Goal: Information Seeking & Learning: Find specific fact

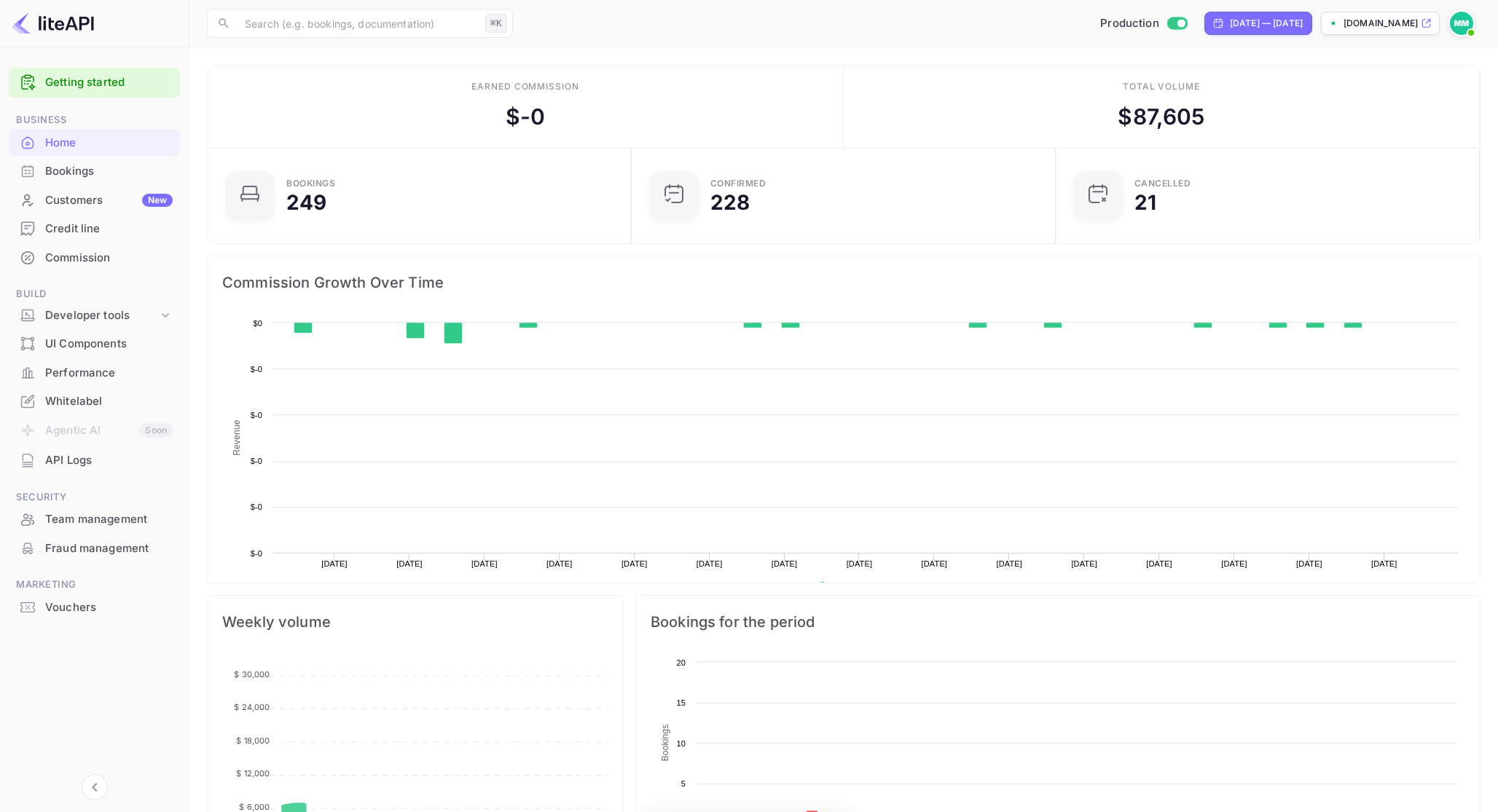
scroll to position [237, 415]
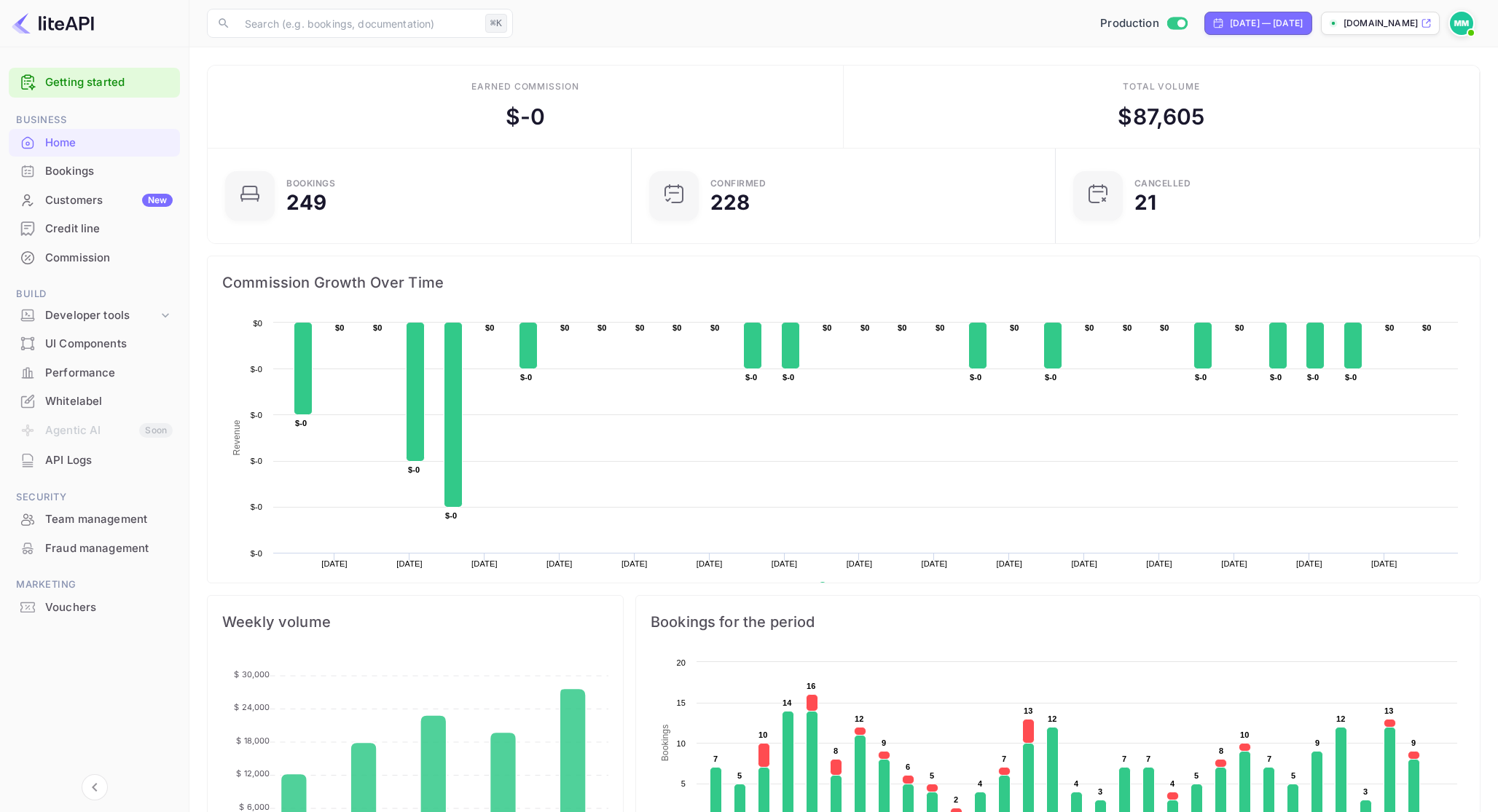
click at [118, 176] on div "Bookings" at bounding box center [109, 172] width 127 height 17
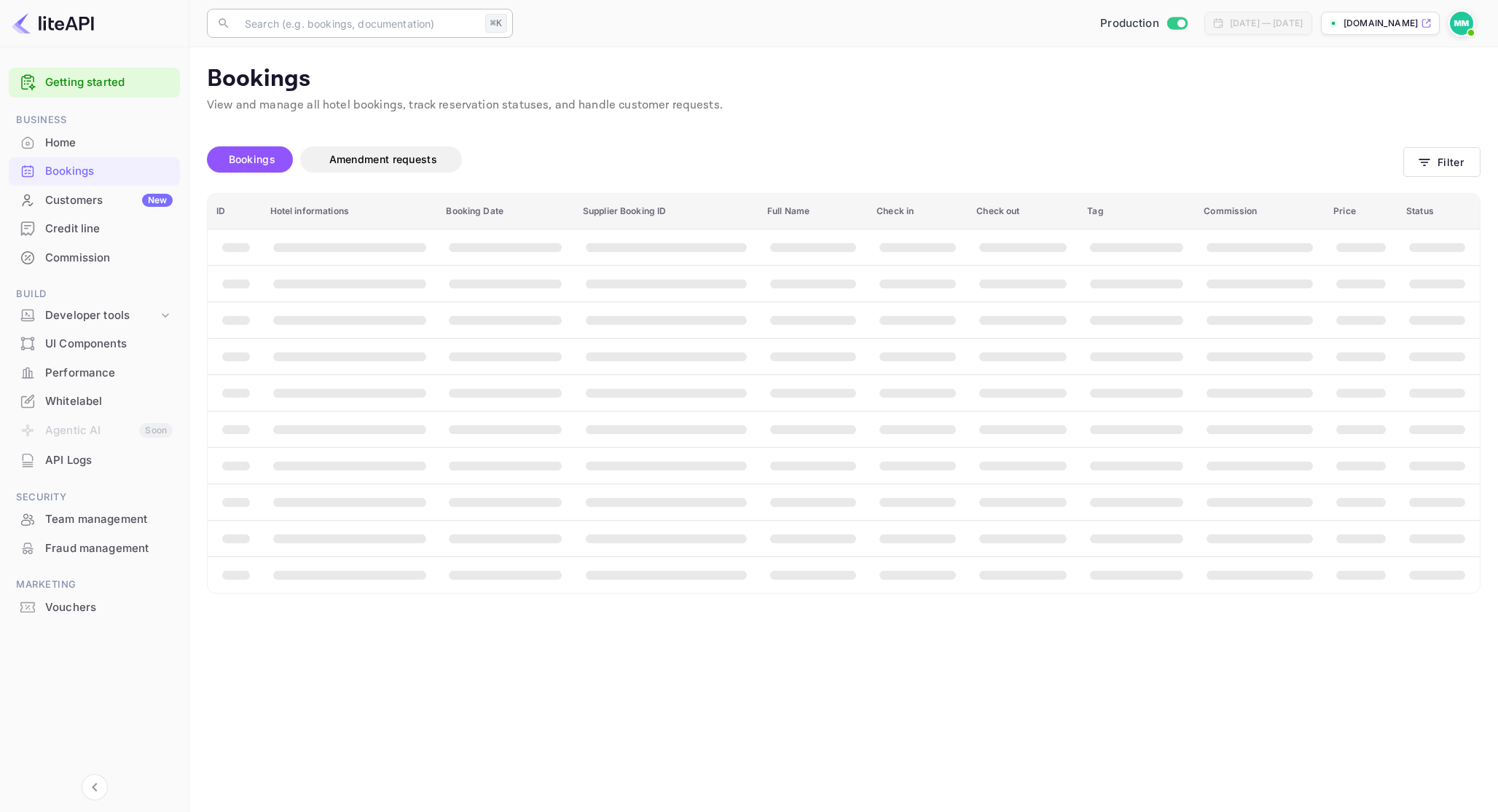
click at [295, 24] on input "text" at bounding box center [358, 24] width 244 height 29
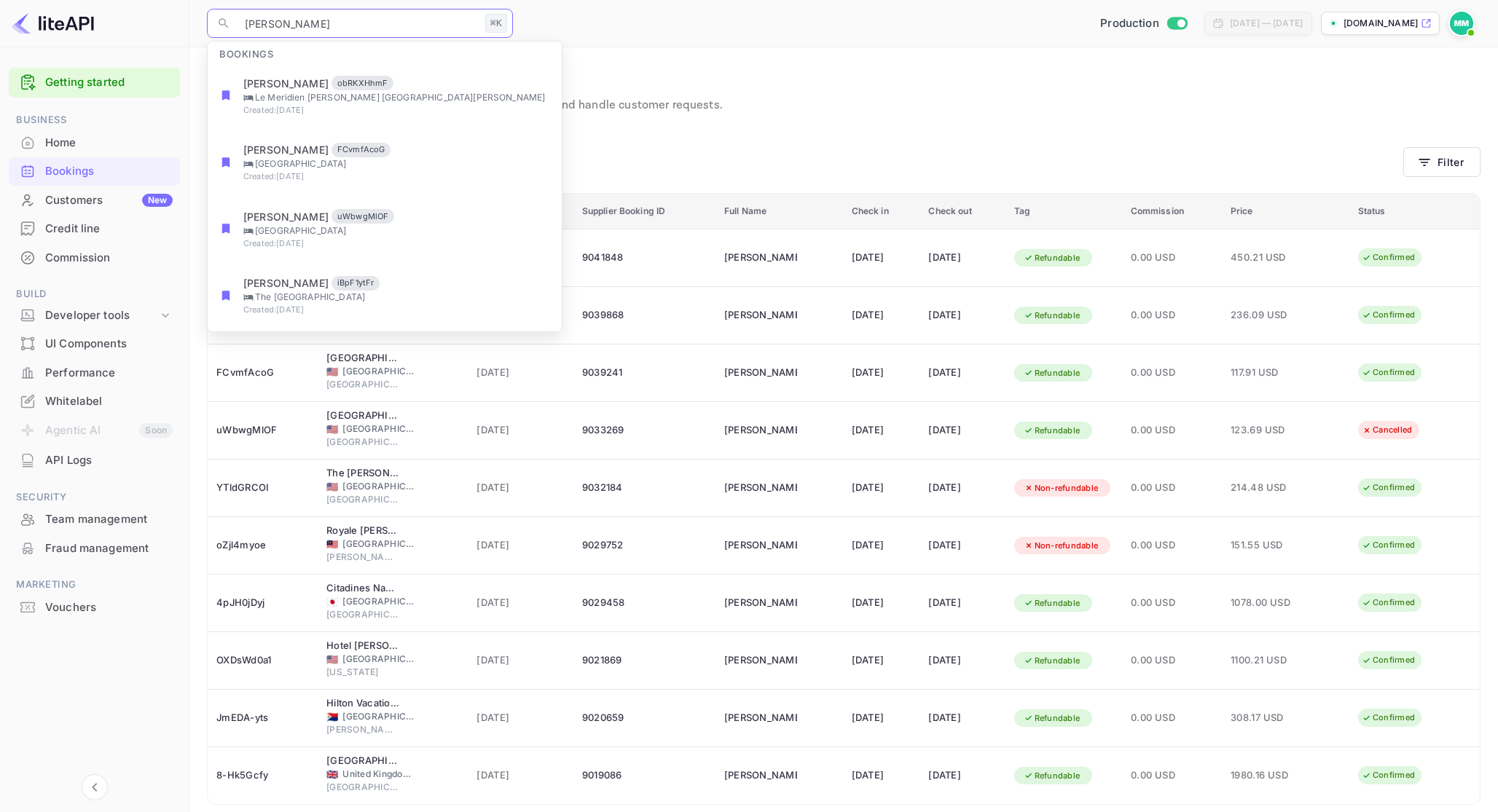
type input "[PERSON_NAME]"
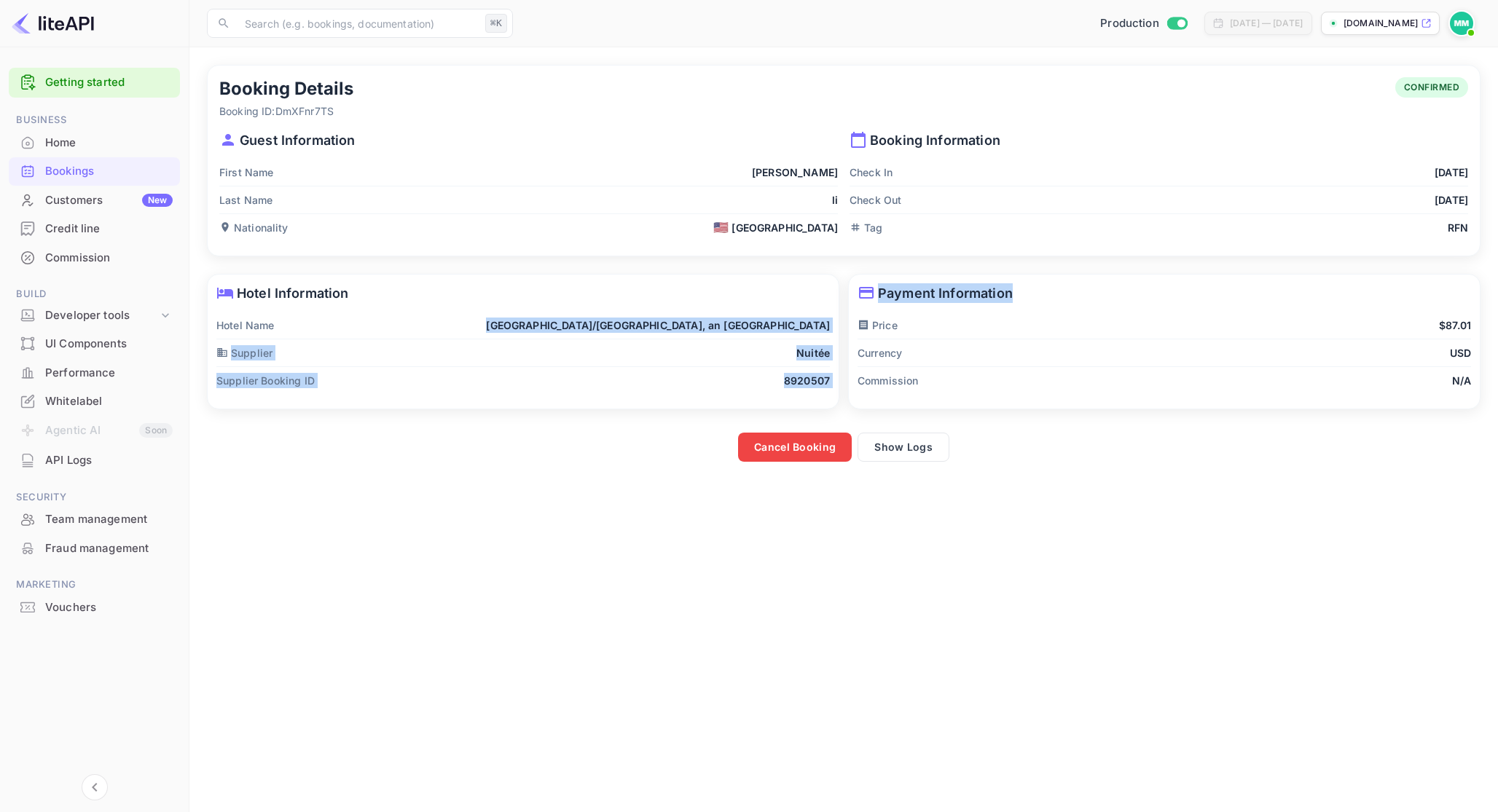
drag, startPoint x: 542, startPoint y: 327, endPoint x: 841, endPoint y: 329, distance: 299.0
click at [841, 329] on div "Booking Details Booking ID: DmXFnr7TS CONFIRMED Guest Information First Name [P…" at bounding box center [840, 259] width 1283 height 406
copy div "[GEOGRAPHIC_DATA]/[GEOGRAPHIC_DATA], an IHG Hotel Supplier Nuitée Supplier Book…"
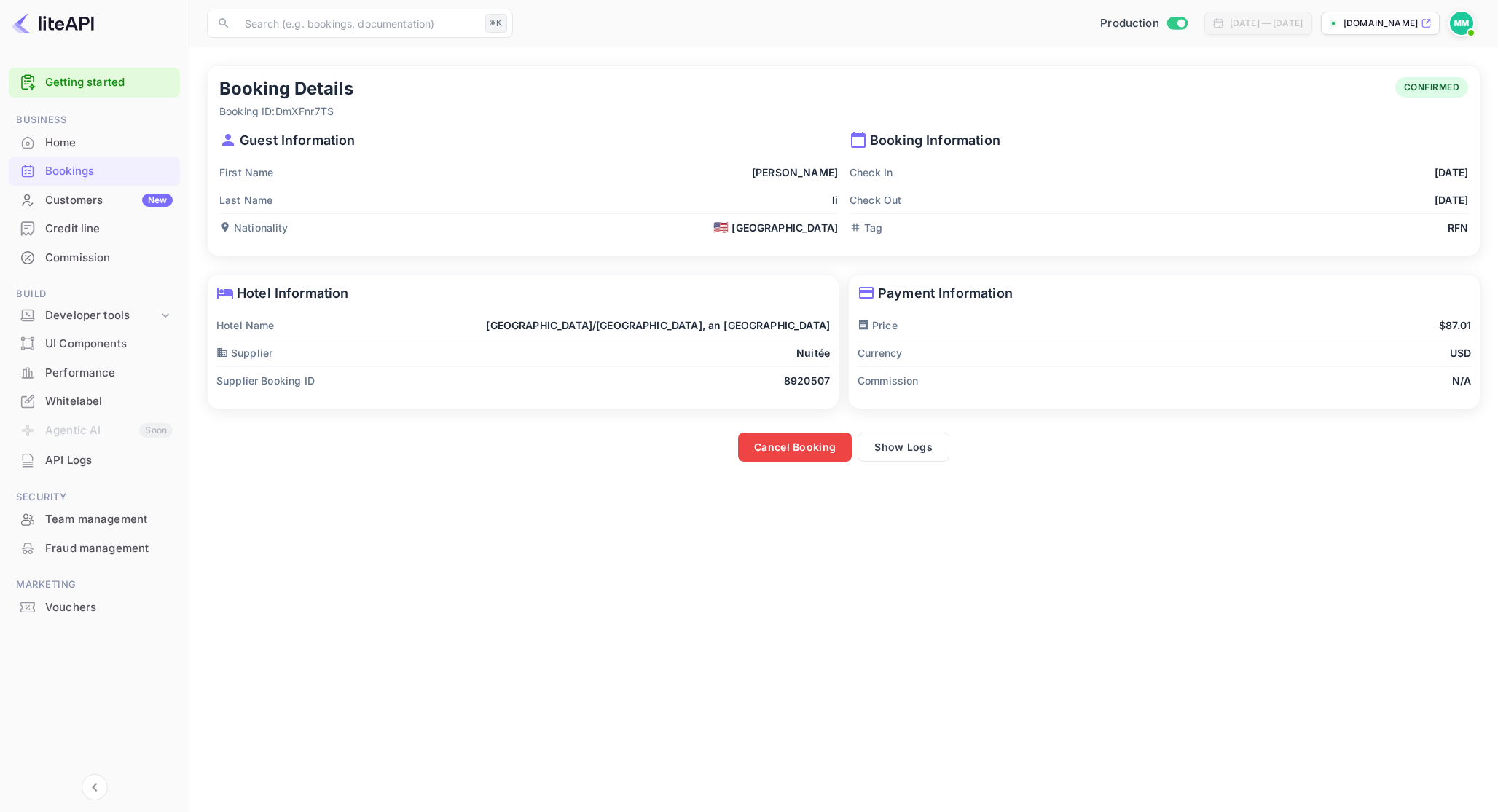
click at [932, 428] on div "Cancel Booking Show Logs" at bounding box center [840, 440] width 1283 height 44
click at [930, 439] on button "Show Logs" at bounding box center [904, 448] width 92 height 29
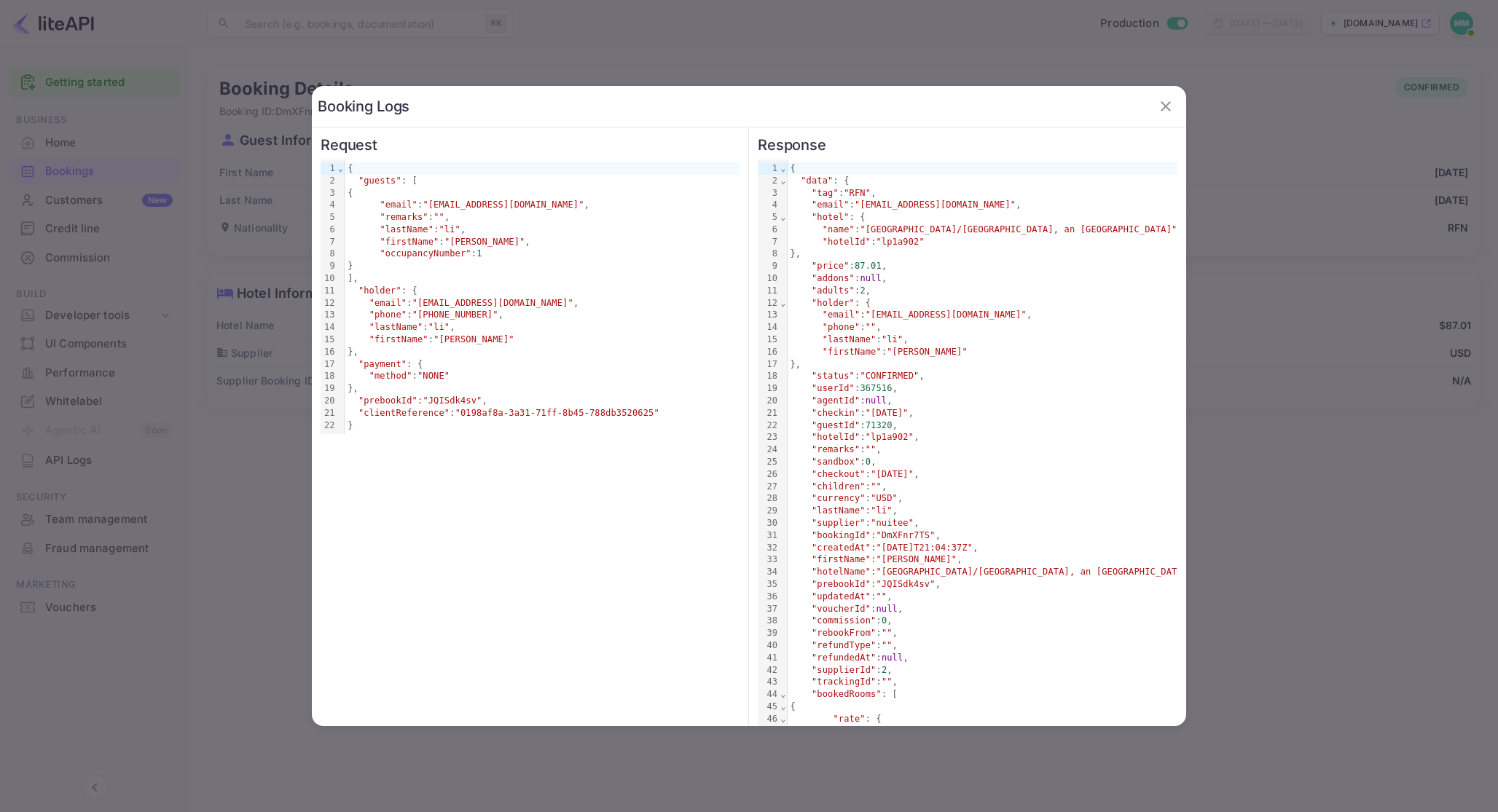
click at [1210, 284] on div at bounding box center [749, 406] width 1498 height 812
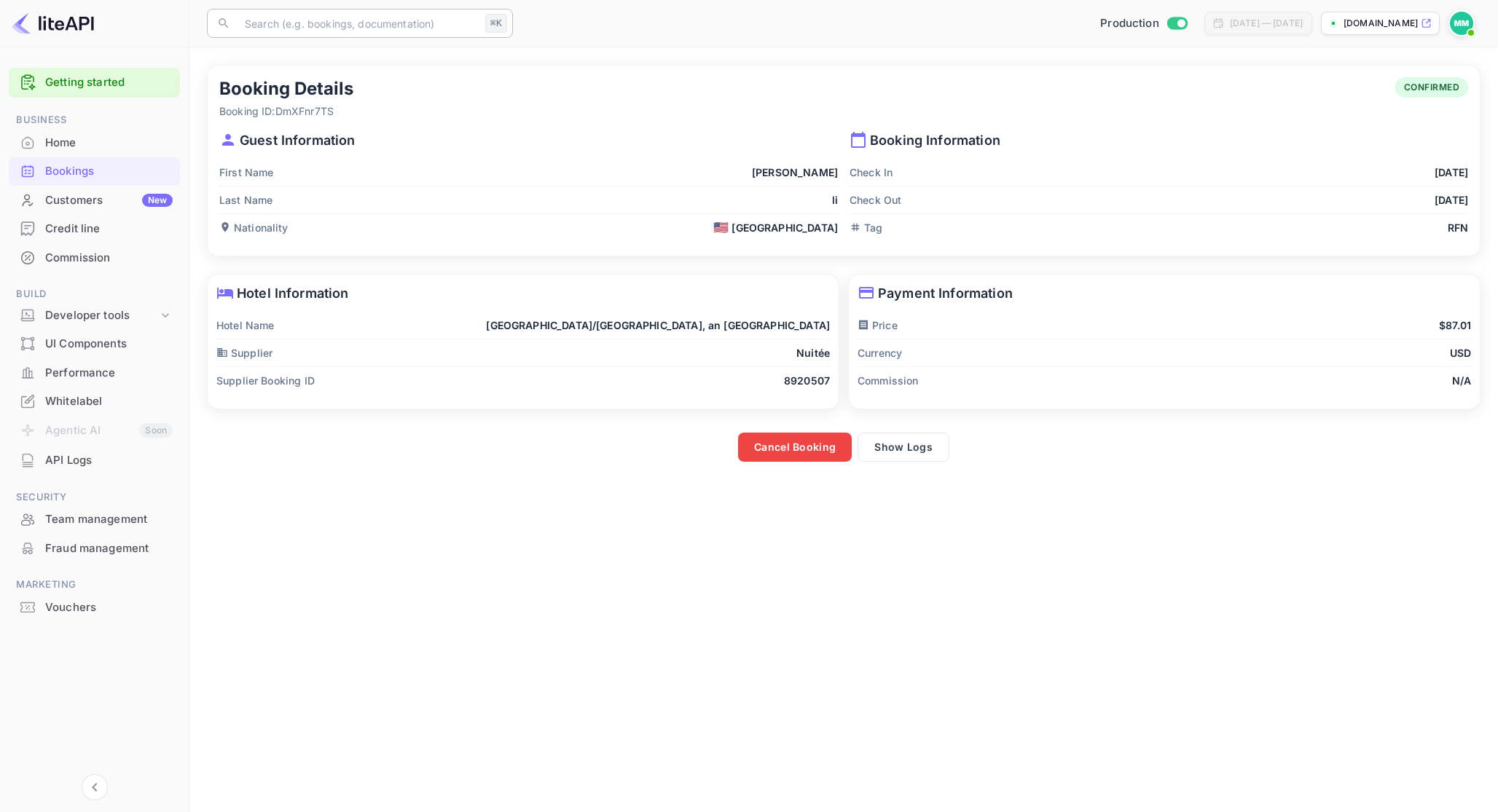
click at [445, 27] on input "text" at bounding box center [358, 24] width 244 height 29
type input "[PERSON_NAME]"
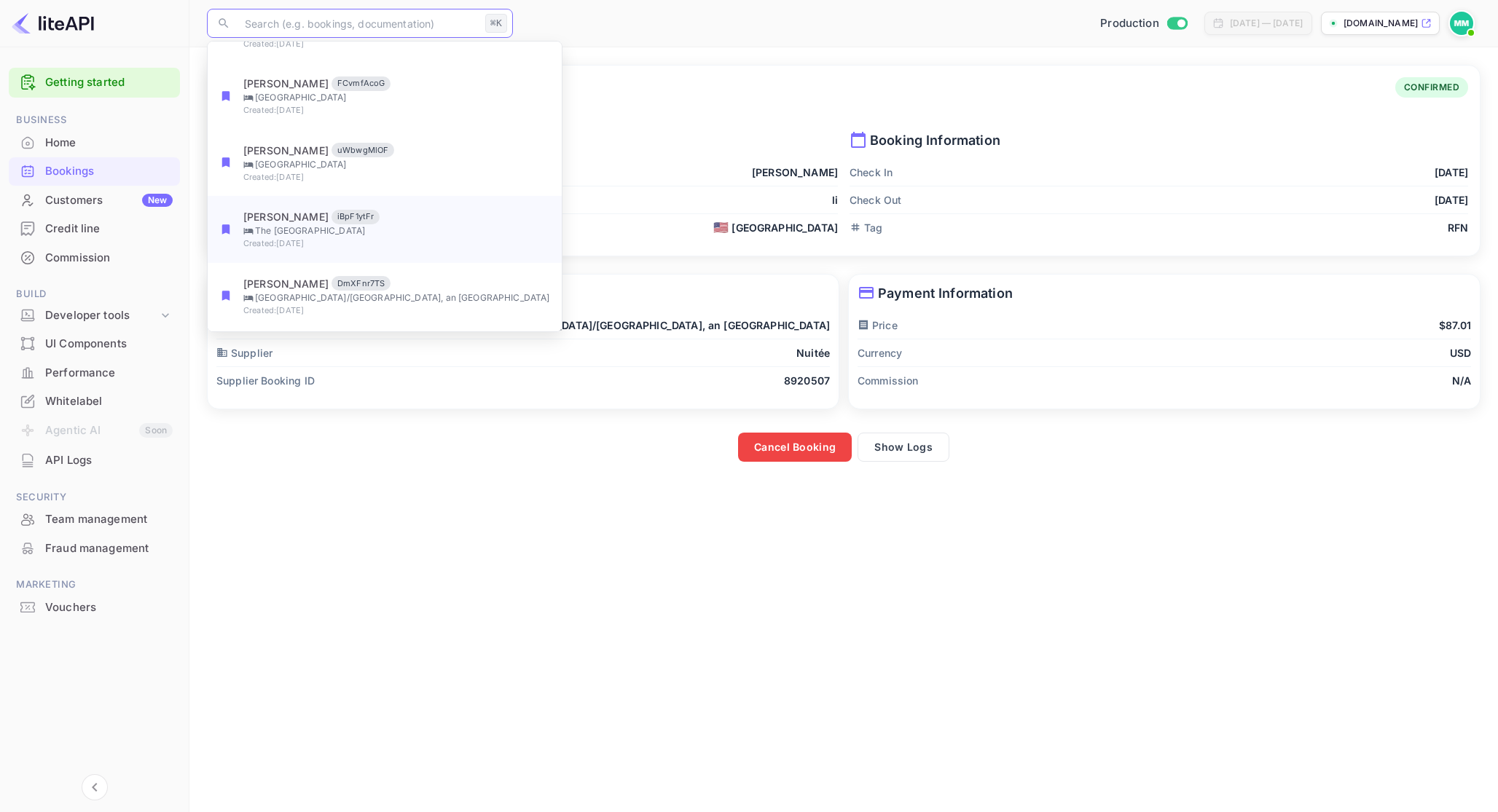
scroll to position [149, 0]
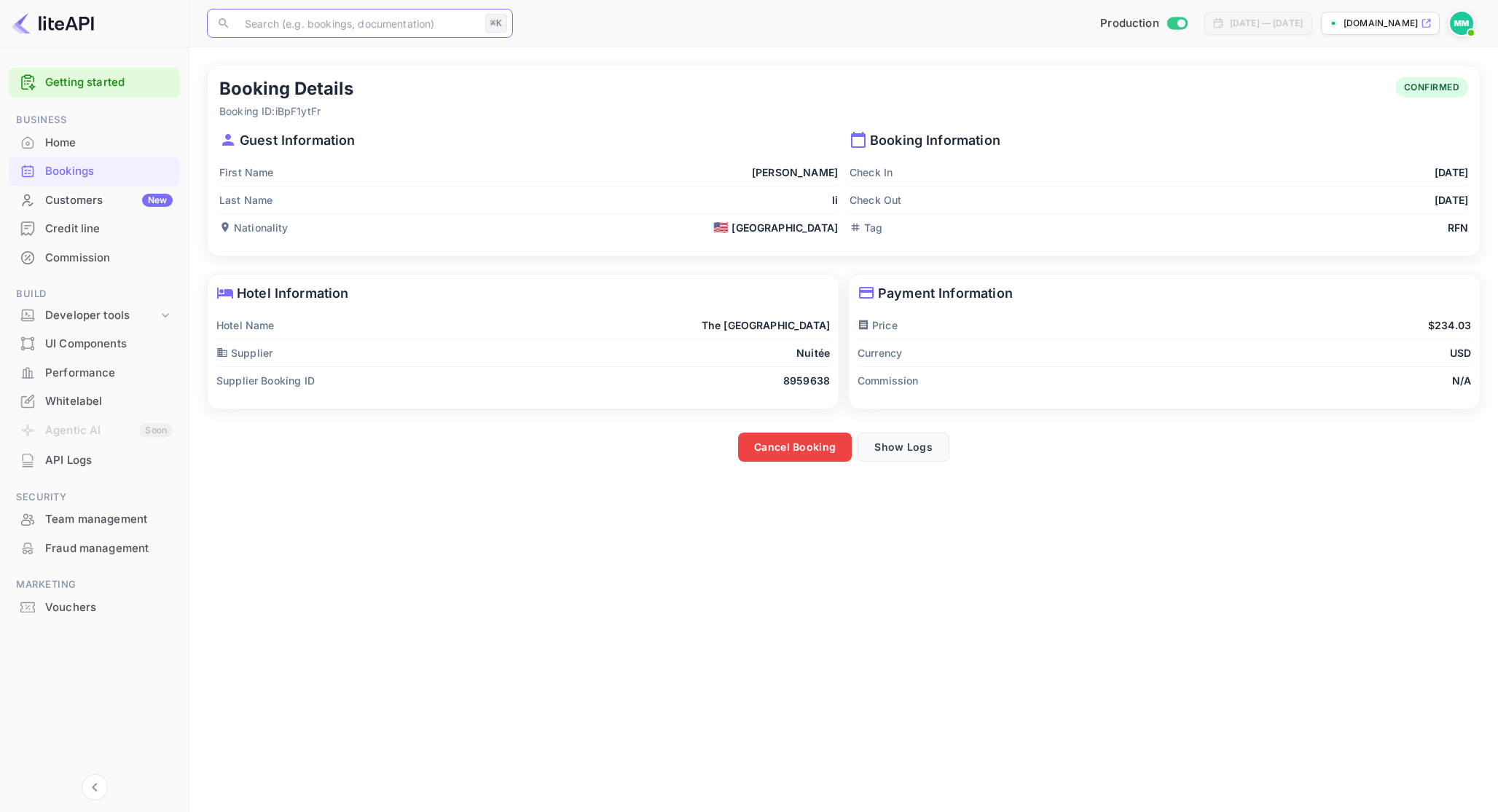
click at [908, 443] on button "Show Logs" at bounding box center [904, 448] width 92 height 29
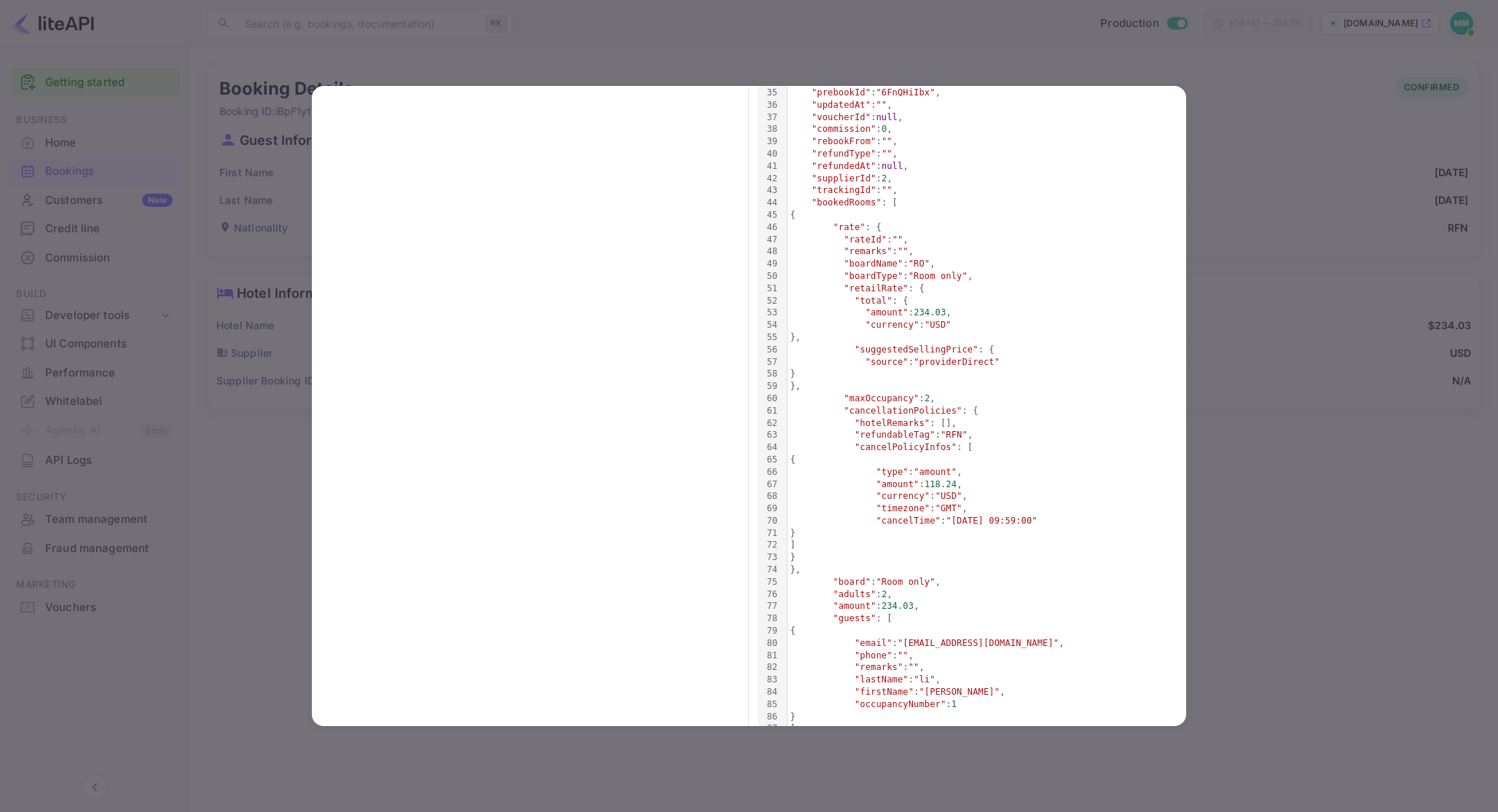
scroll to position [515, 0]
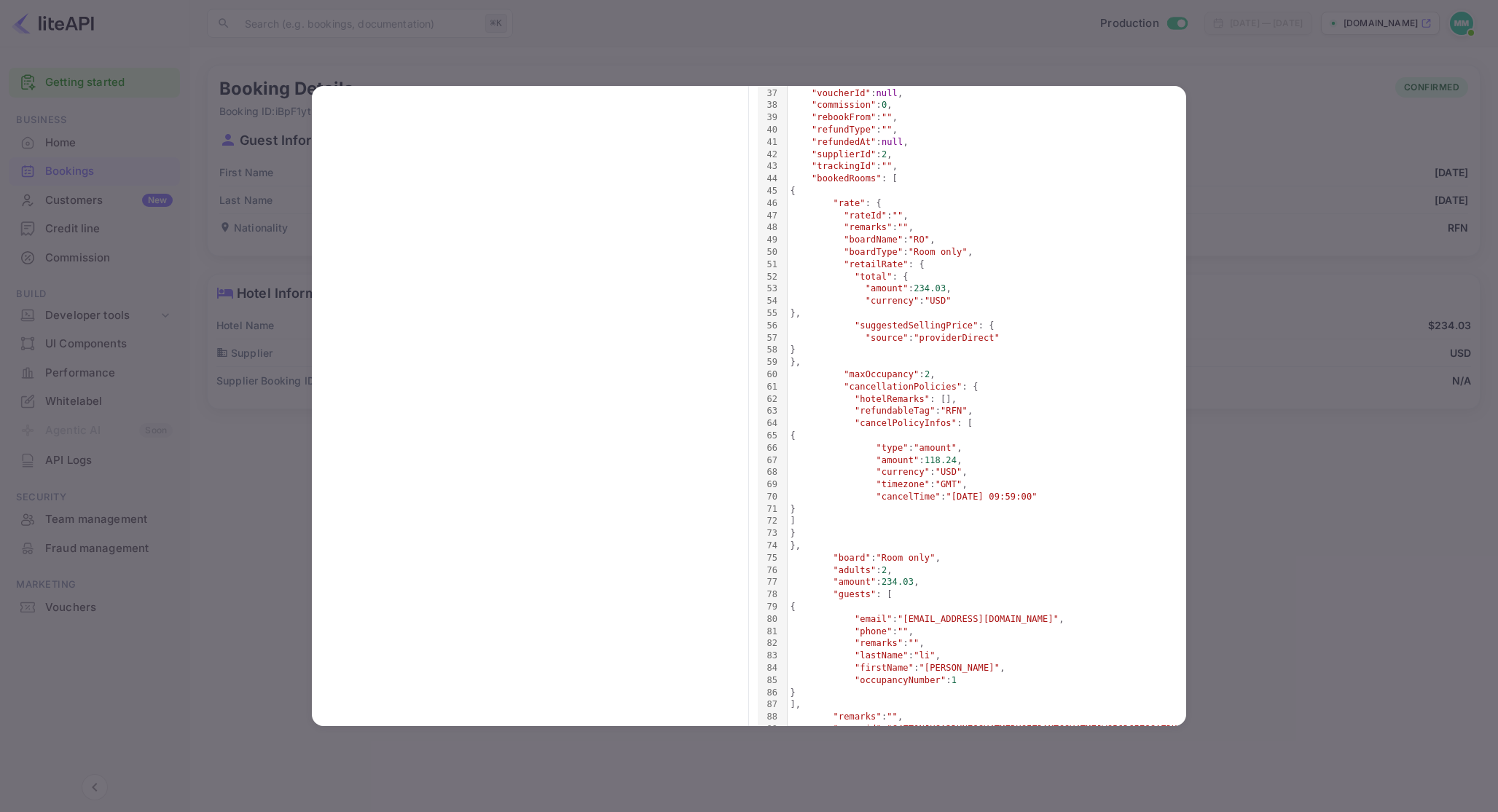
click at [1280, 461] on div at bounding box center [749, 406] width 1498 height 812
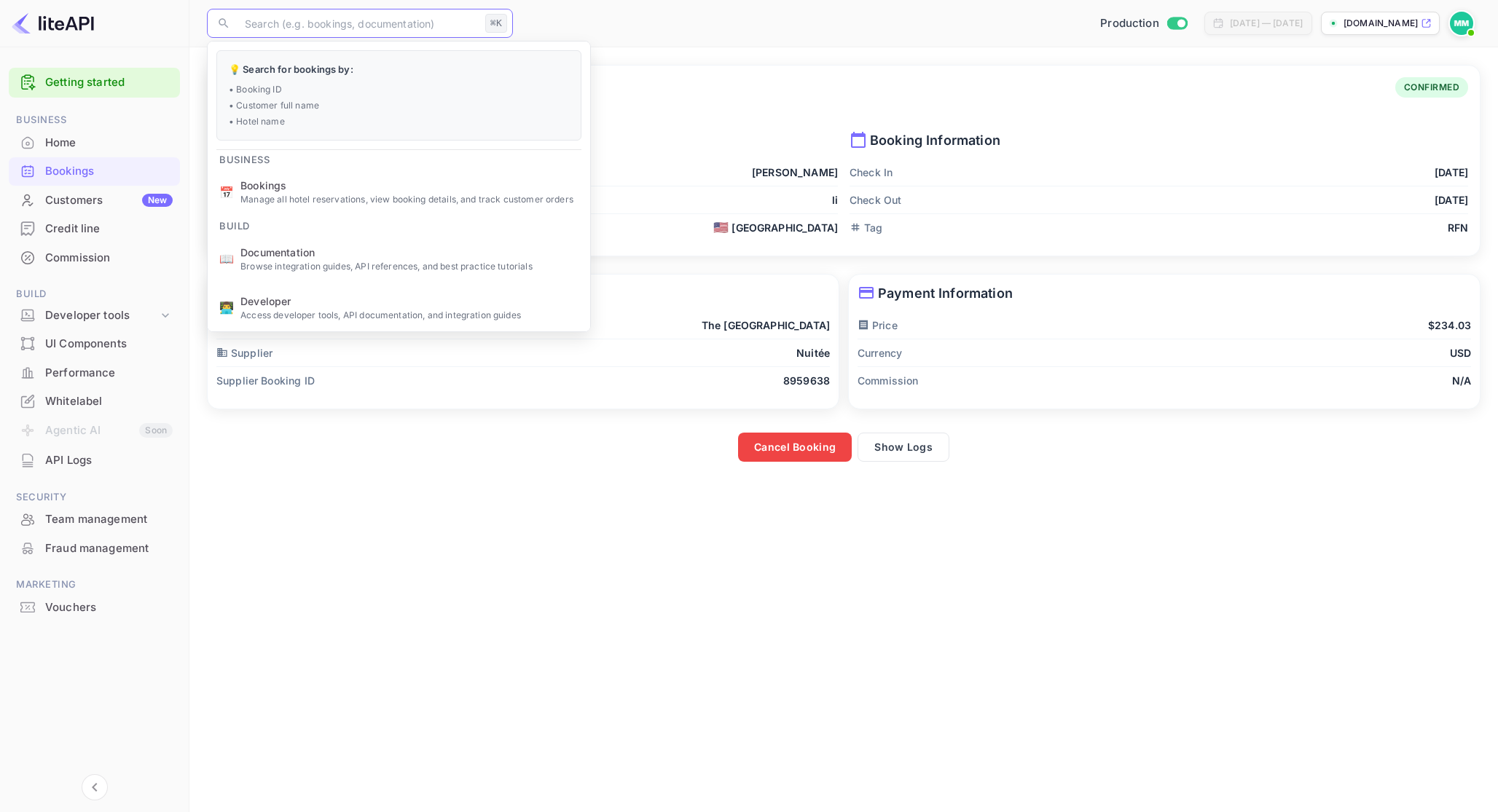
click at [338, 13] on input "text" at bounding box center [358, 24] width 244 height 29
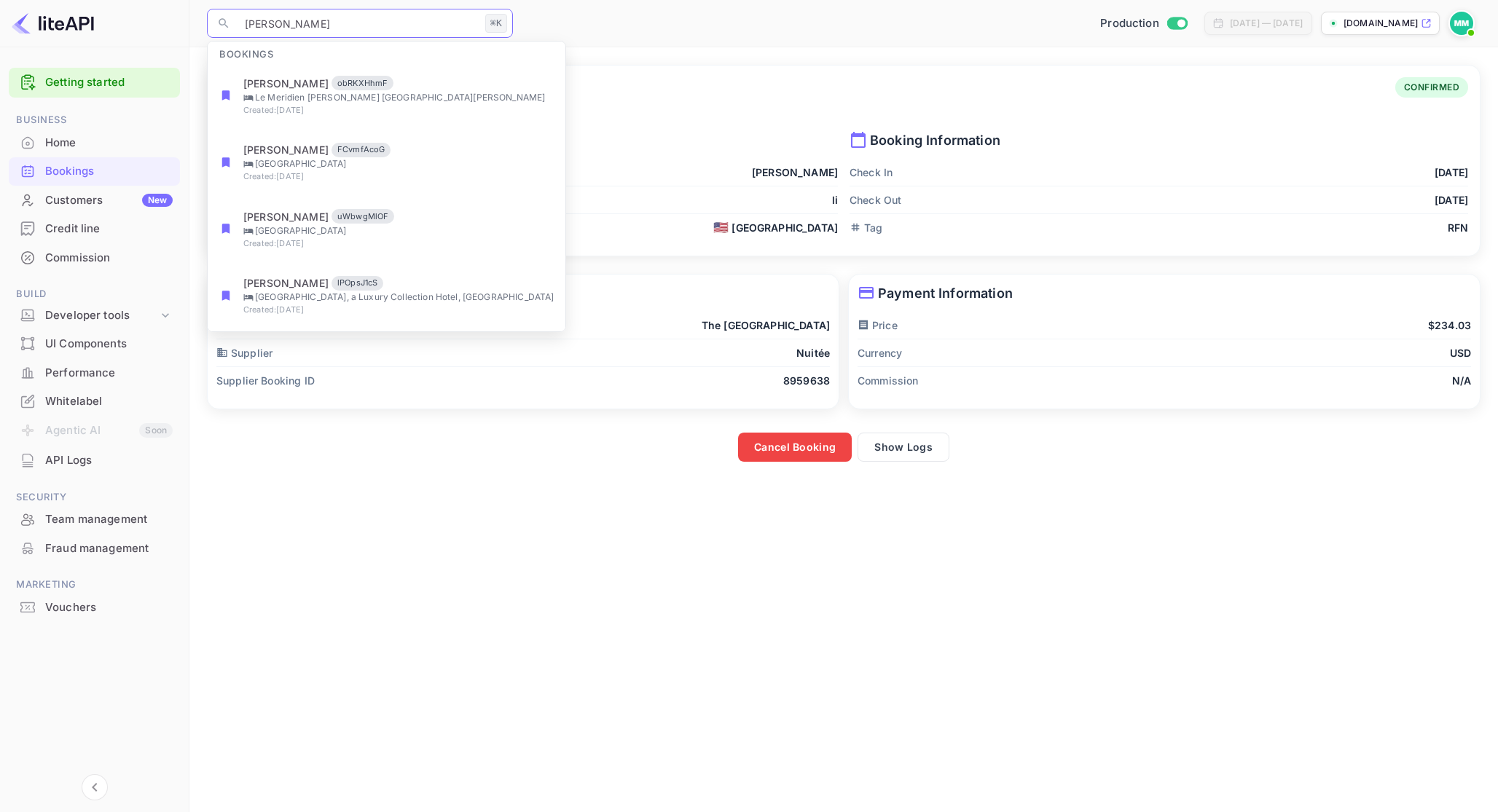
type input "[PERSON_NAME]"
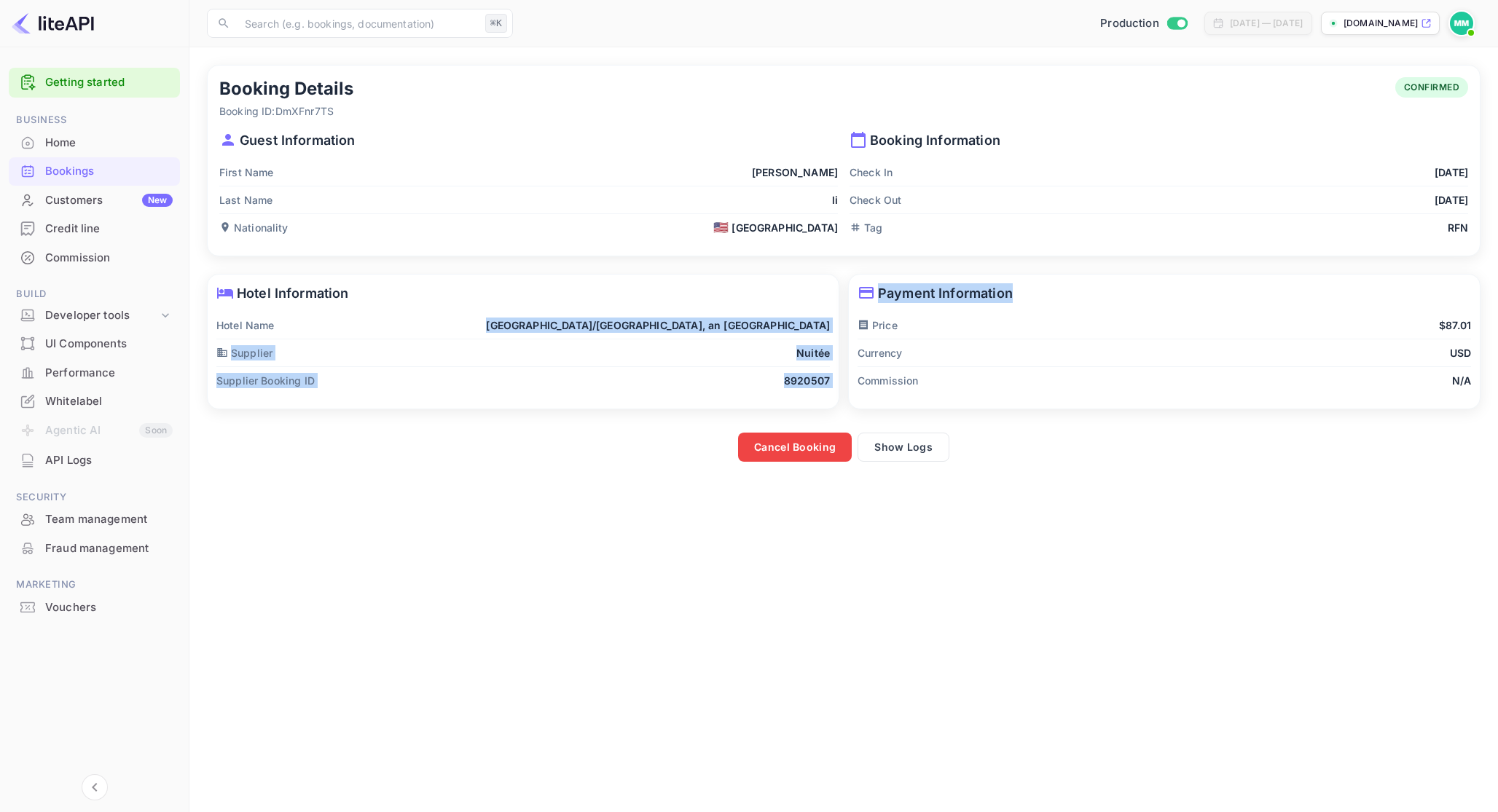
drag, startPoint x: 544, startPoint y: 327, endPoint x: 854, endPoint y: 324, distance: 310.0
click at [854, 324] on div "Booking Details Booking ID: DmXFnr7TS CONFIRMED Guest Information First Name [P…" at bounding box center [840, 259] width 1283 height 406
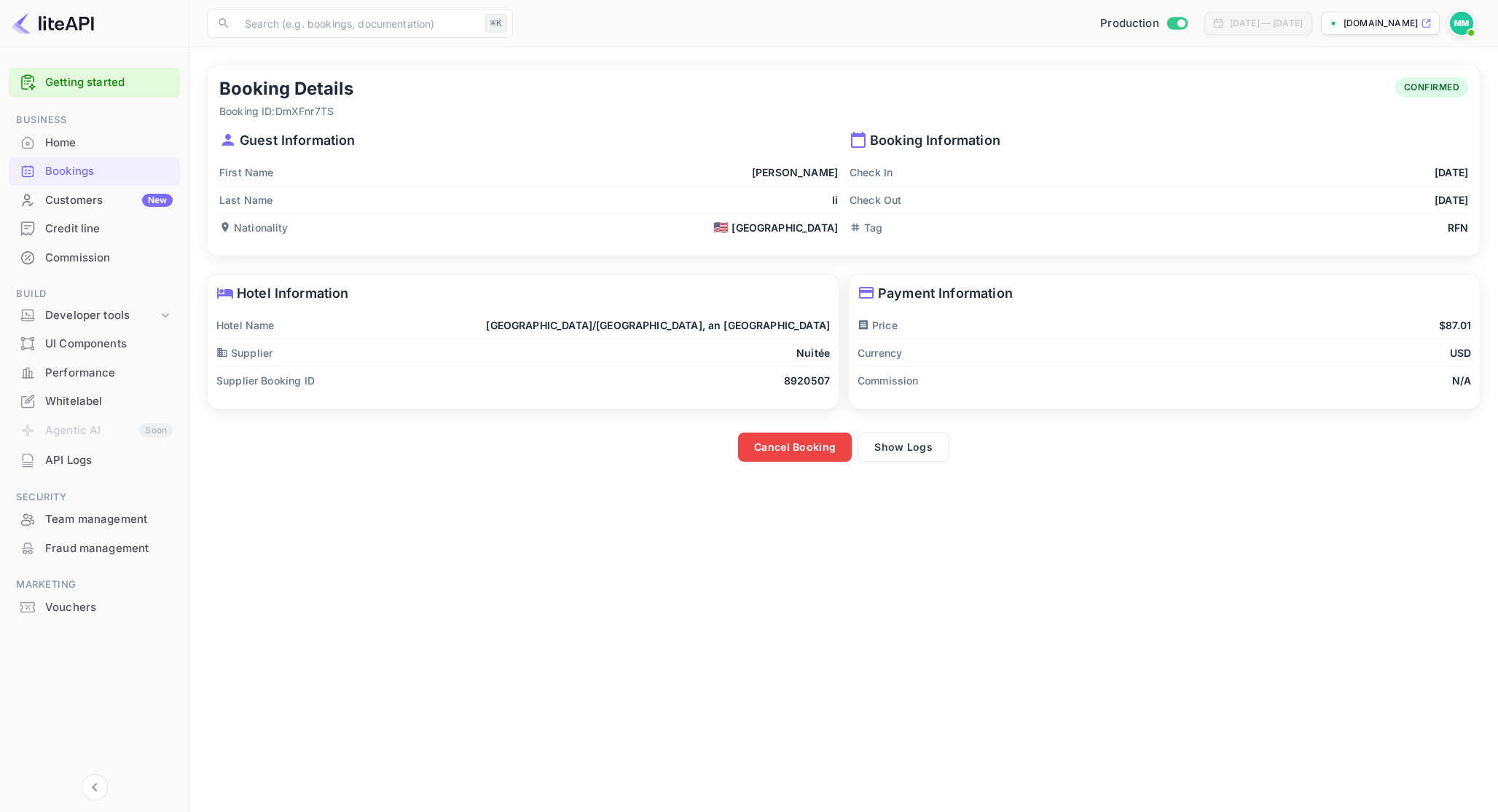
click at [568, 327] on p "[GEOGRAPHIC_DATA]/[GEOGRAPHIC_DATA], an [GEOGRAPHIC_DATA]" at bounding box center [658, 325] width 344 height 16
drag, startPoint x: 560, startPoint y: 326, endPoint x: 832, endPoint y: 327, distance: 272.0
click at [832, 327] on div "Hotel Information Hotel Name [GEOGRAPHIC_DATA]/[GEOGRAPHIC_DATA], an IHG Hotel …" at bounding box center [523, 341] width 631 height 134
copy p "[GEOGRAPHIC_DATA]/[GEOGRAPHIC_DATA], an [GEOGRAPHIC_DATA]"
click at [939, 448] on button "Show Logs" at bounding box center [904, 448] width 92 height 29
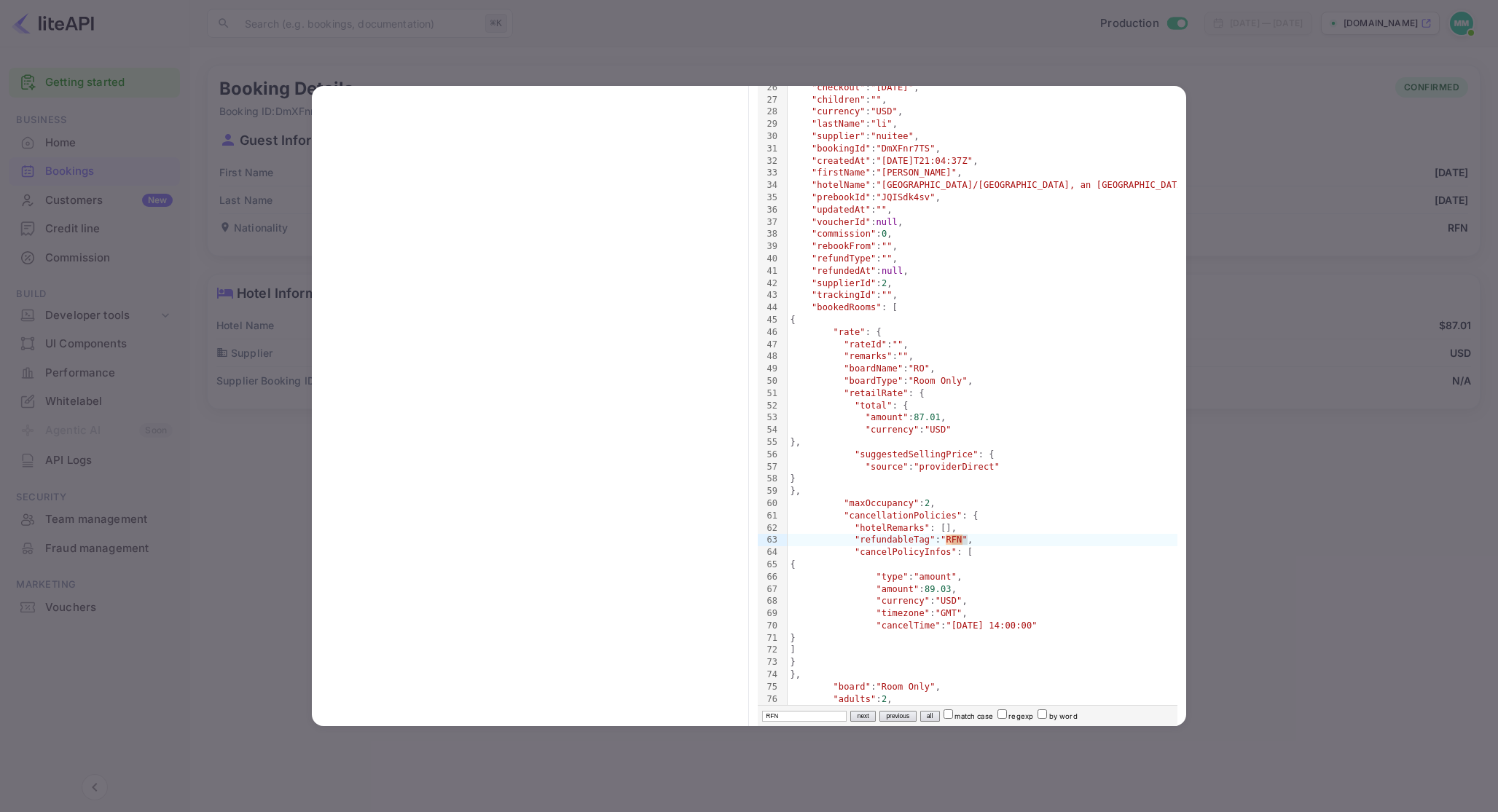
scroll to position [407, 0]
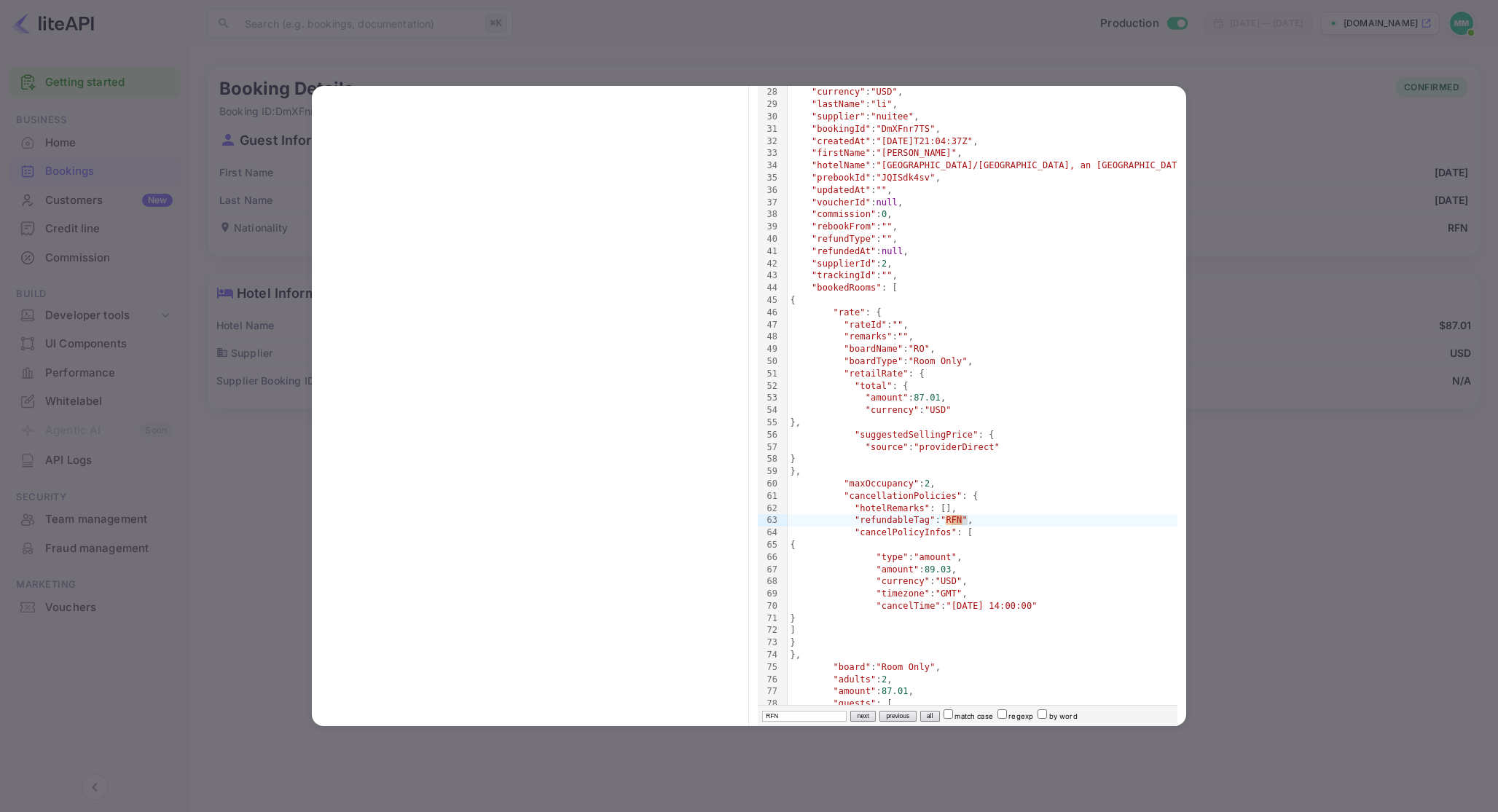
type input "RFN"
drag, startPoint x: 1059, startPoint y: 602, endPoint x: 956, endPoint y: 601, distance: 103.0
click at [956, 601] on span ""[DATE] 14:00:00"" at bounding box center [991, 606] width 91 height 10
copy span "[DATE] 14:00:00"
click at [418, 24] on div at bounding box center [749, 406] width 1498 height 812
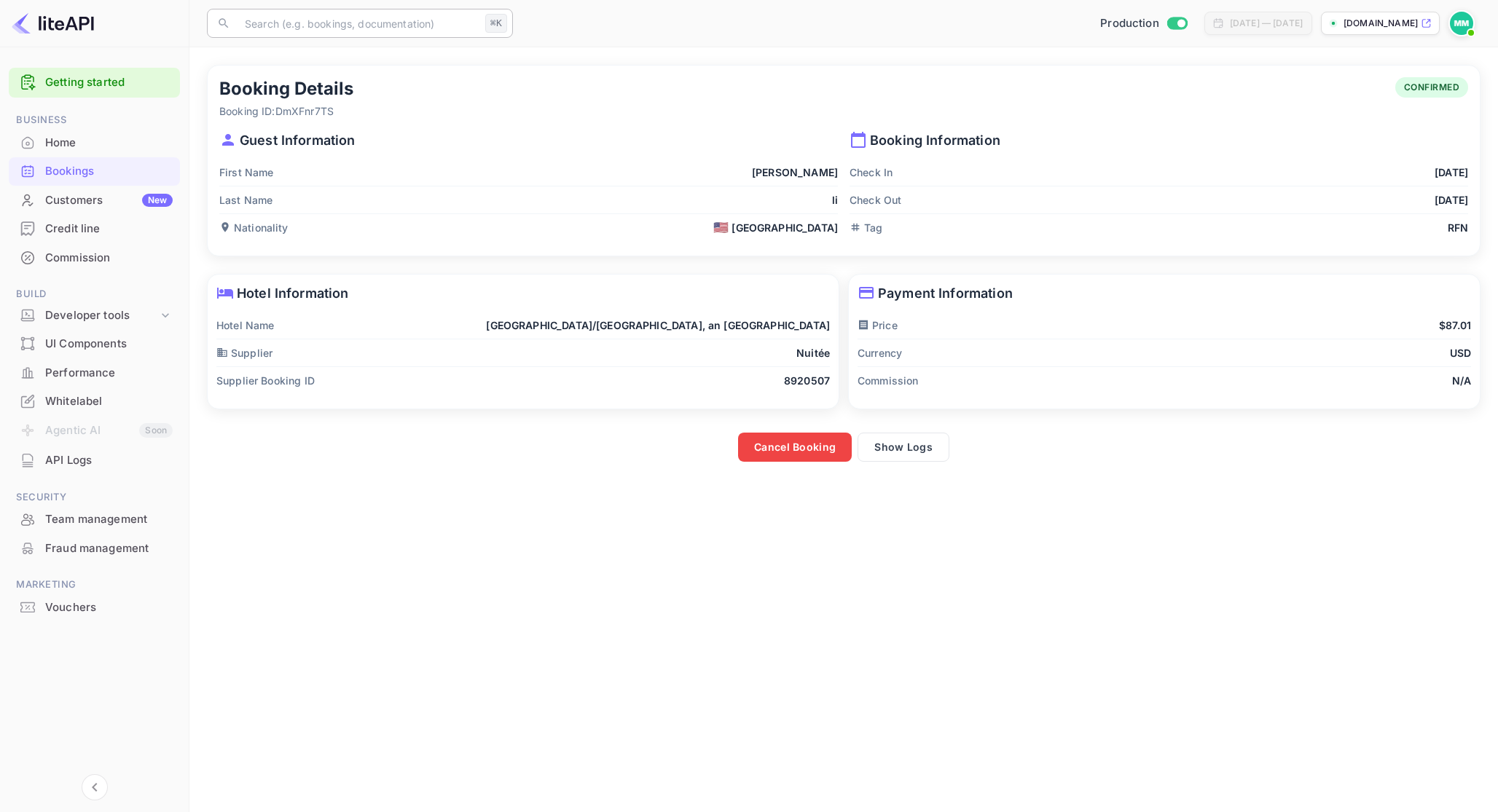
click at [381, 24] on input "text" at bounding box center [358, 24] width 244 height 29
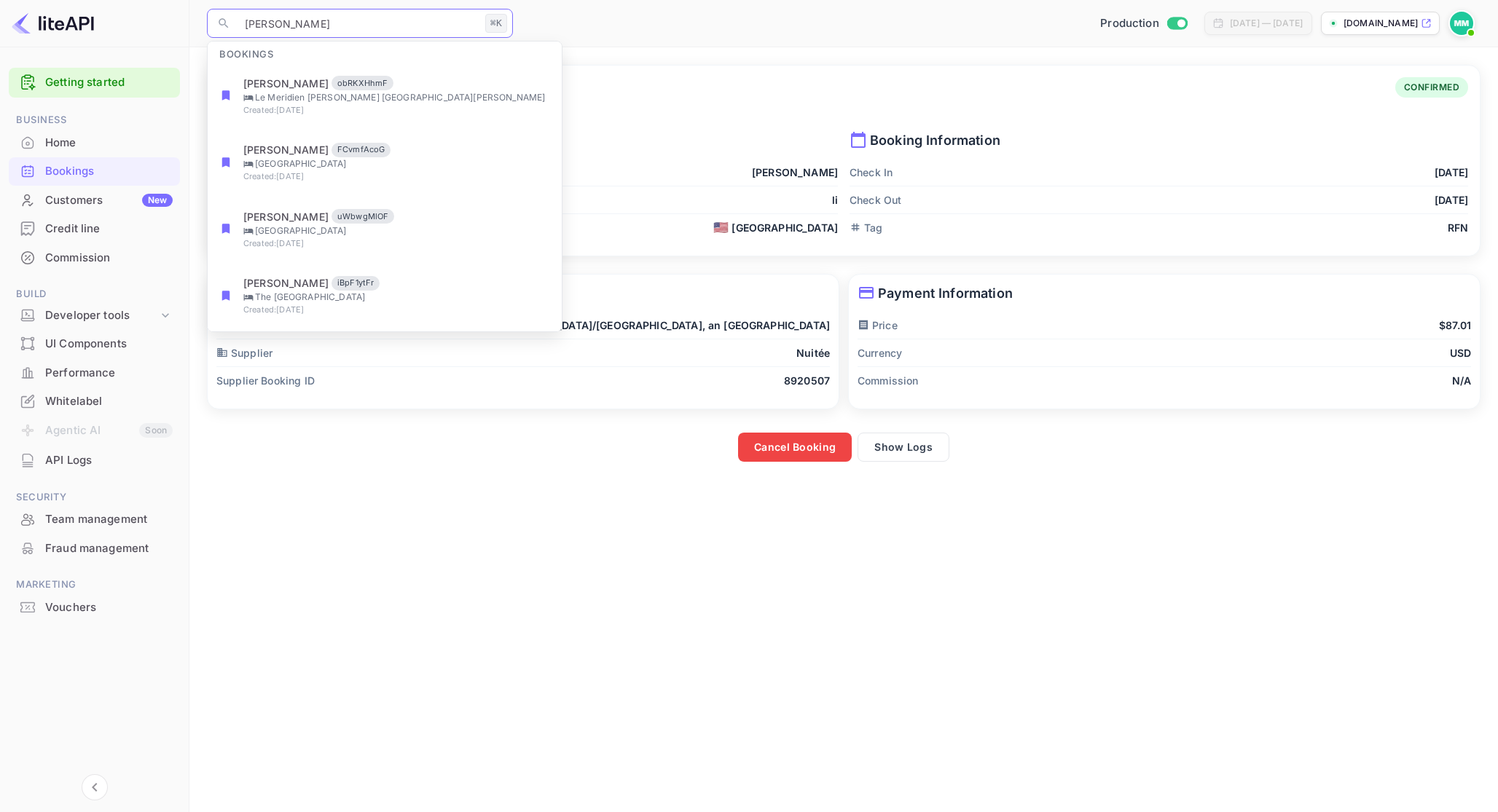
type input "[PERSON_NAME]"
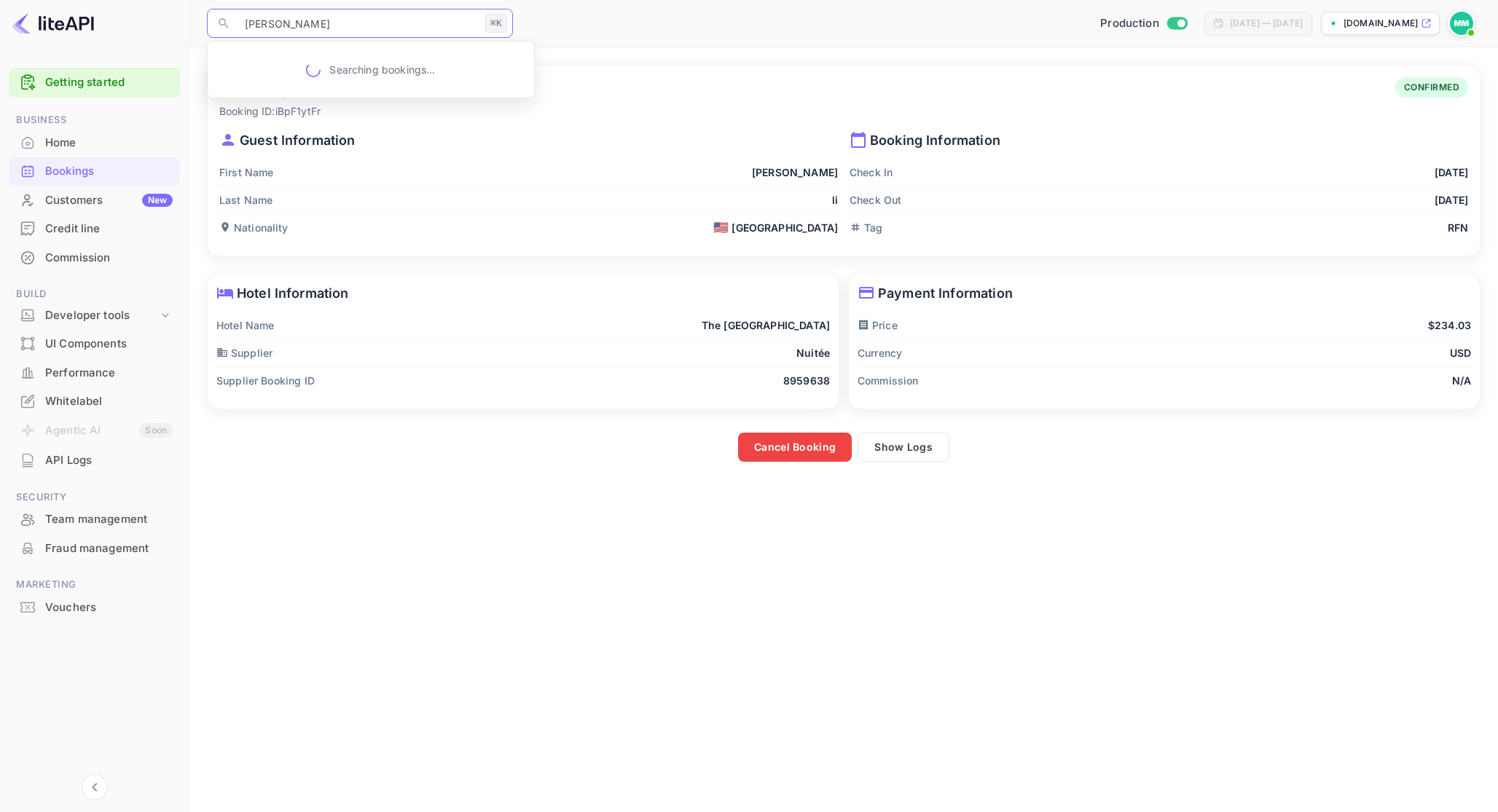
type input "[PERSON_NAME]"
drag, startPoint x: 722, startPoint y: 322, endPoint x: 838, endPoint y: 323, distance: 116.0
click at [838, 323] on div "Hotel Information Hotel Name The Pickwick Hotel Supplier Nuitée Supplier Bookin…" at bounding box center [523, 341] width 631 height 134
copy p "The [GEOGRAPHIC_DATA]"
click at [869, 462] on main "Booking Details Booking ID: iBpF1ytFr CONFIRMED Guest Information First Name [P…" at bounding box center [844, 430] width 1309 height 765
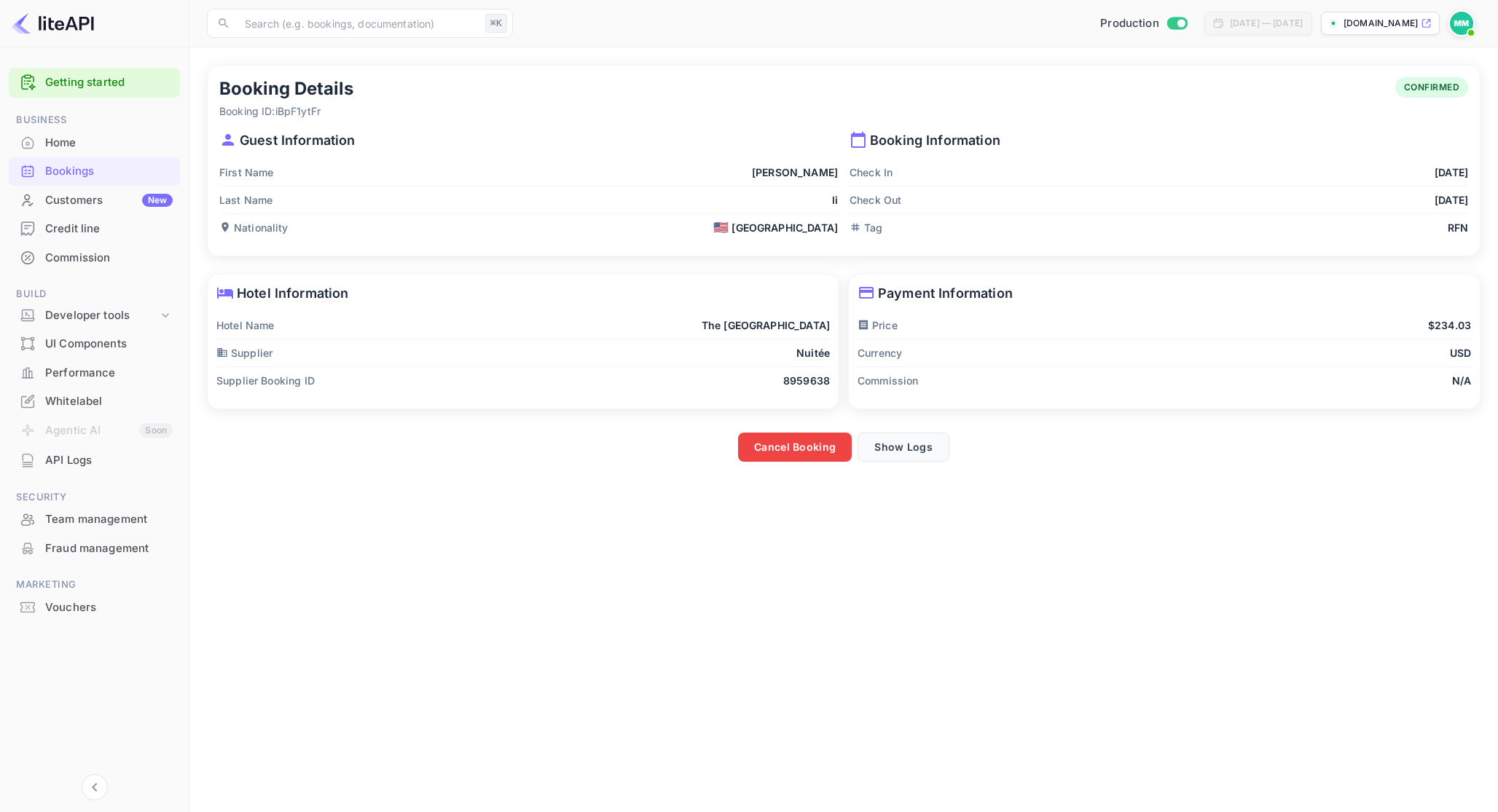
click at [883, 448] on button "Show Logs" at bounding box center [904, 448] width 92 height 29
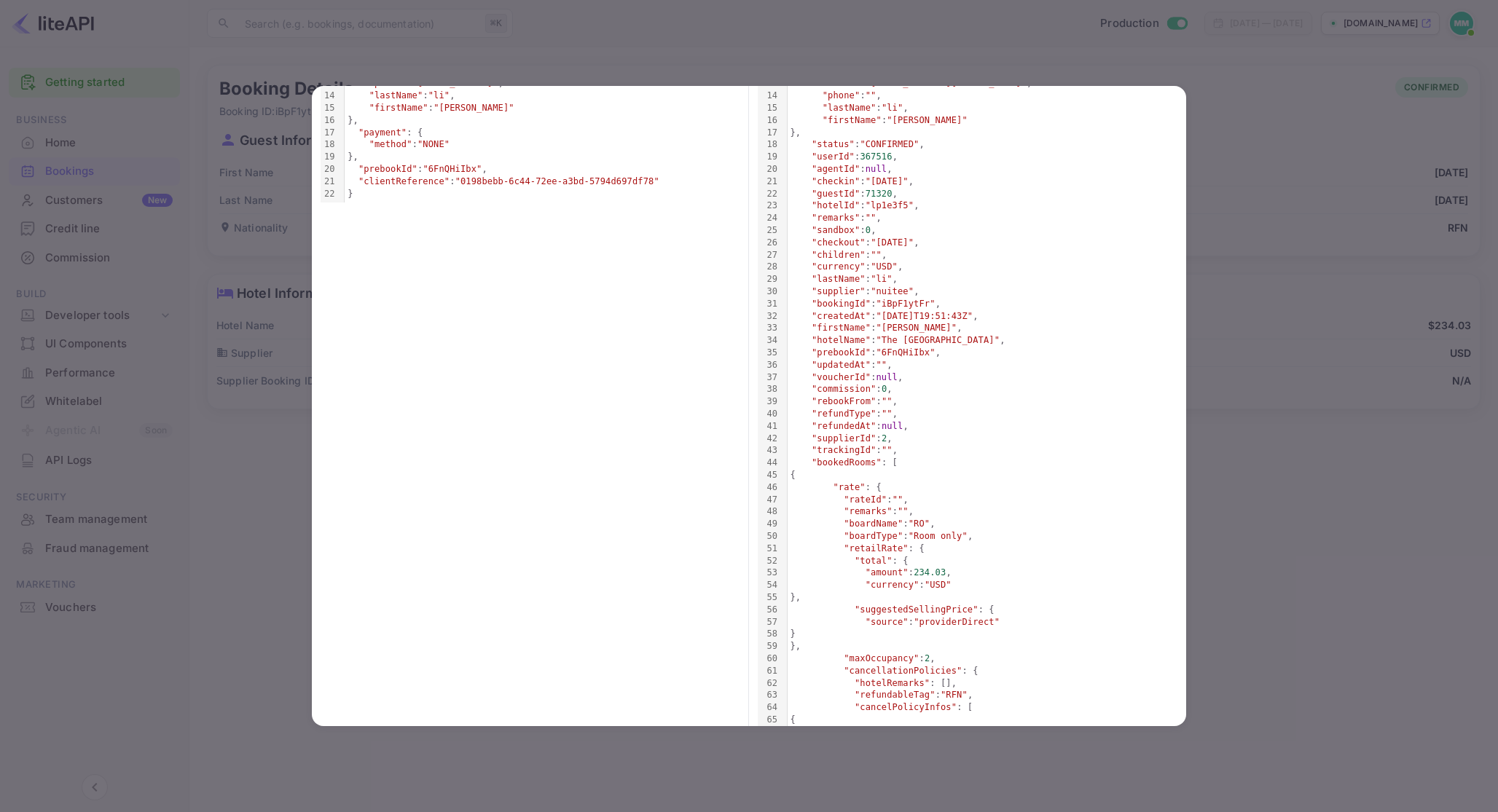
scroll to position [541, 0]
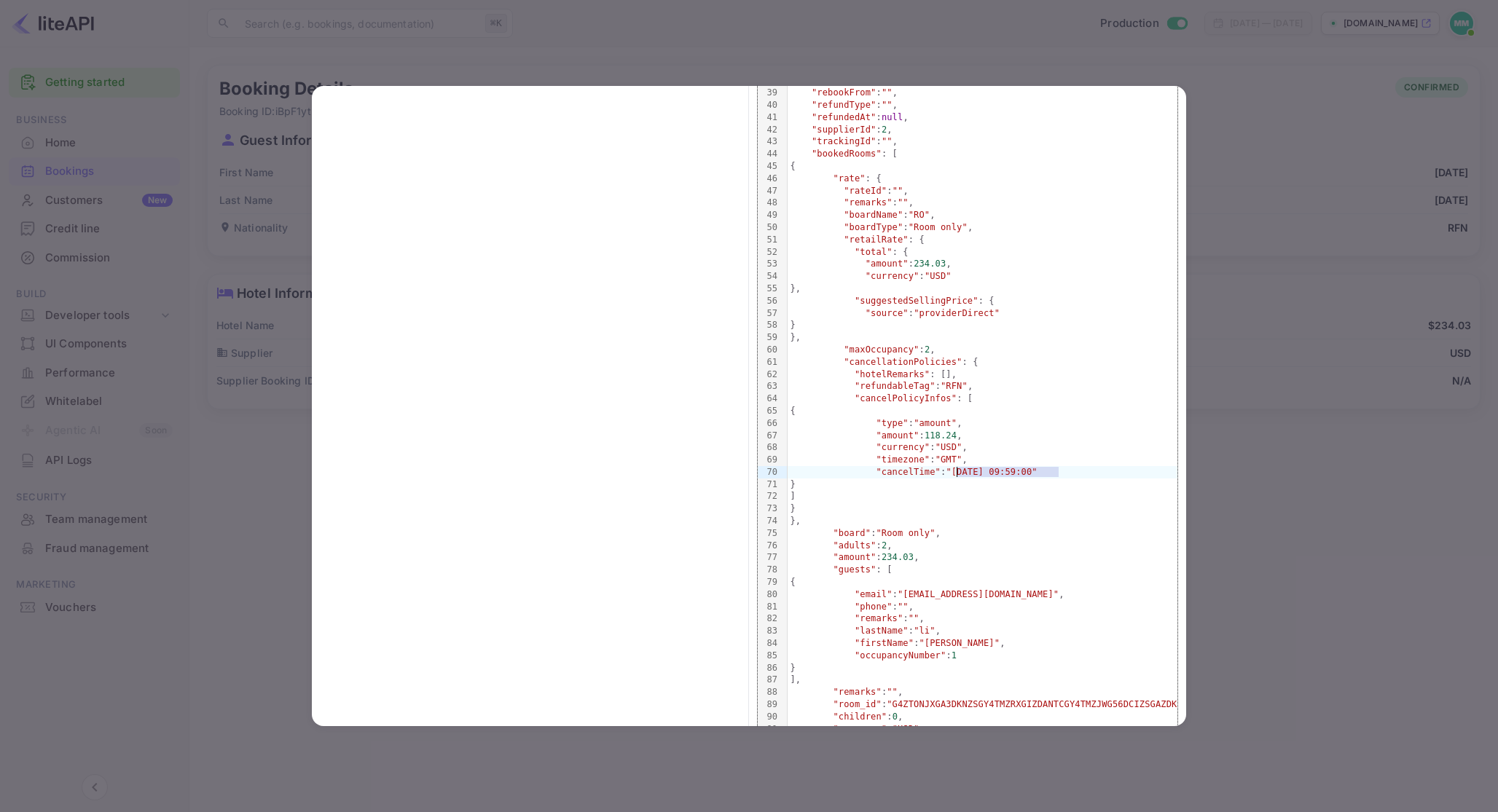
drag, startPoint x: 1058, startPoint y: 471, endPoint x: 958, endPoint y: 467, distance: 100.1
click at [958, 467] on span ""[DATE] 09:59:00"" at bounding box center [991, 472] width 91 height 10
copy span "[DATE] 09:59:00"
click at [238, 337] on div at bounding box center [749, 406] width 1498 height 812
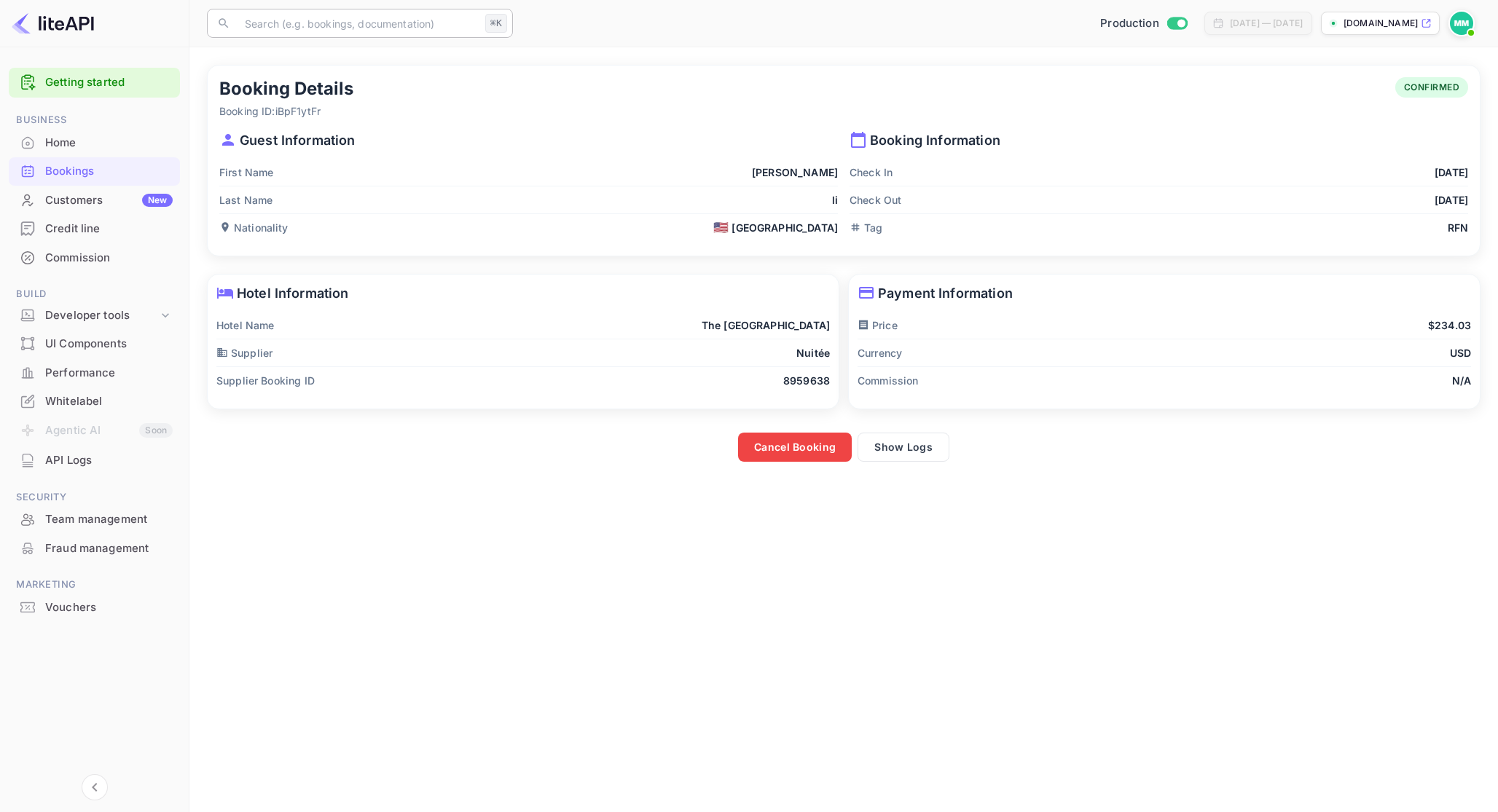
click at [318, 20] on input "text" at bounding box center [358, 24] width 244 height 29
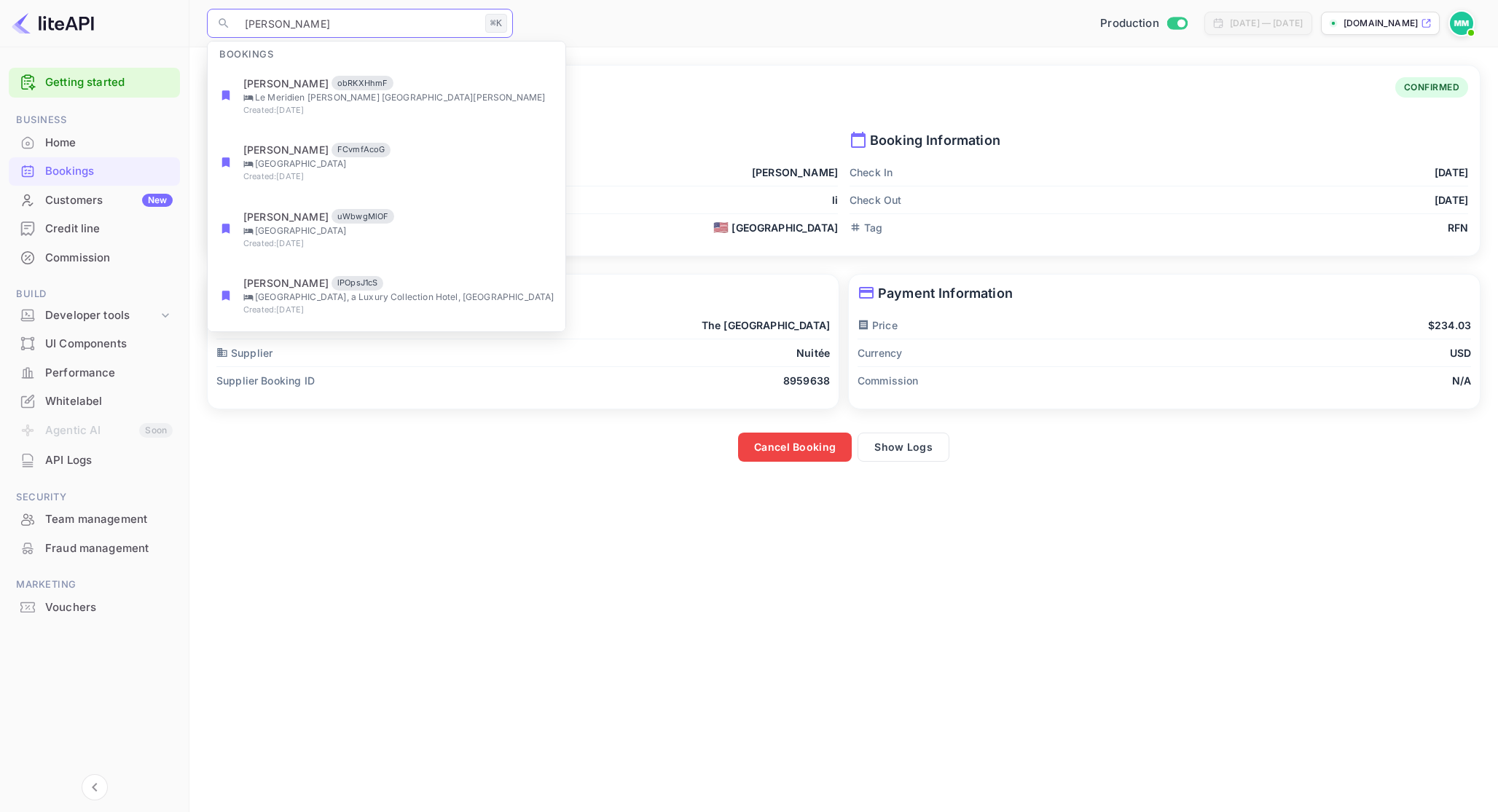
type input "[PERSON_NAME]"
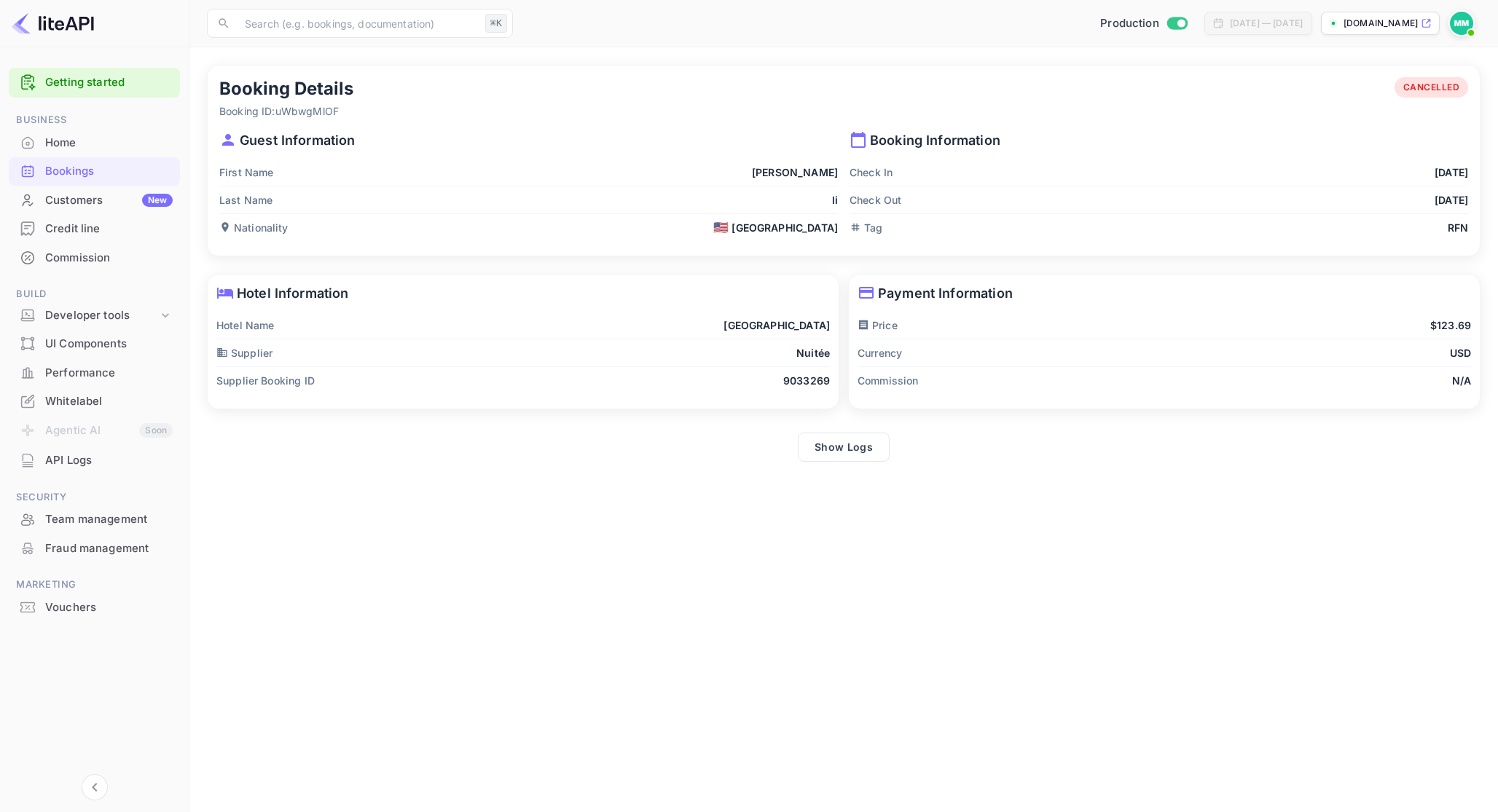
drag, startPoint x: 631, startPoint y: 312, endPoint x: 832, endPoint y: 325, distance: 201.4
click at [832, 325] on div "Hotel Information Hotel Name [GEOGRAPHIC_DATA] & Casino Supplier Nuitée Supplie…" at bounding box center [523, 341] width 631 height 134
copy p "[GEOGRAPHIC_DATA]"
click at [872, 448] on button "Show Logs" at bounding box center [843, 448] width 92 height 29
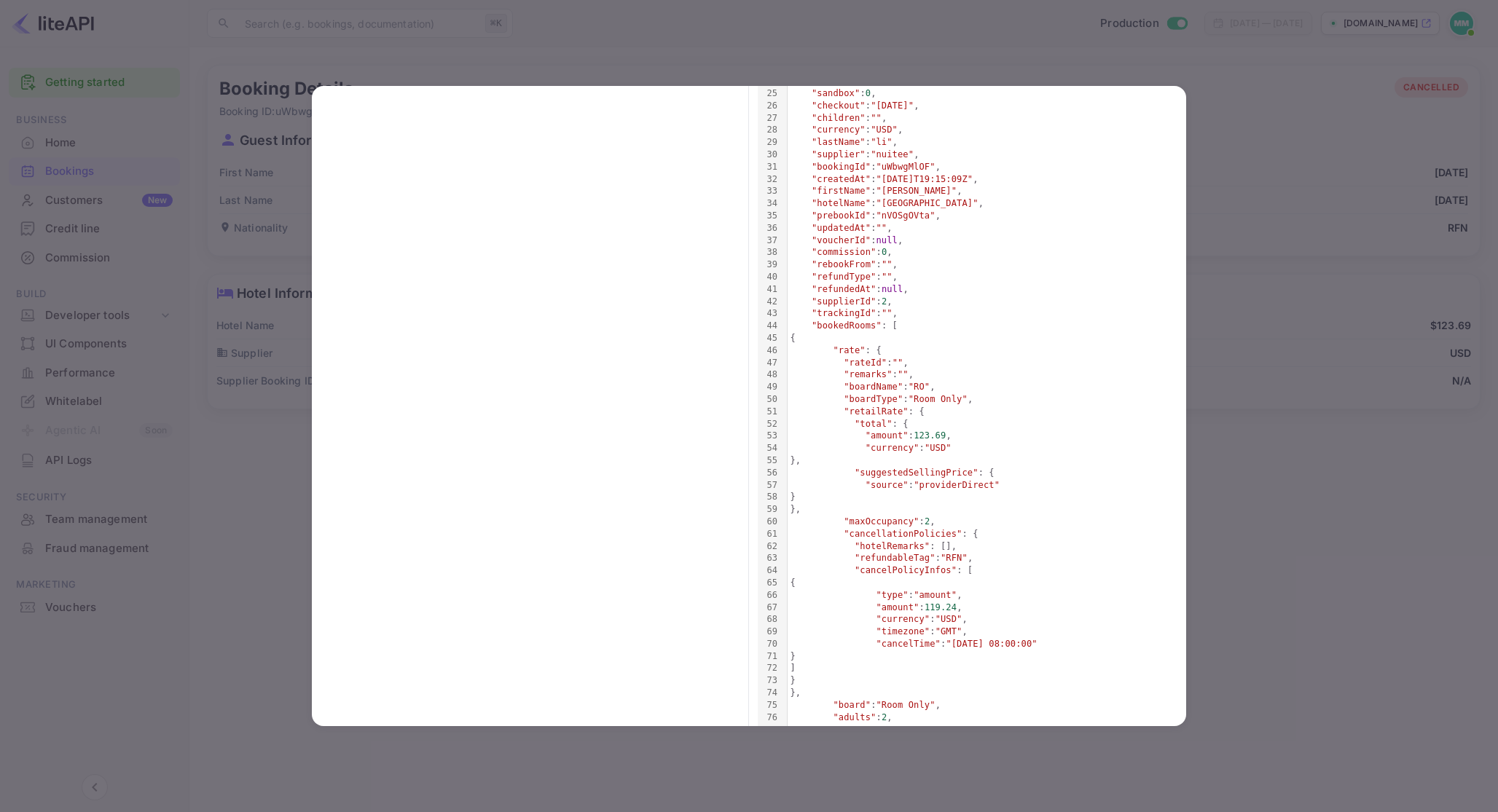
scroll to position [454, 0]
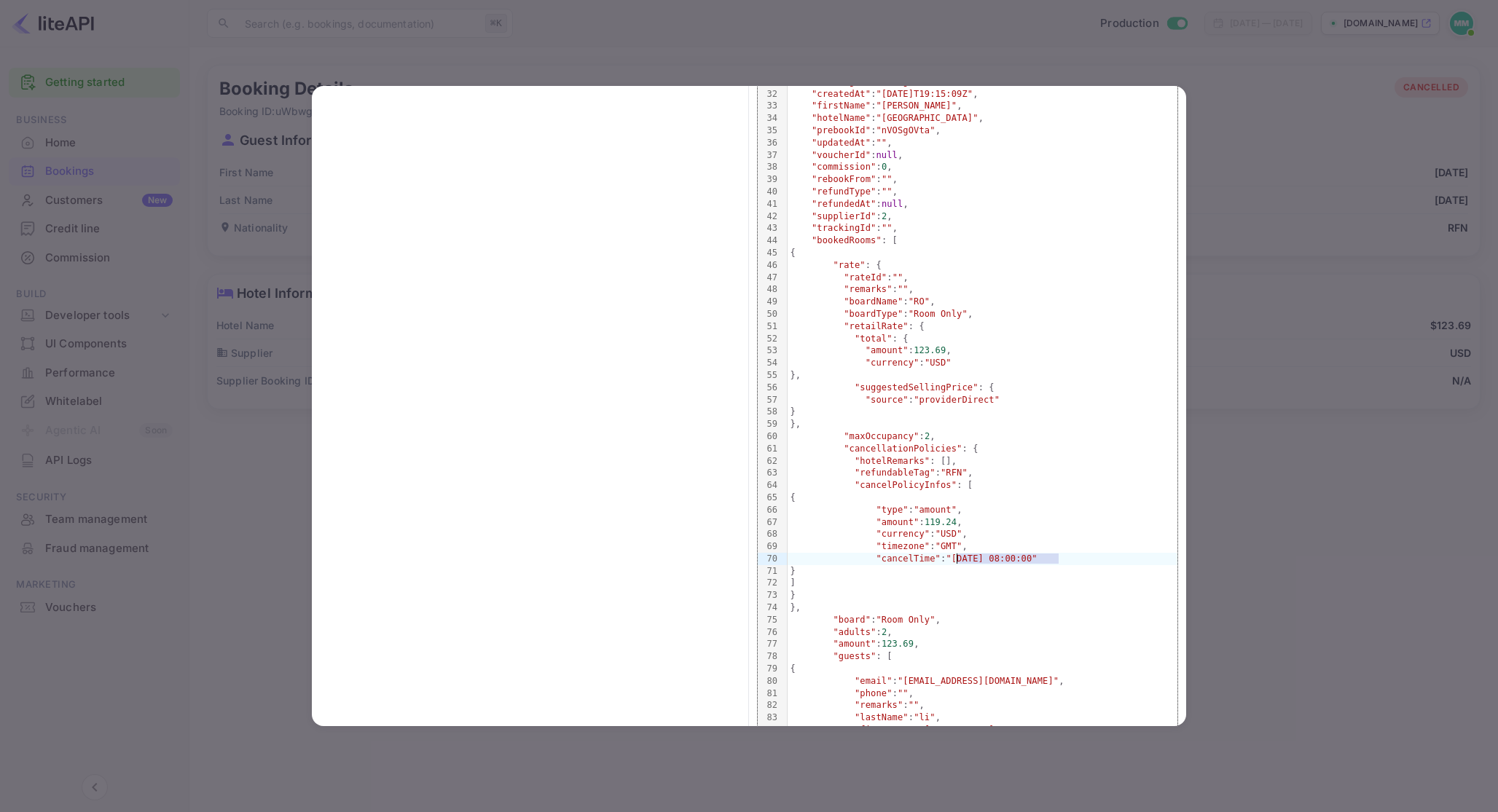
drag, startPoint x: 1060, startPoint y: 559, endPoint x: 957, endPoint y: 555, distance: 103.1
click at [957, 555] on span ""[DATE] 08:00:00"" at bounding box center [991, 559] width 91 height 10
click at [496, 42] on div at bounding box center [749, 406] width 1498 height 812
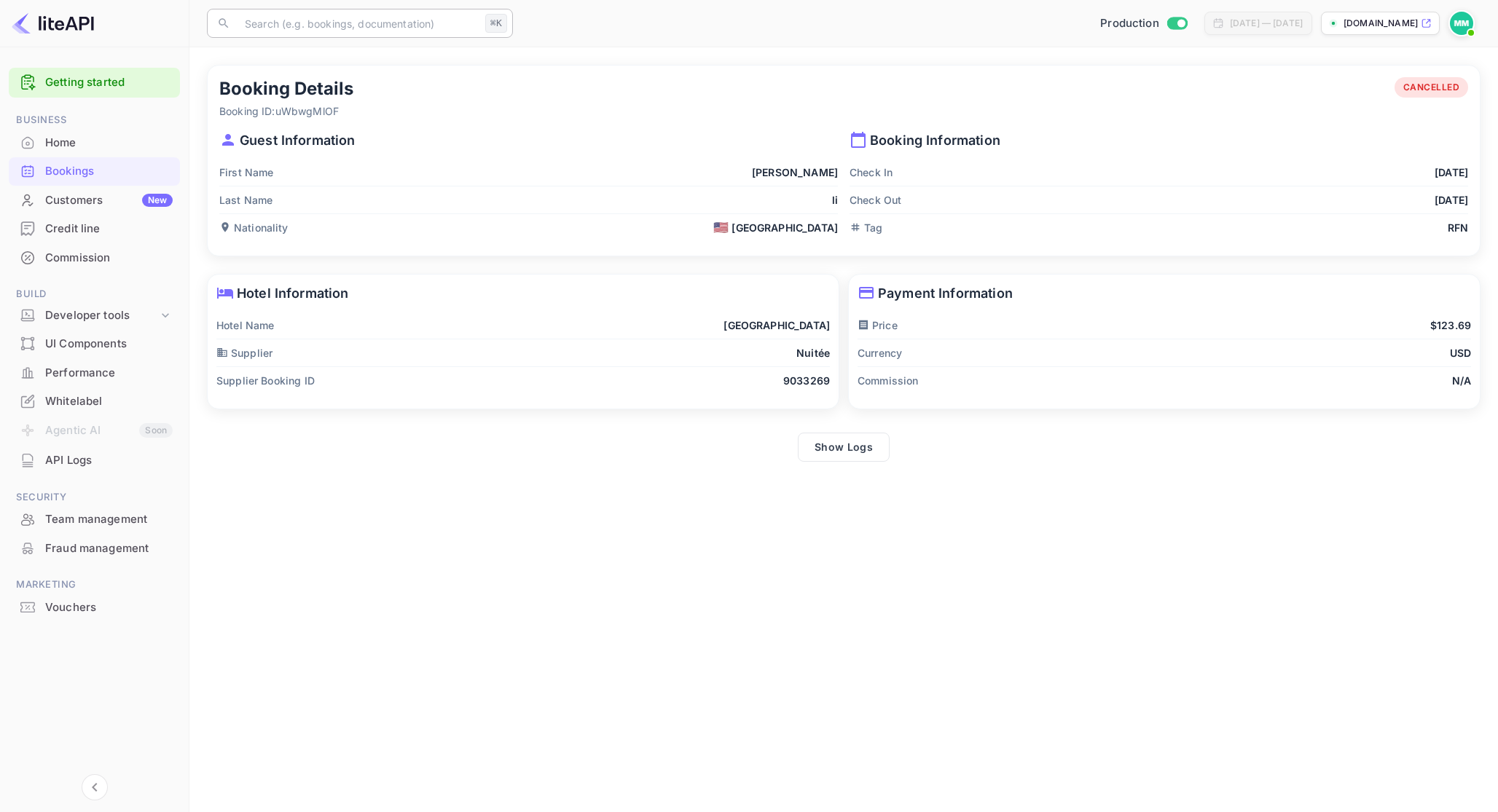
click at [446, 23] on input "text" at bounding box center [358, 24] width 244 height 29
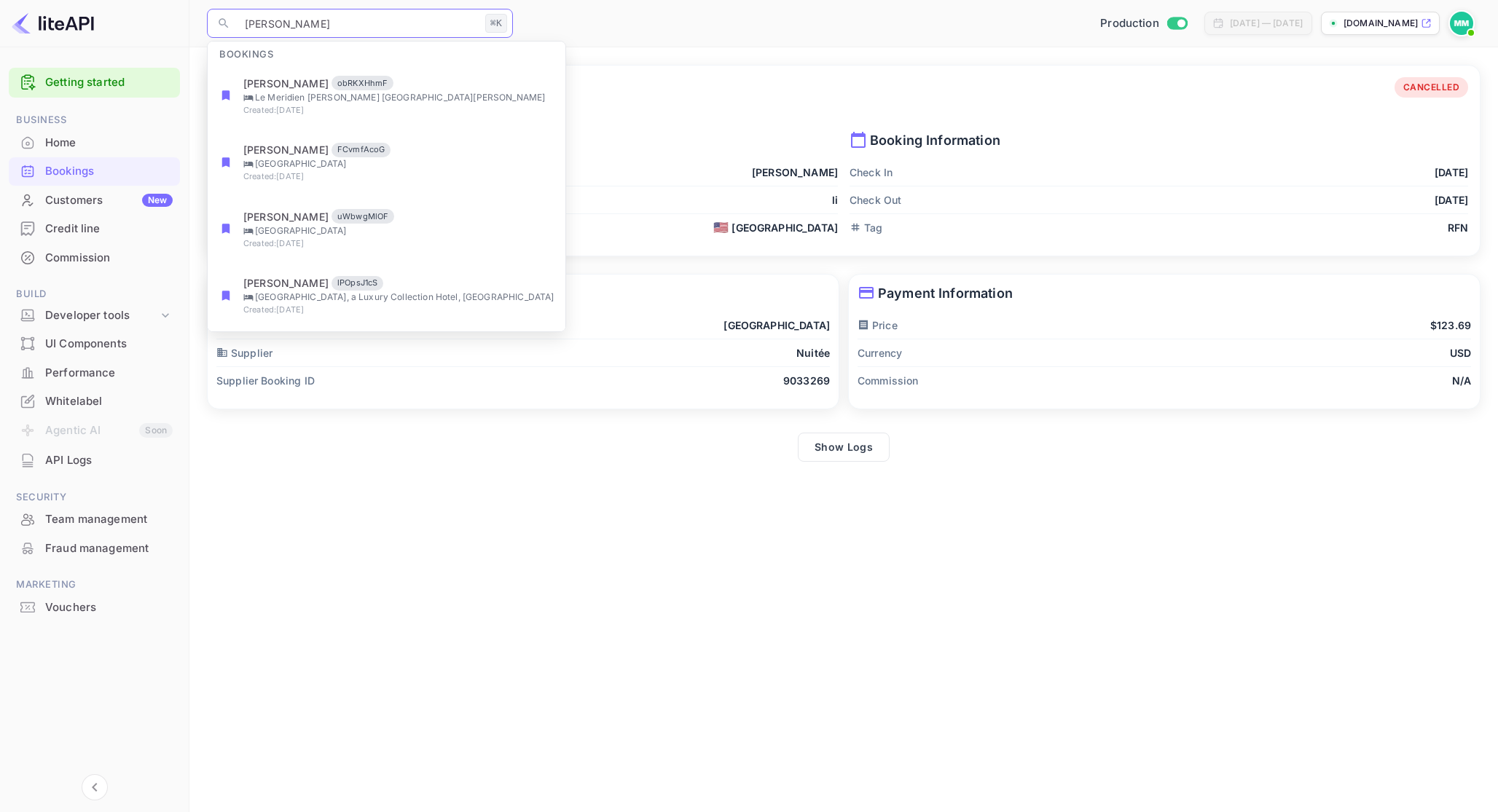
type input "[PERSON_NAME]"
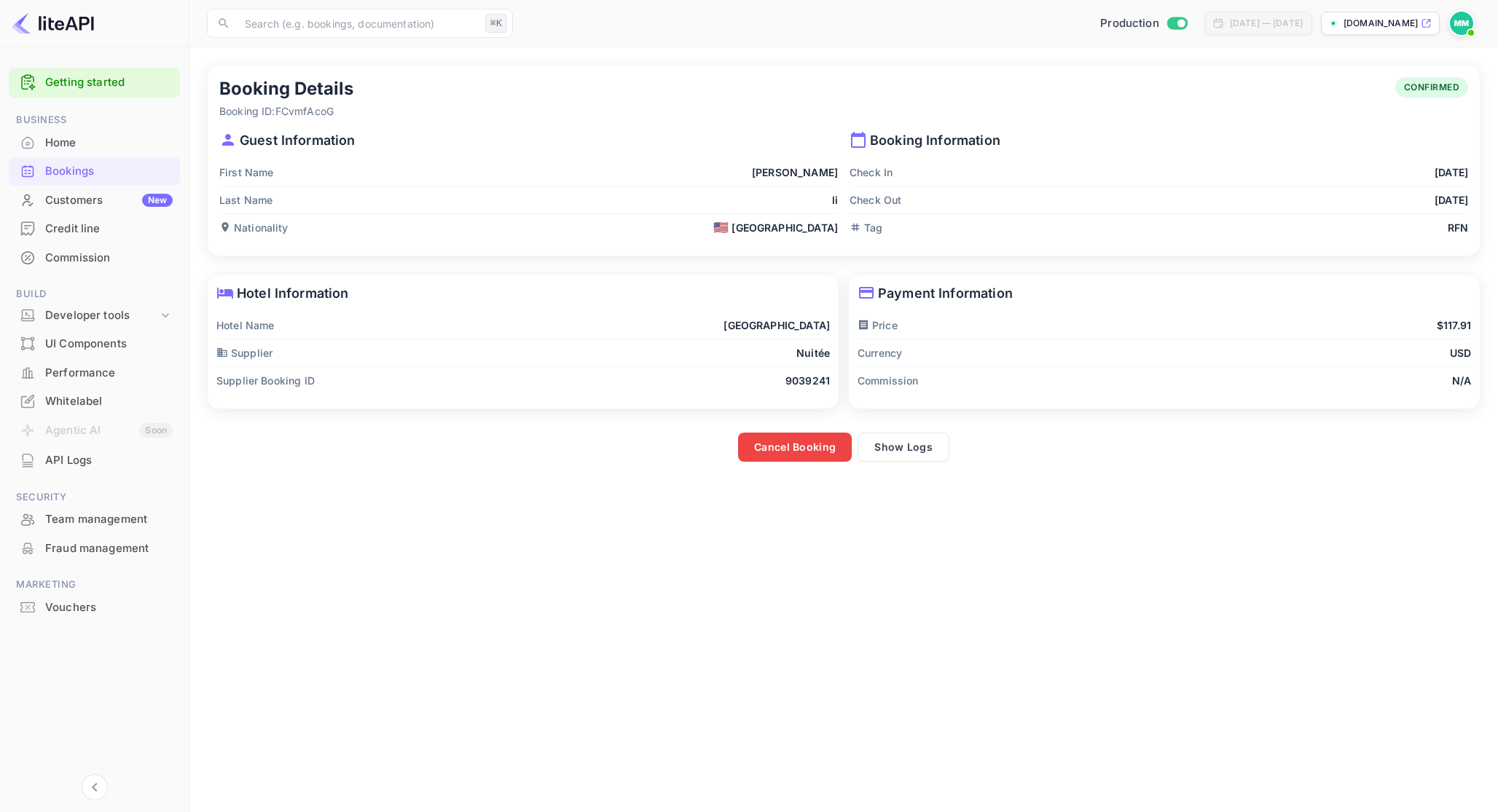
drag, startPoint x: 644, startPoint y: 320, endPoint x: 828, endPoint y: 323, distance: 184.0
click at [828, 323] on div "Hotel Name [GEOGRAPHIC_DATA]" at bounding box center [523, 326] width 614 height 28
copy p "[GEOGRAPHIC_DATA]"
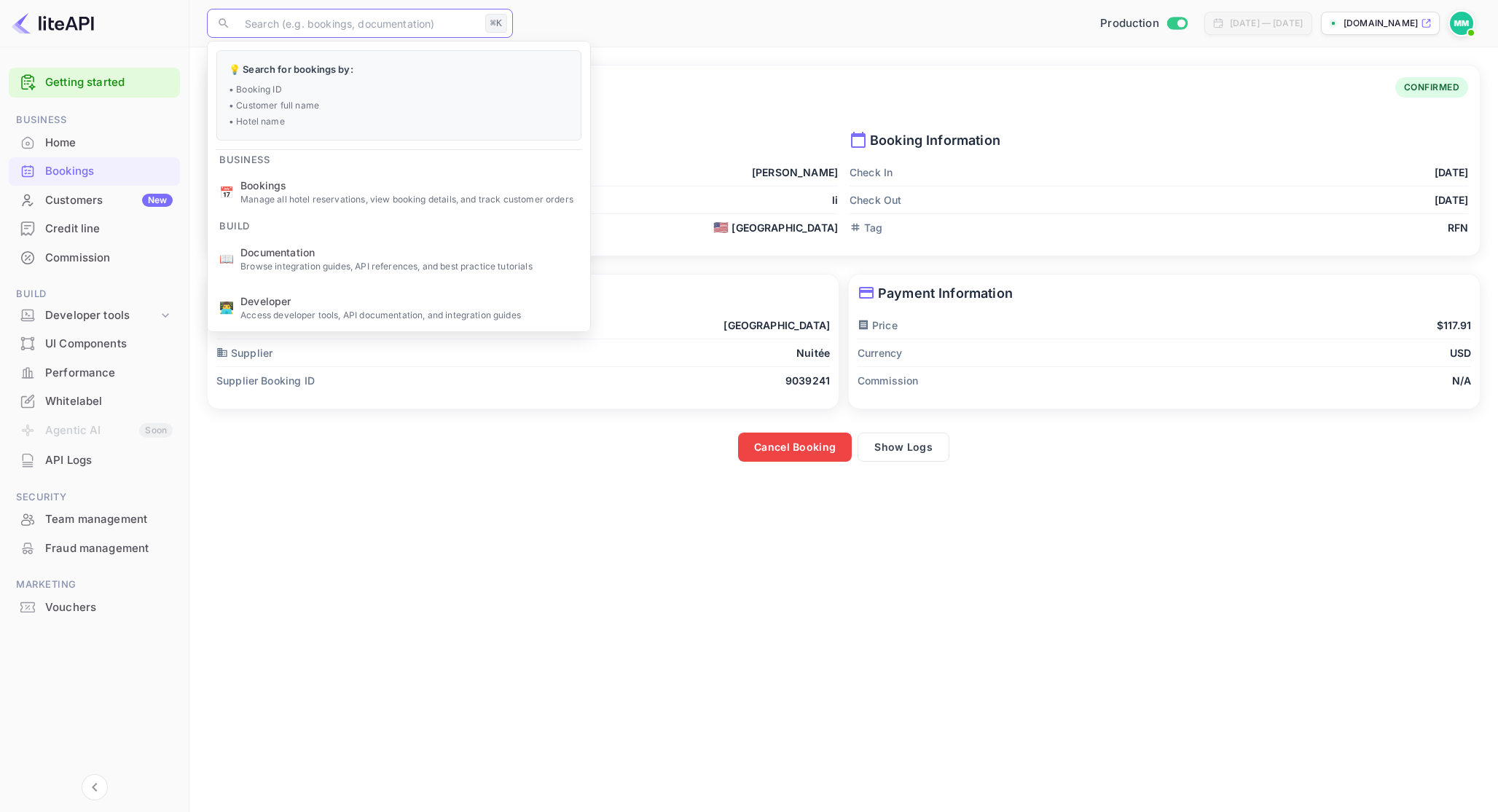
click at [419, 22] on input "text" at bounding box center [358, 24] width 244 height 29
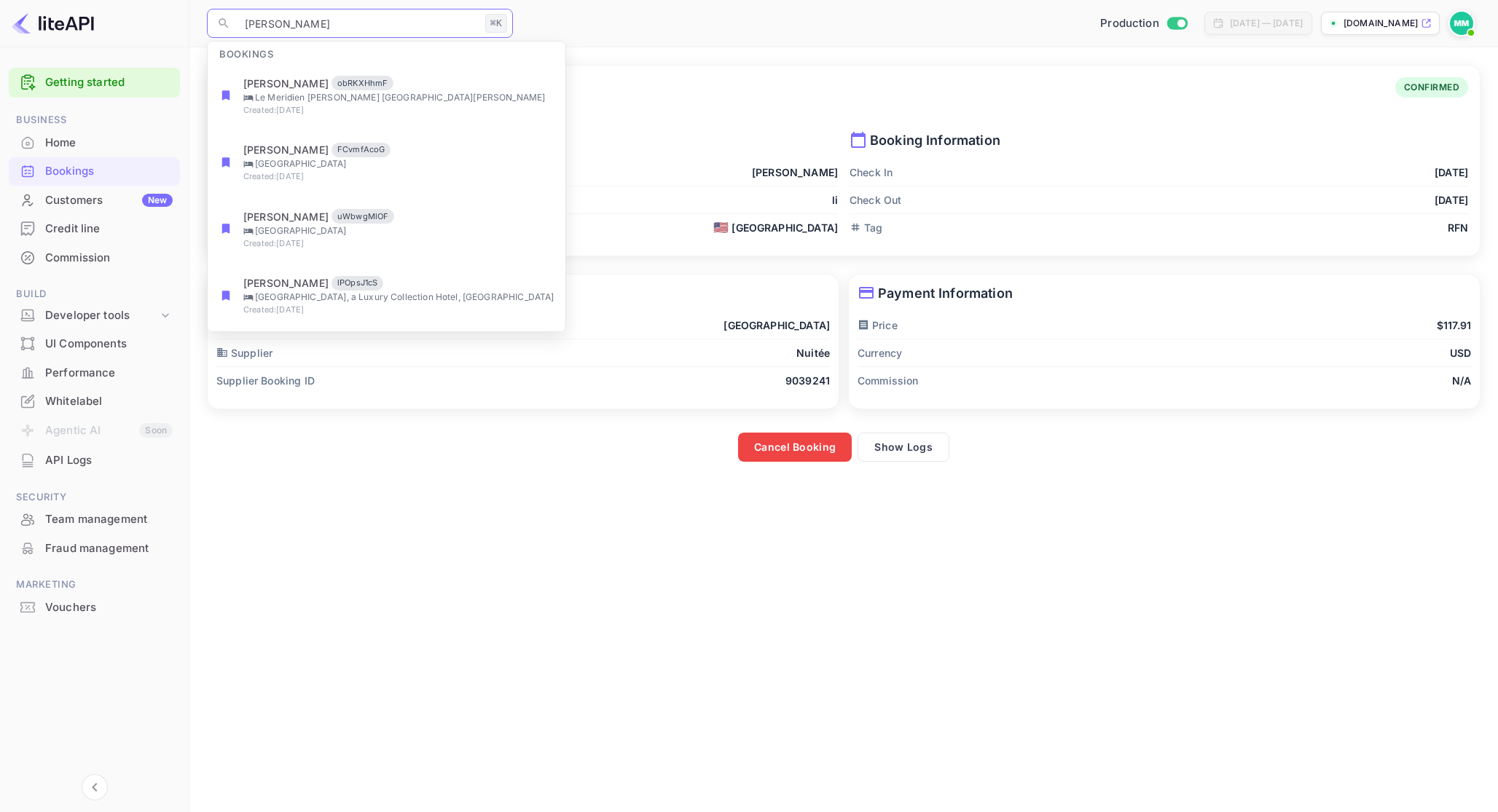
type input "[PERSON_NAME]"
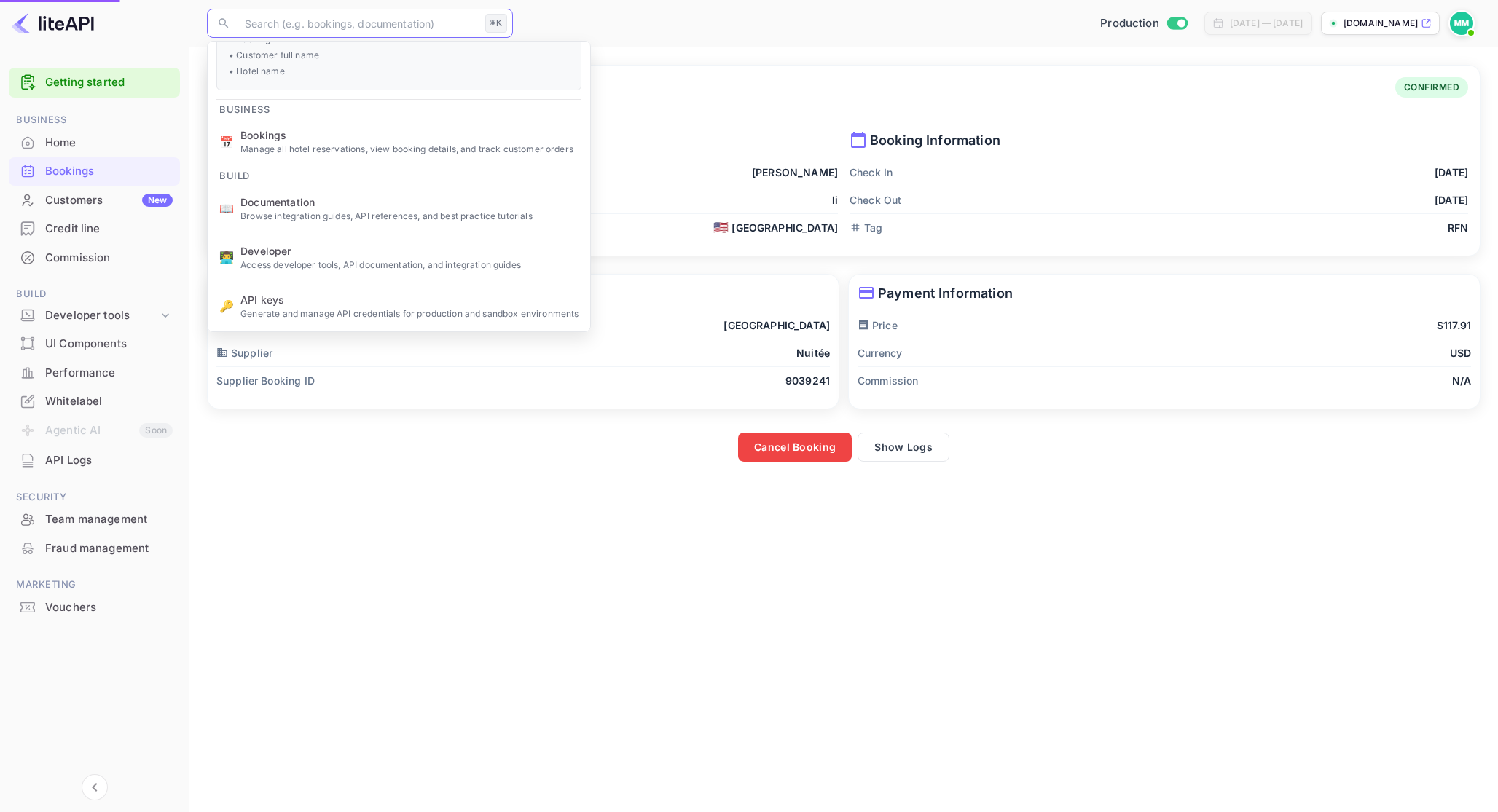
scroll to position [149, 0]
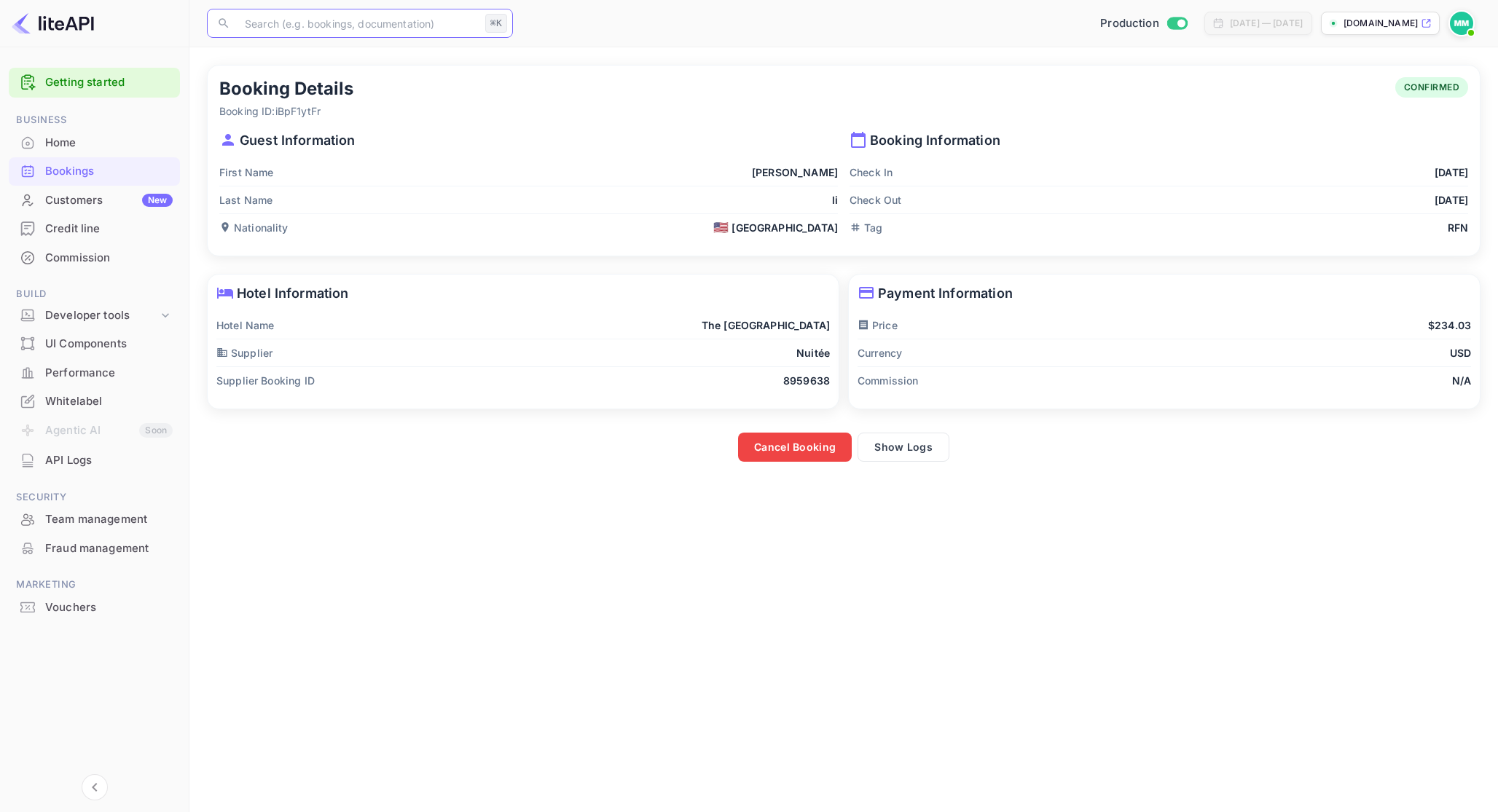
click at [382, 30] on input "text" at bounding box center [358, 24] width 244 height 29
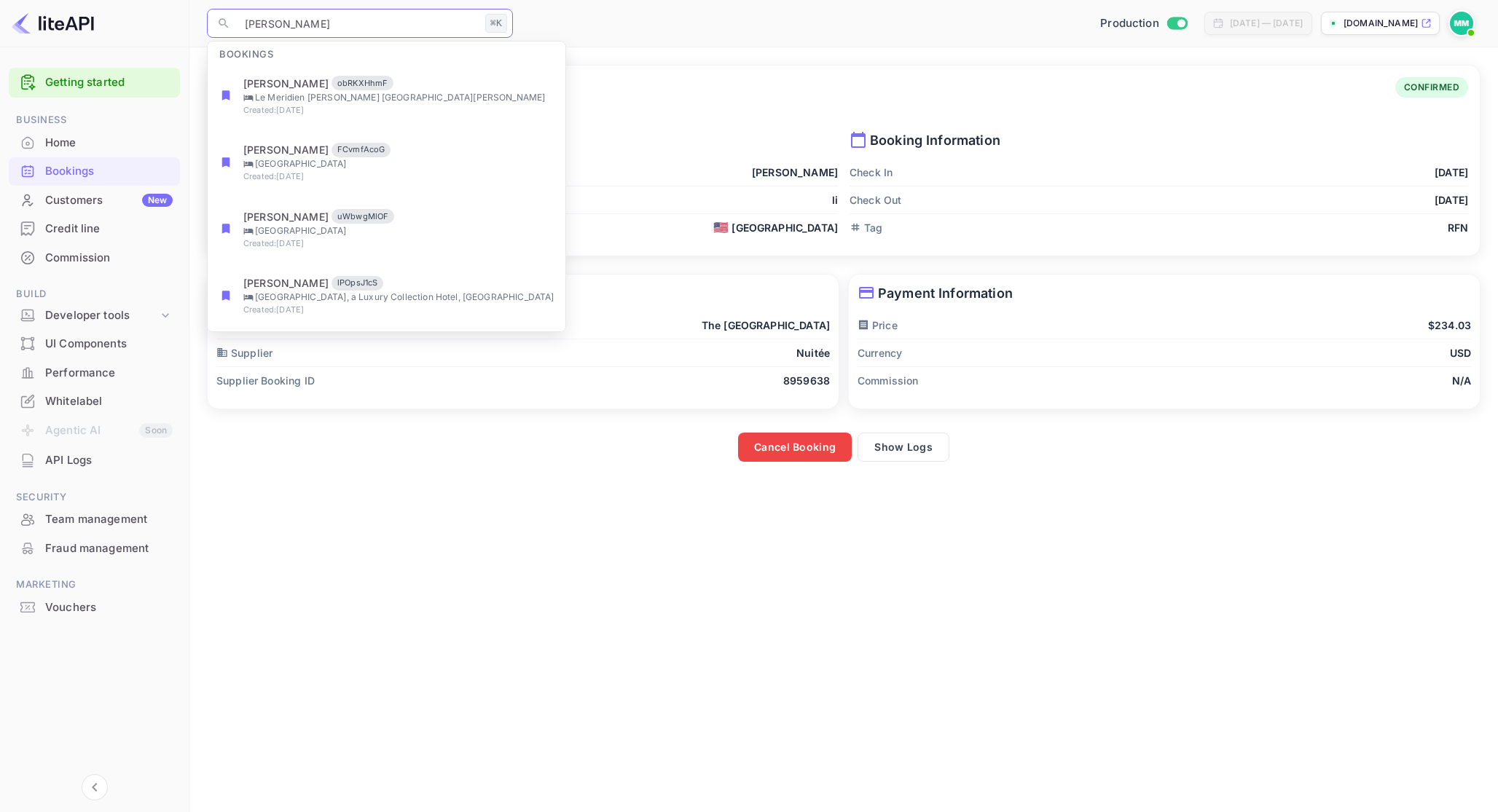
type input "[PERSON_NAME]"
paste input "obRKXHhmF"
type input "obRKXHhmF"
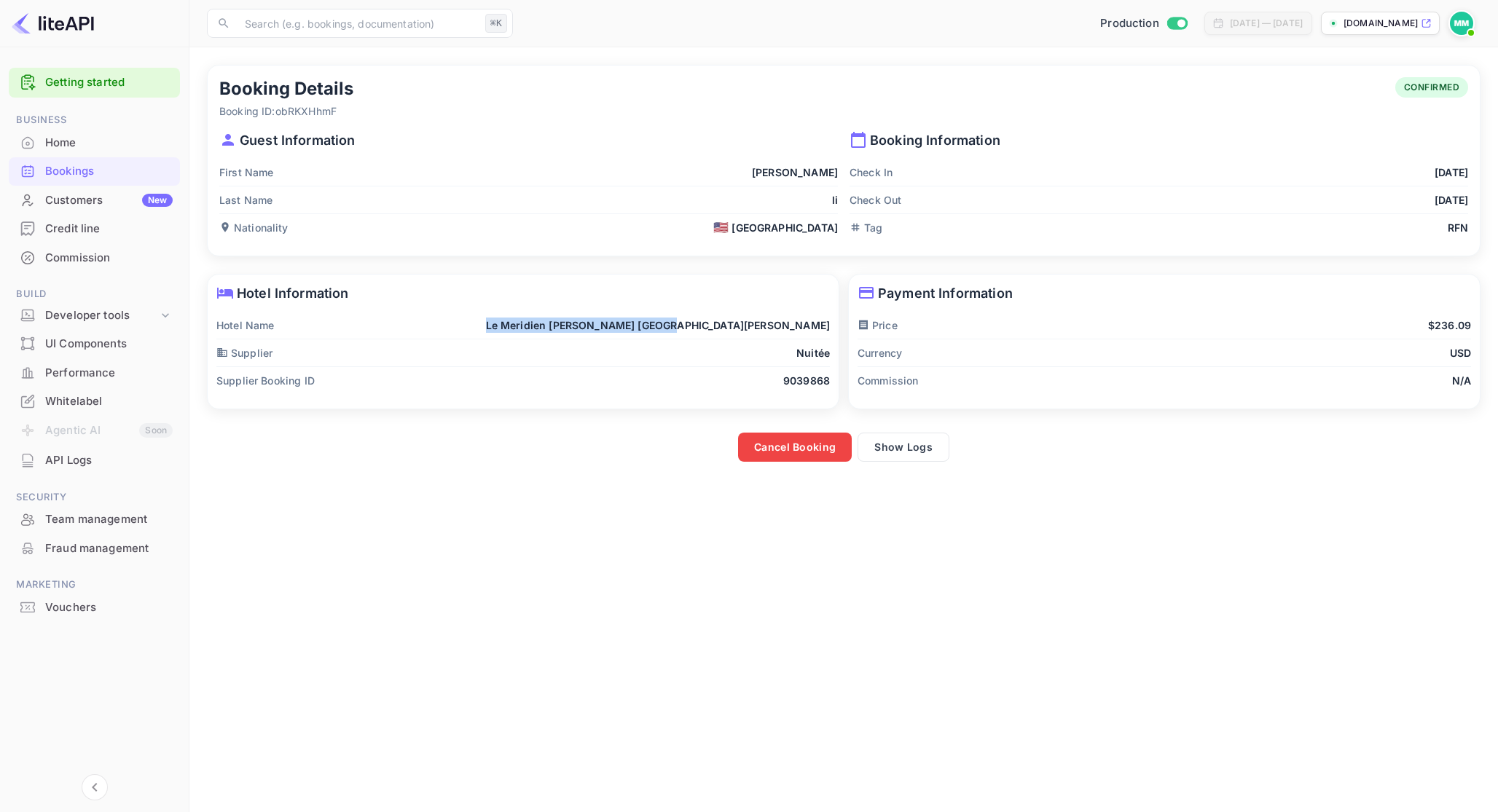
drag, startPoint x: 646, startPoint y: 324, endPoint x: 834, endPoint y: 326, distance: 188.0
click at [834, 326] on div "Hotel Information Hotel Name Le Meridien [PERSON_NAME] [GEOGRAPHIC_DATA][PERSON…" at bounding box center [523, 341] width 631 height 134
click at [906, 430] on div "Cancel Booking Show Logs" at bounding box center [840, 440] width 1283 height 44
click at [906, 453] on button "Show Logs" at bounding box center [904, 448] width 92 height 29
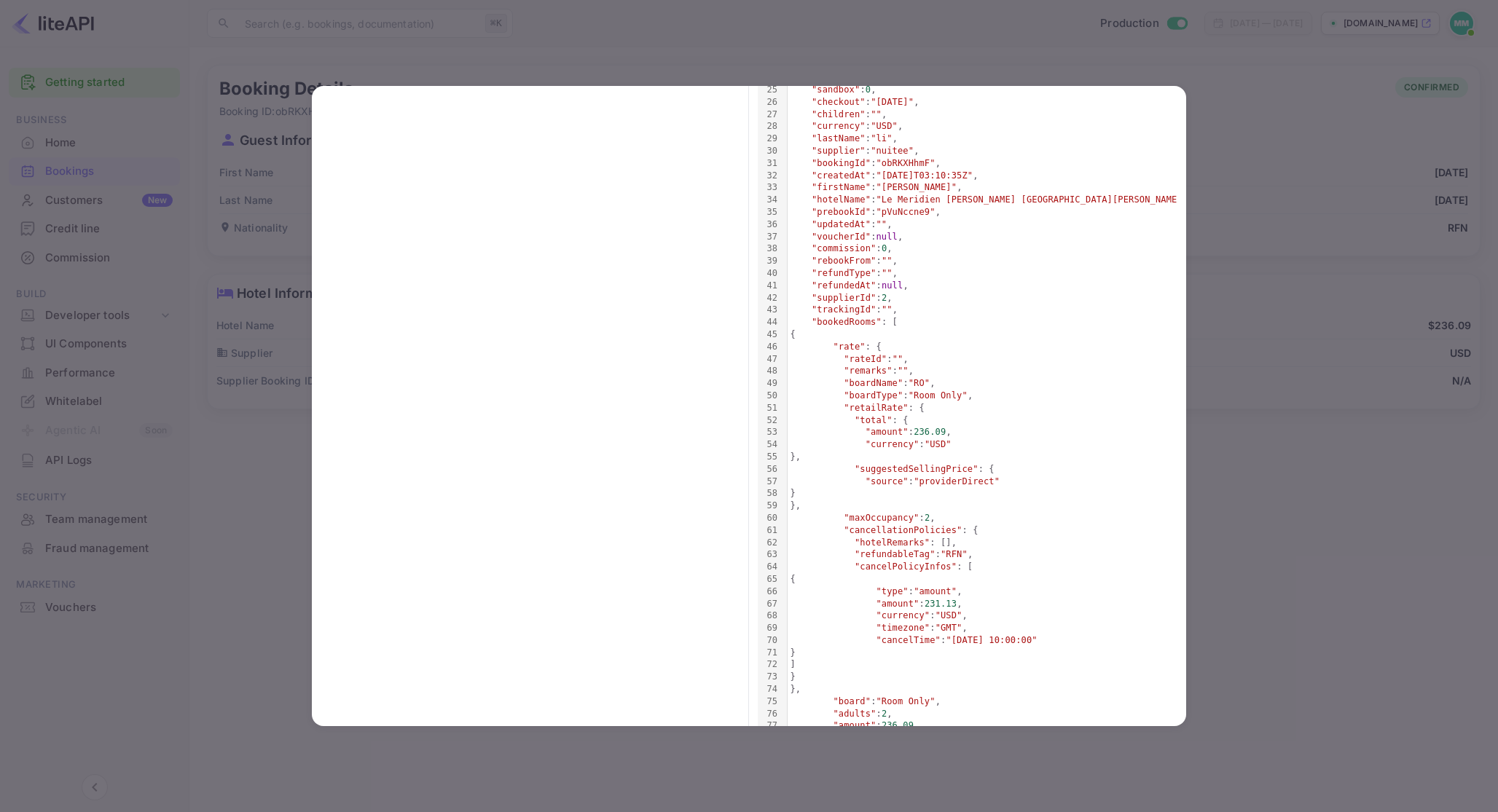
scroll to position [371, 0]
click at [1320, 284] on div at bounding box center [749, 406] width 1498 height 812
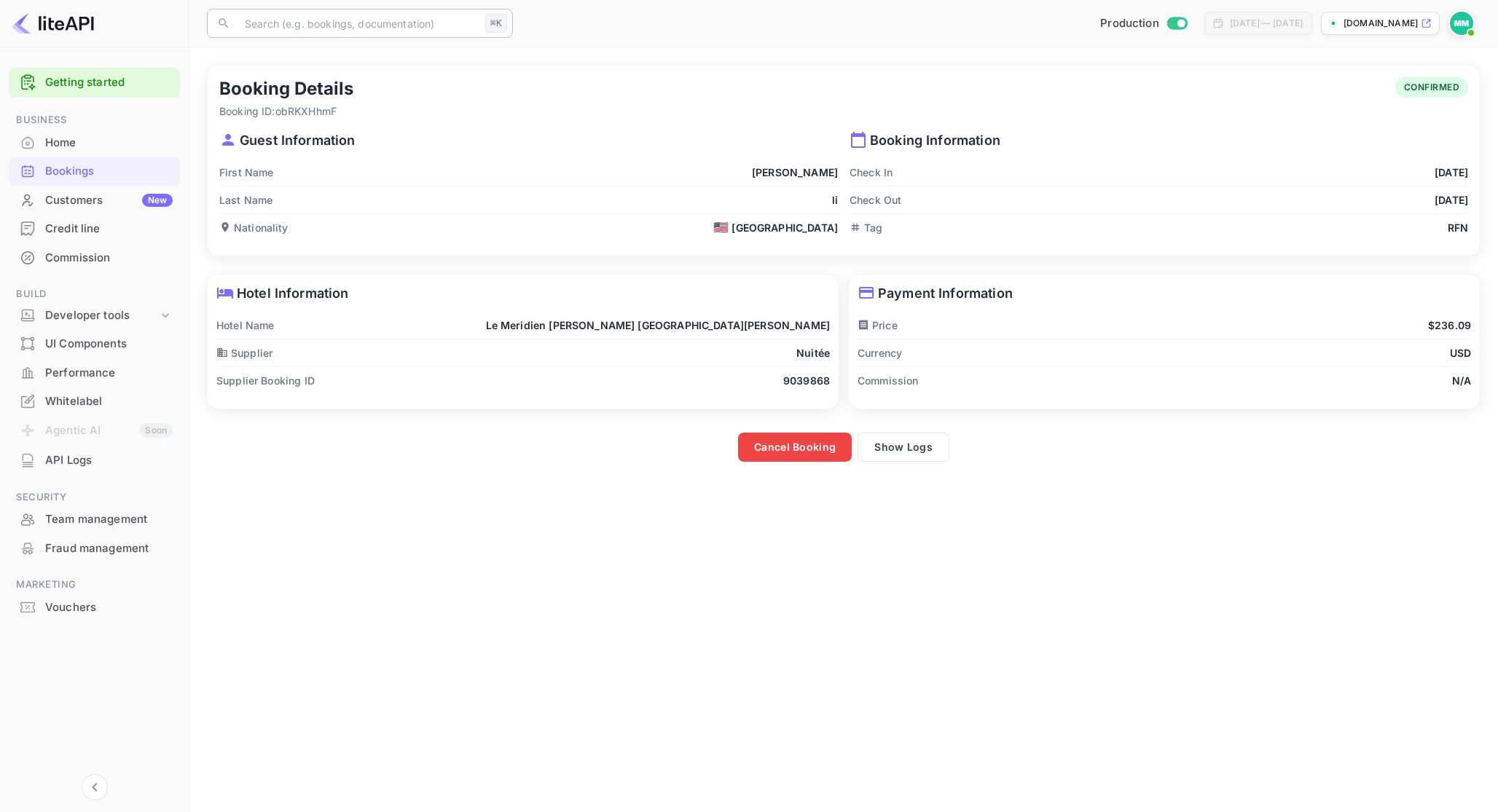
click at [456, 30] on input "text" at bounding box center [358, 24] width 244 height 29
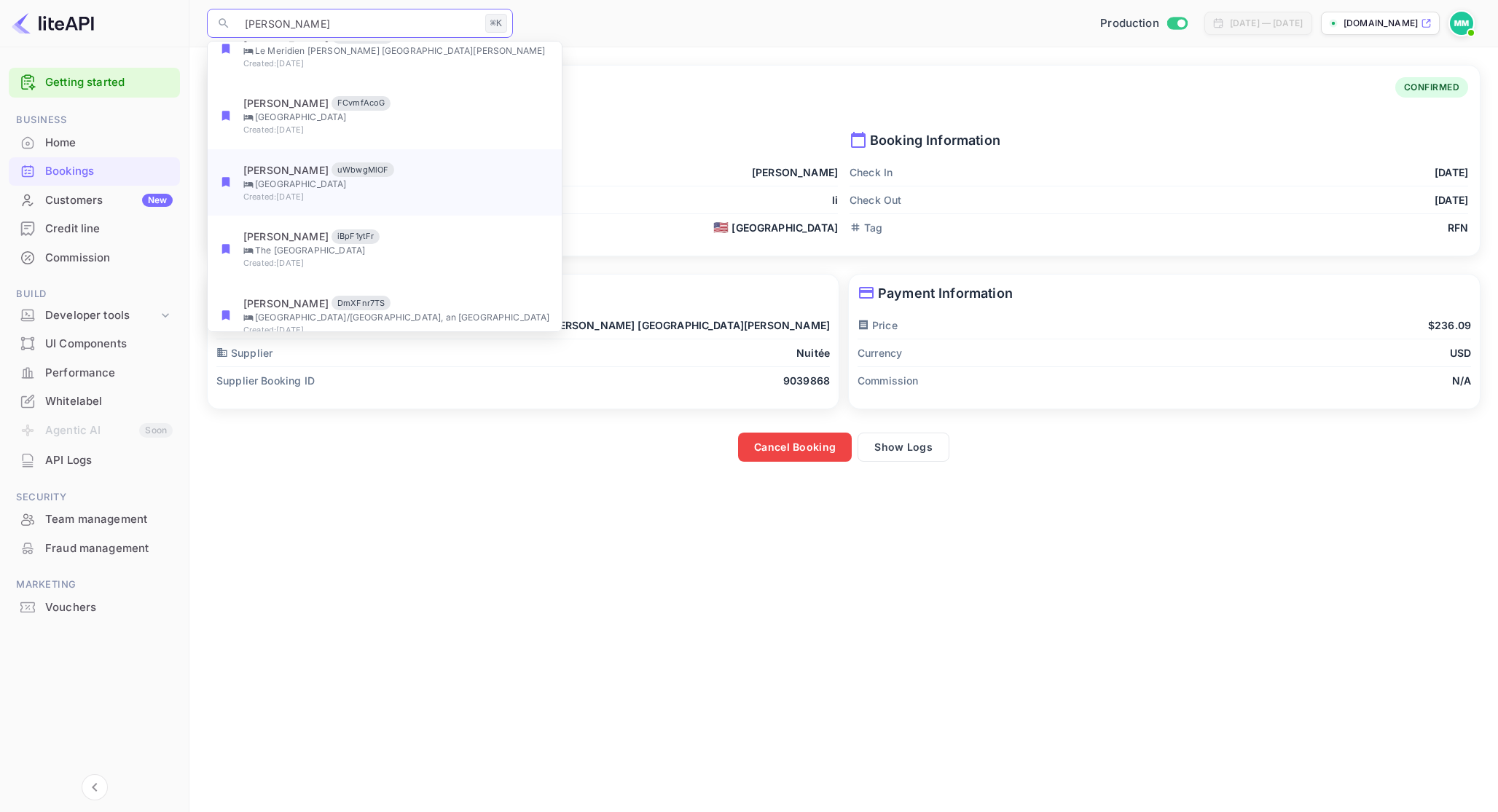
scroll to position [66, 0]
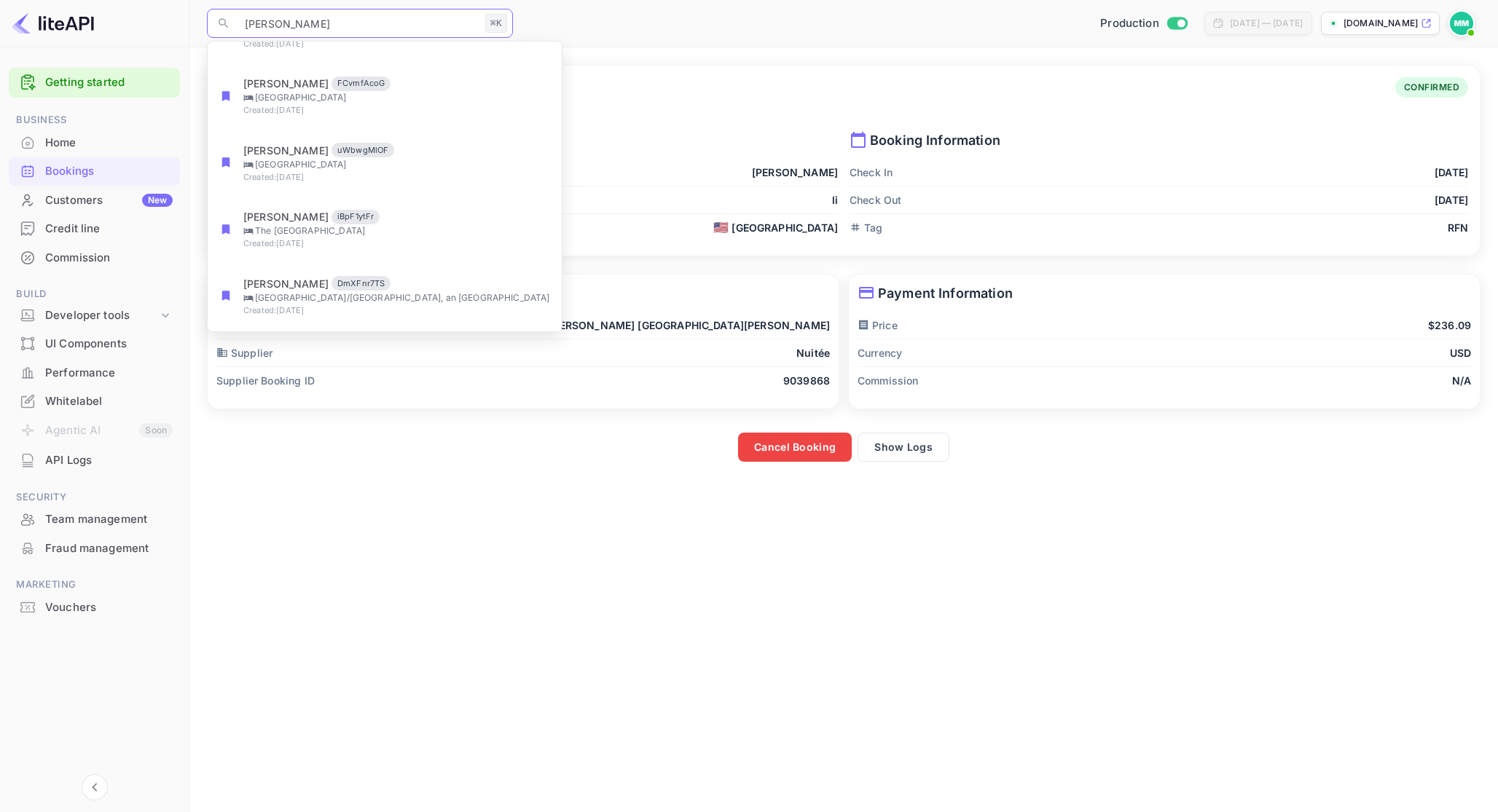
click at [656, 107] on div "Booking Details Booking ID: obRKXHhmF CONFIRMED" at bounding box center [843, 98] width 1249 height 42
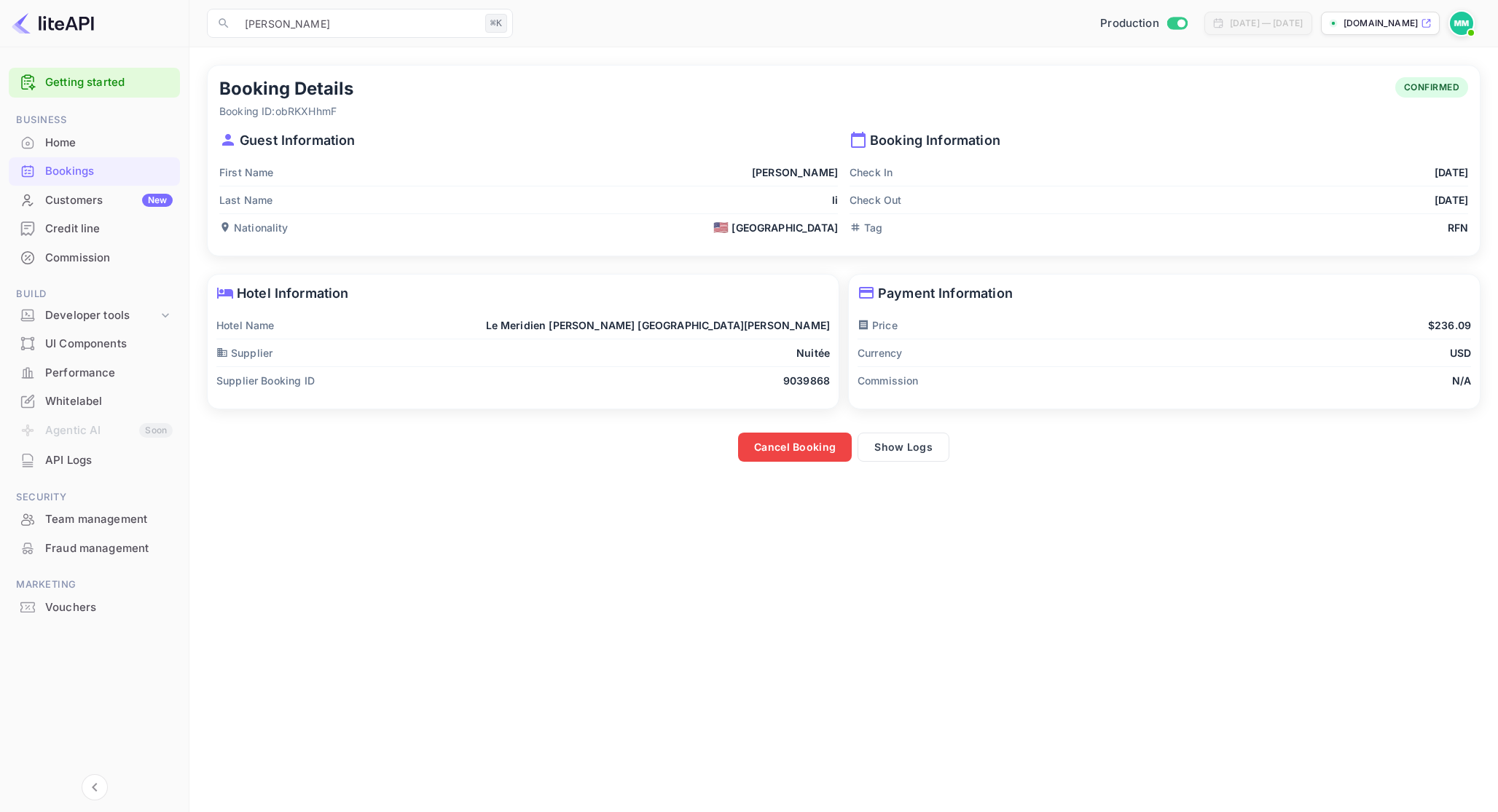
click at [573, 414] on div "Hotel Information Hotel Name Le Meridien [PERSON_NAME] [GEOGRAPHIC_DATA][PERSON…" at bounding box center [519, 341] width 642 height 153
click at [388, 34] on input "[PERSON_NAME]" at bounding box center [358, 24] width 244 height 29
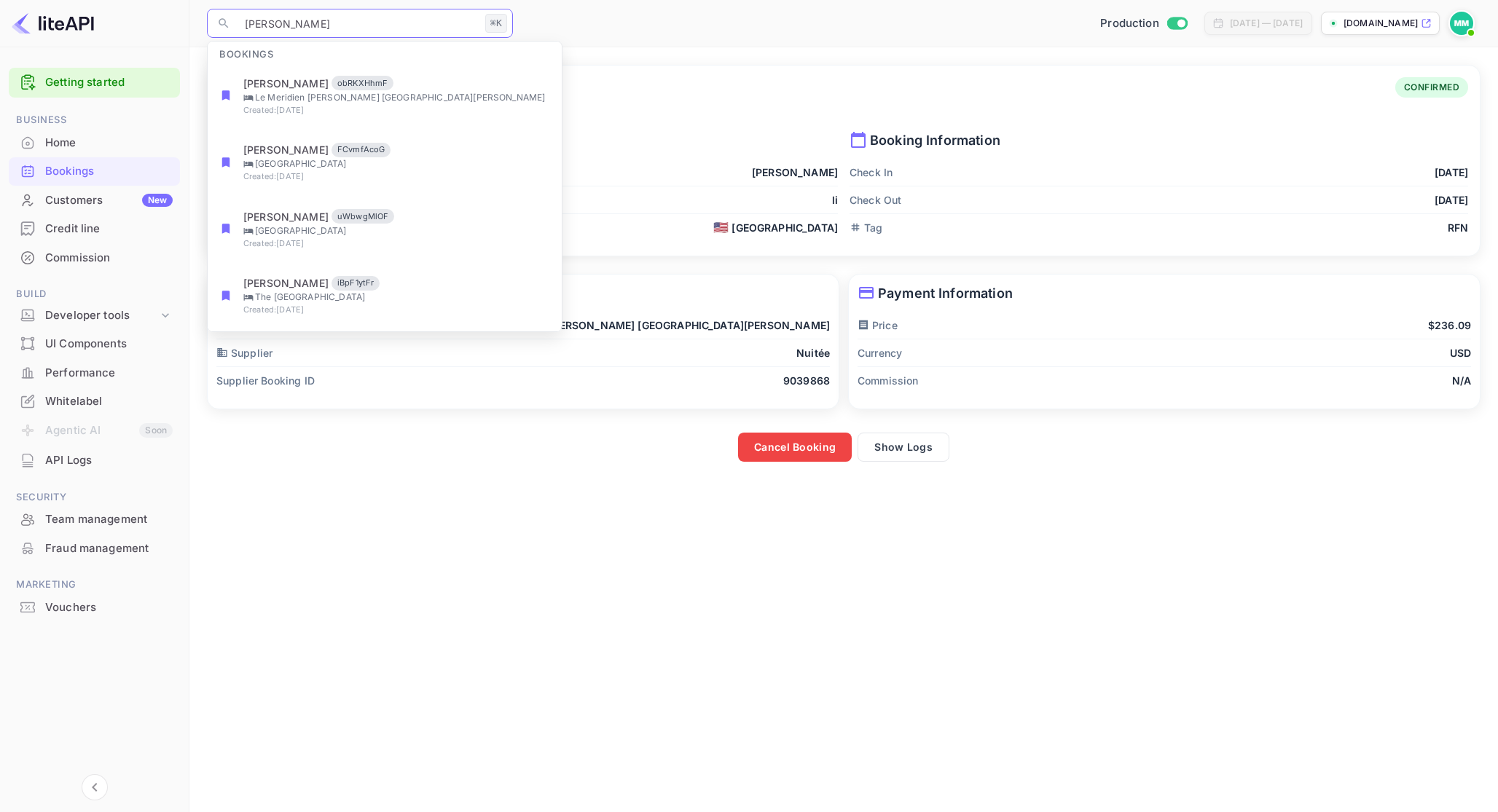
paste input "iijqaUGEz"
type input "iijqaUGEz"
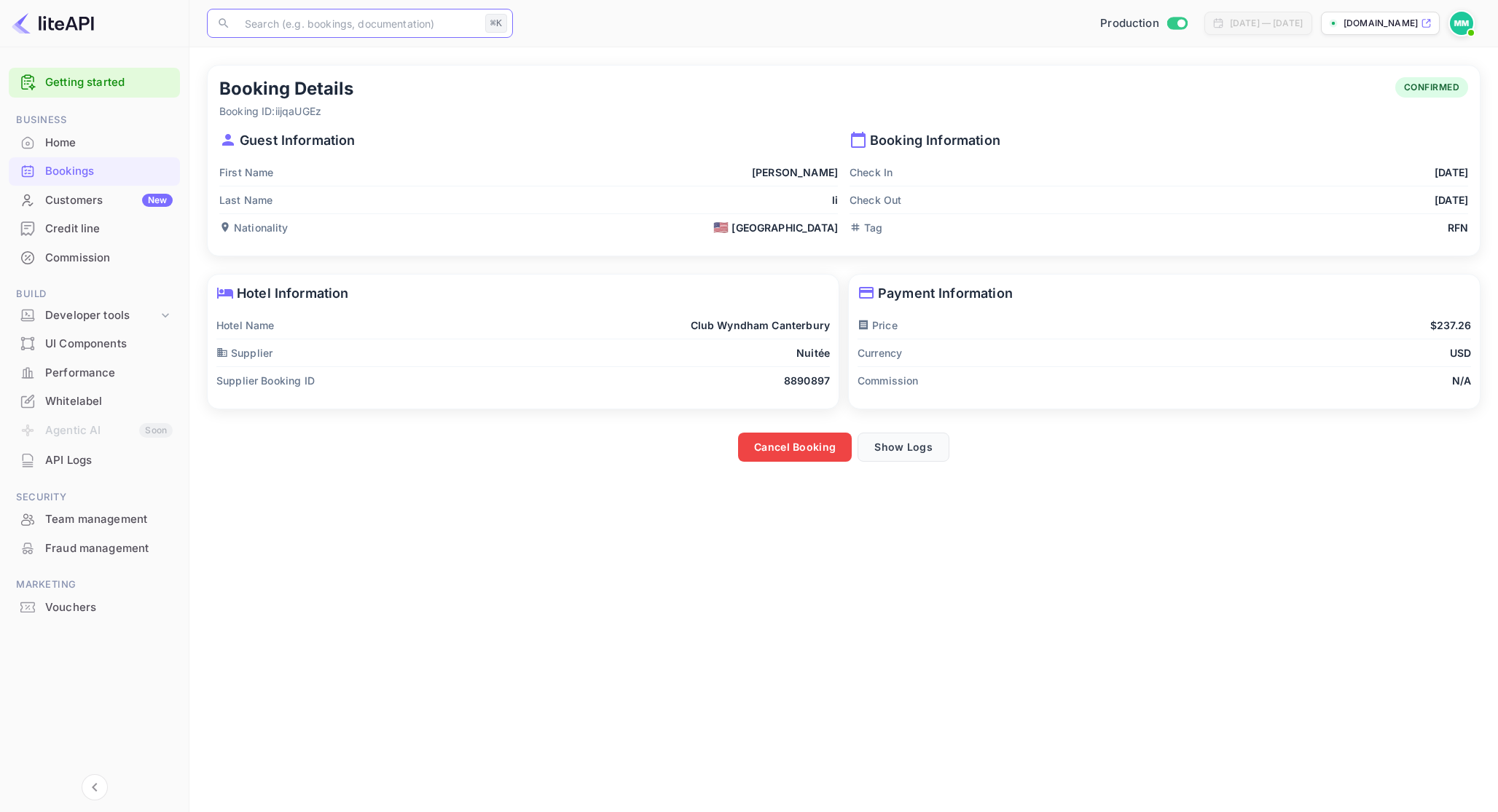
click at [926, 442] on button "Show Logs" at bounding box center [904, 448] width 92 height 29
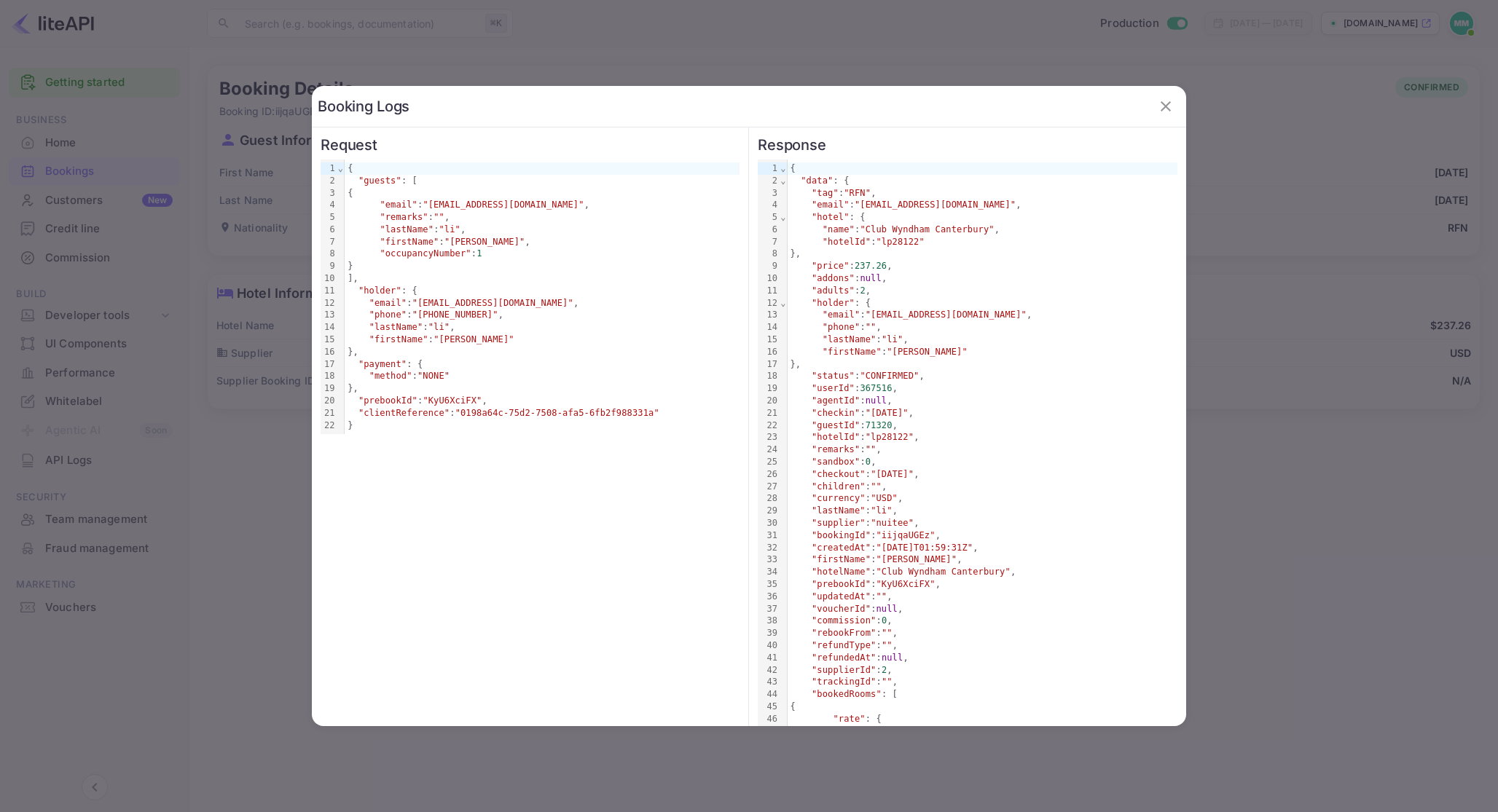
scroll to position [597, 0]
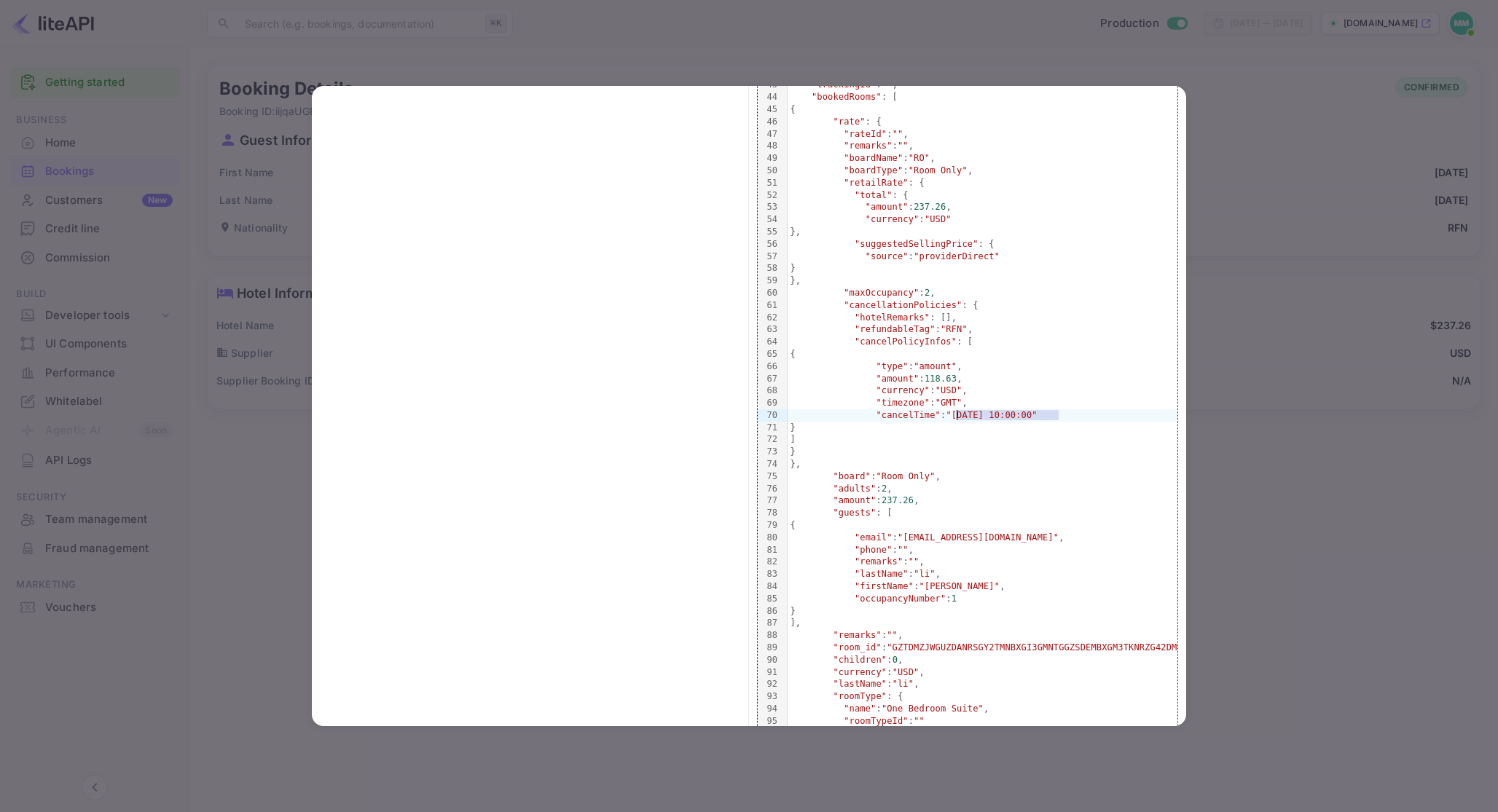
drag, startPoint x: 1059, startPoint y: 418, endPoint x: 958, endPoint y: 412, distance: 101.2
click at [958, 412] on span ""[DATE] 10:00:00"" at bounding box center [991, 415] width 91 height 10
copy span "[DATE] 10:00:00"
click at [381, 37] on div at bounding box center [749, 406] width 1498 height 812
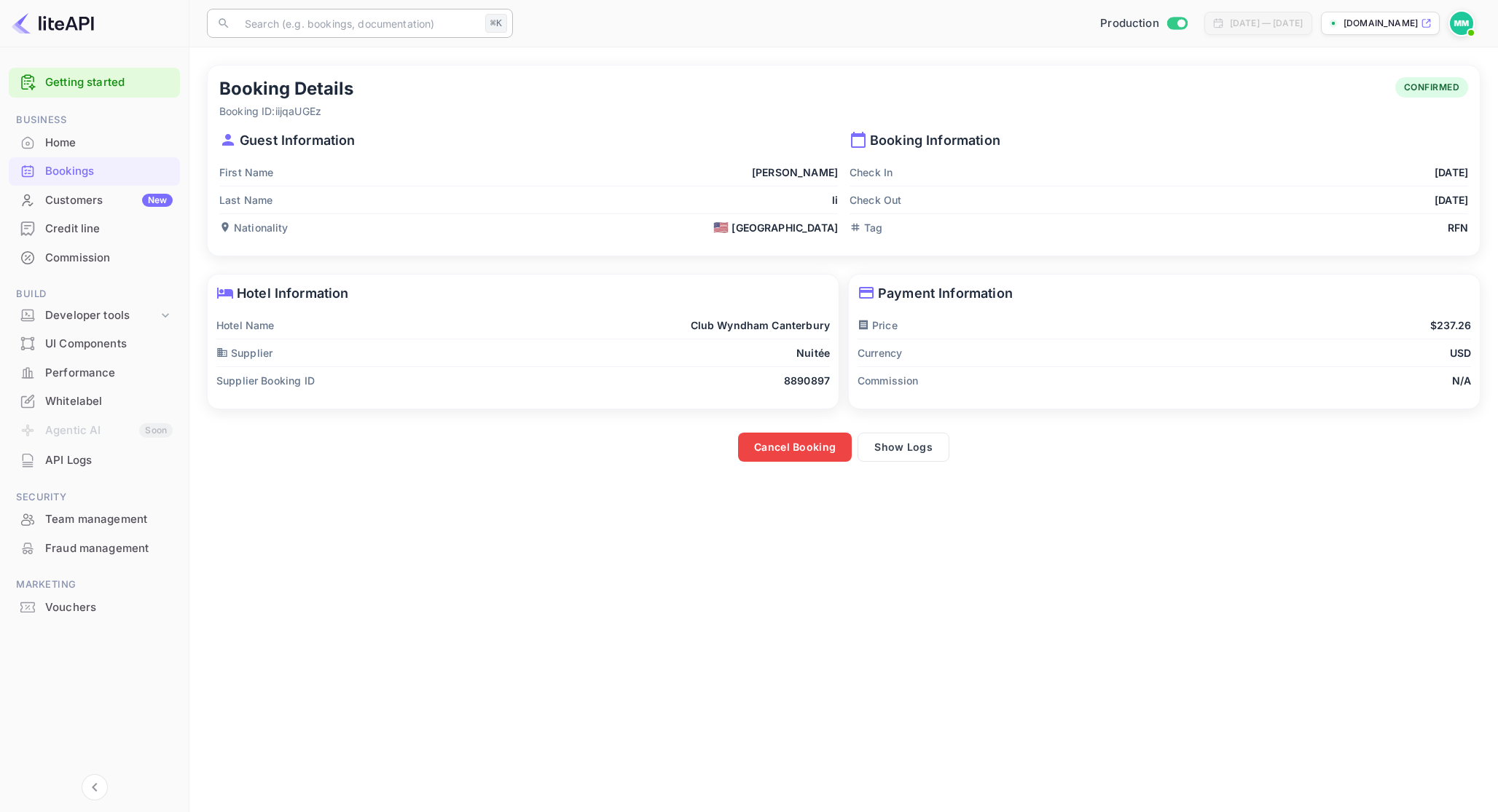
click at [360, 29] on input "text" at bounding box center [358, 24] width 244 height 29
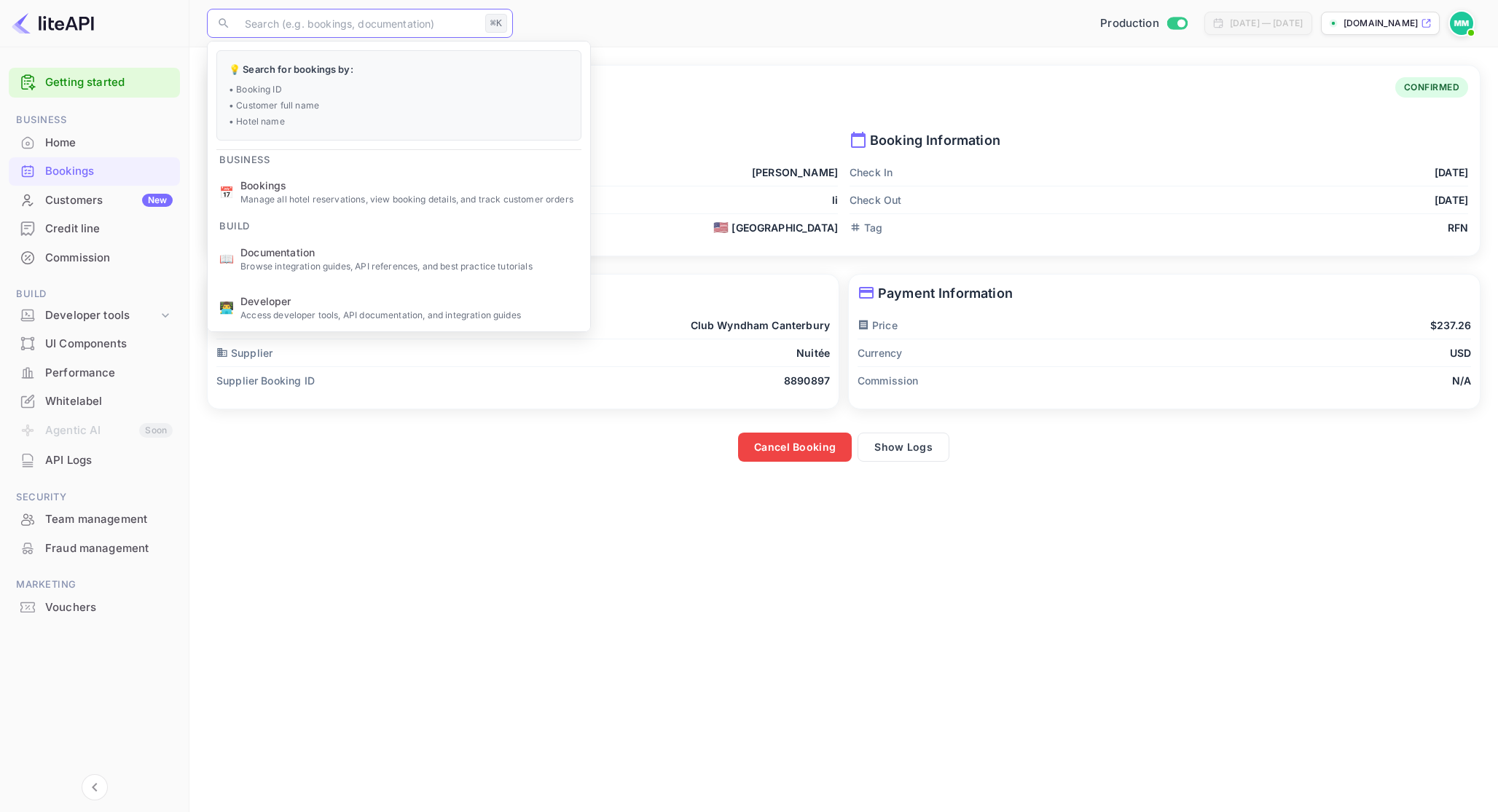
paste input "9574L-Snr"
type input "9574L-Snr"
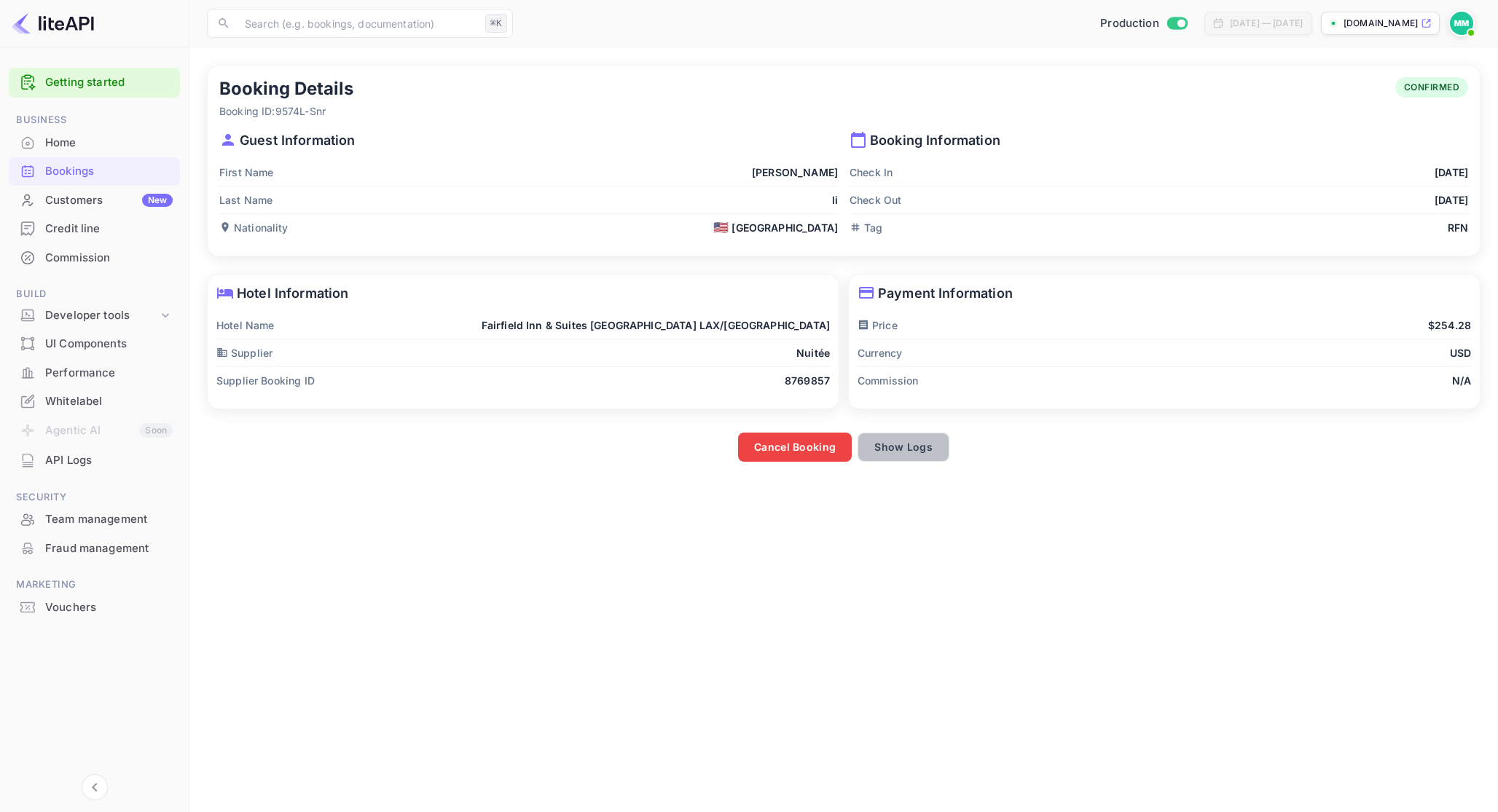
click at [892, 442] on button "Show Logs" at bounding box center [904, 448] width 92 height 29
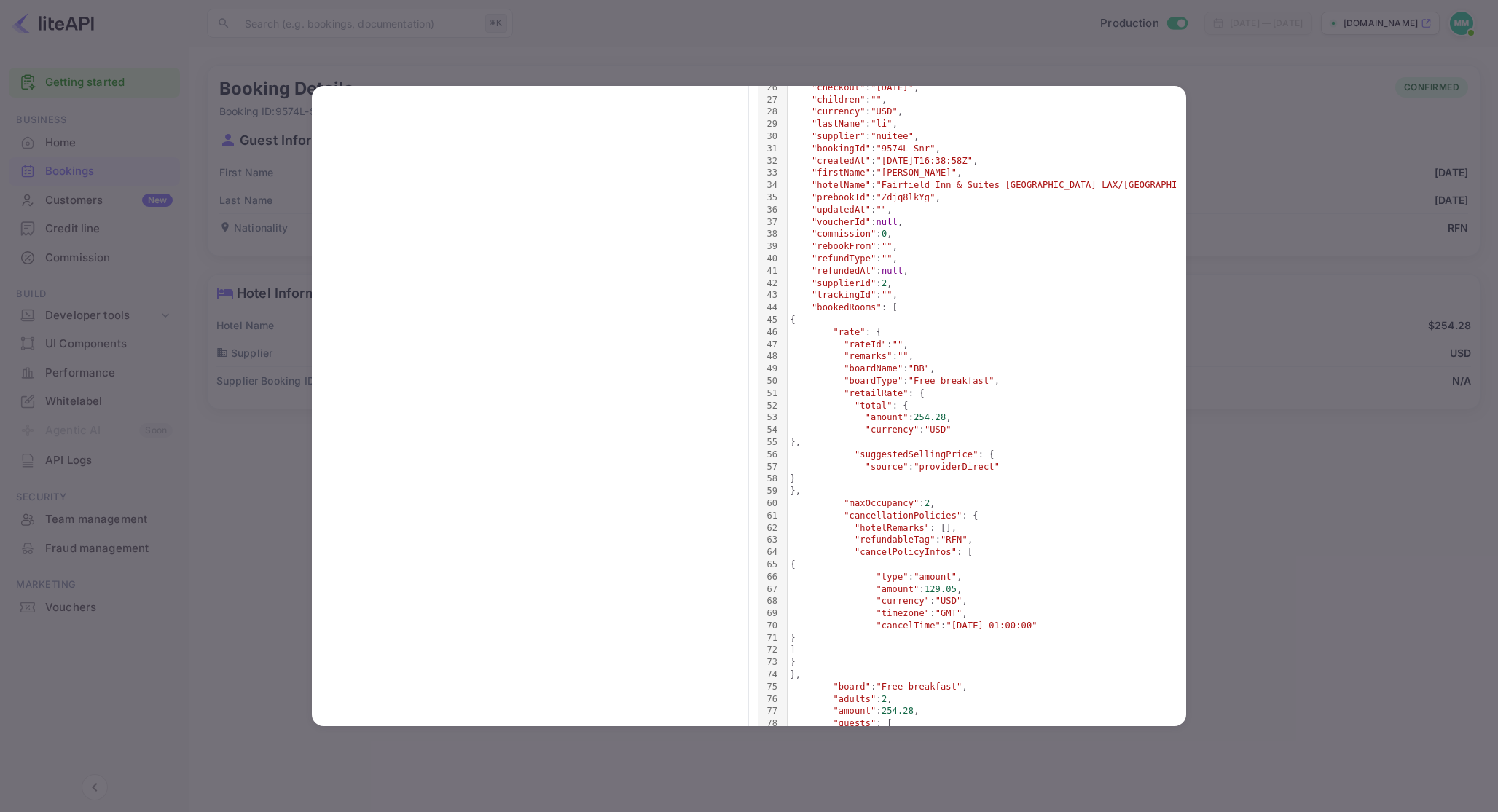
scroll to position [387, 0]
drag, startPoint x: 1059, startPoint y: 622, endPoint x: 956, endPoint y: 622, distance: 103.0
click at [956, 622] on span ""[DATE] 01:00:00"" at bounding box center [991, 625] width 91 height 10
copy span "[DATE] 01:00:00"
click at [1296, 20] on div at bounding box center [749, 406] width 1498 height 812
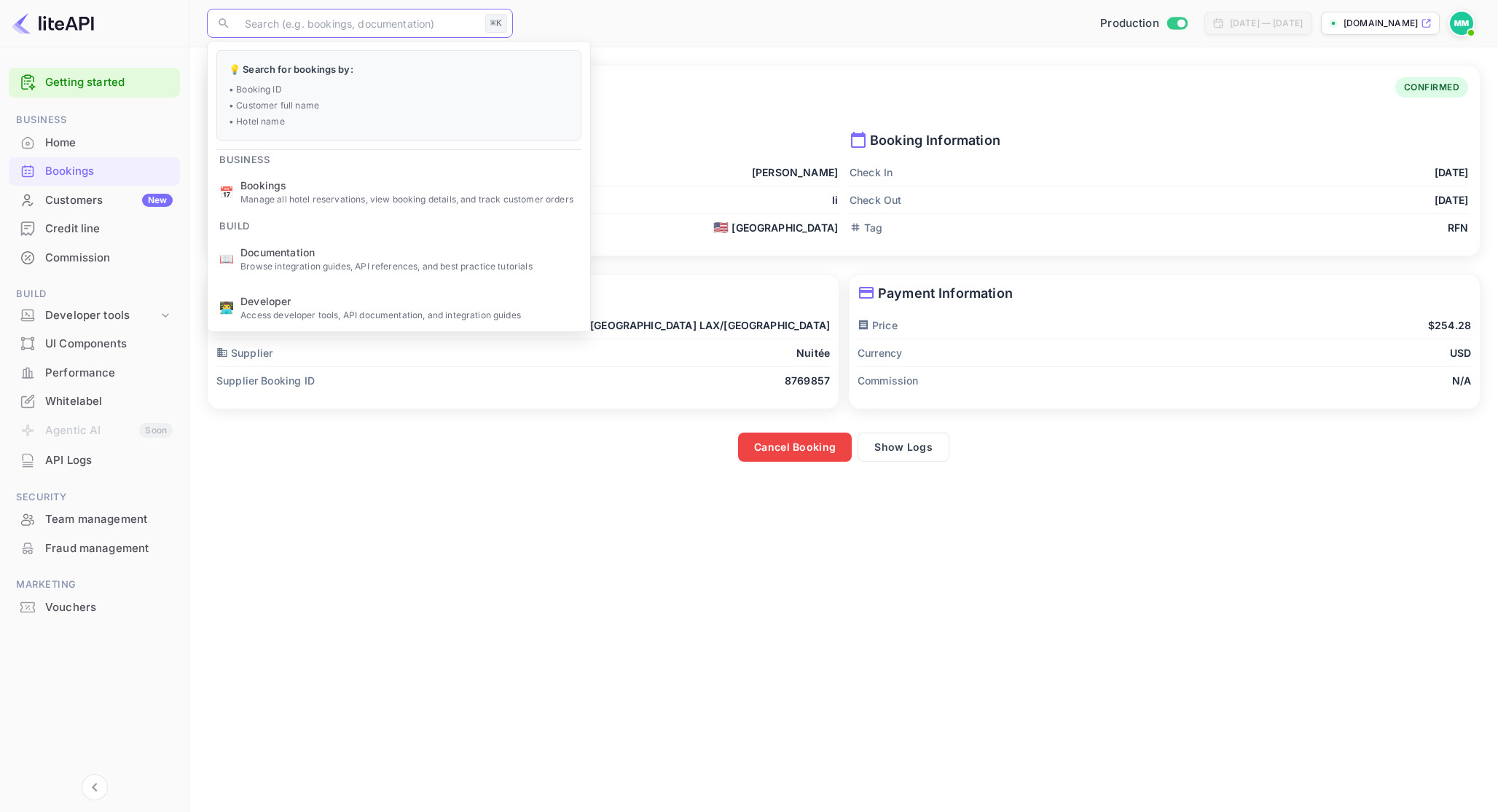
click at [399, 17] on input "text" at bounding box center [358, 24] width 244 height 29
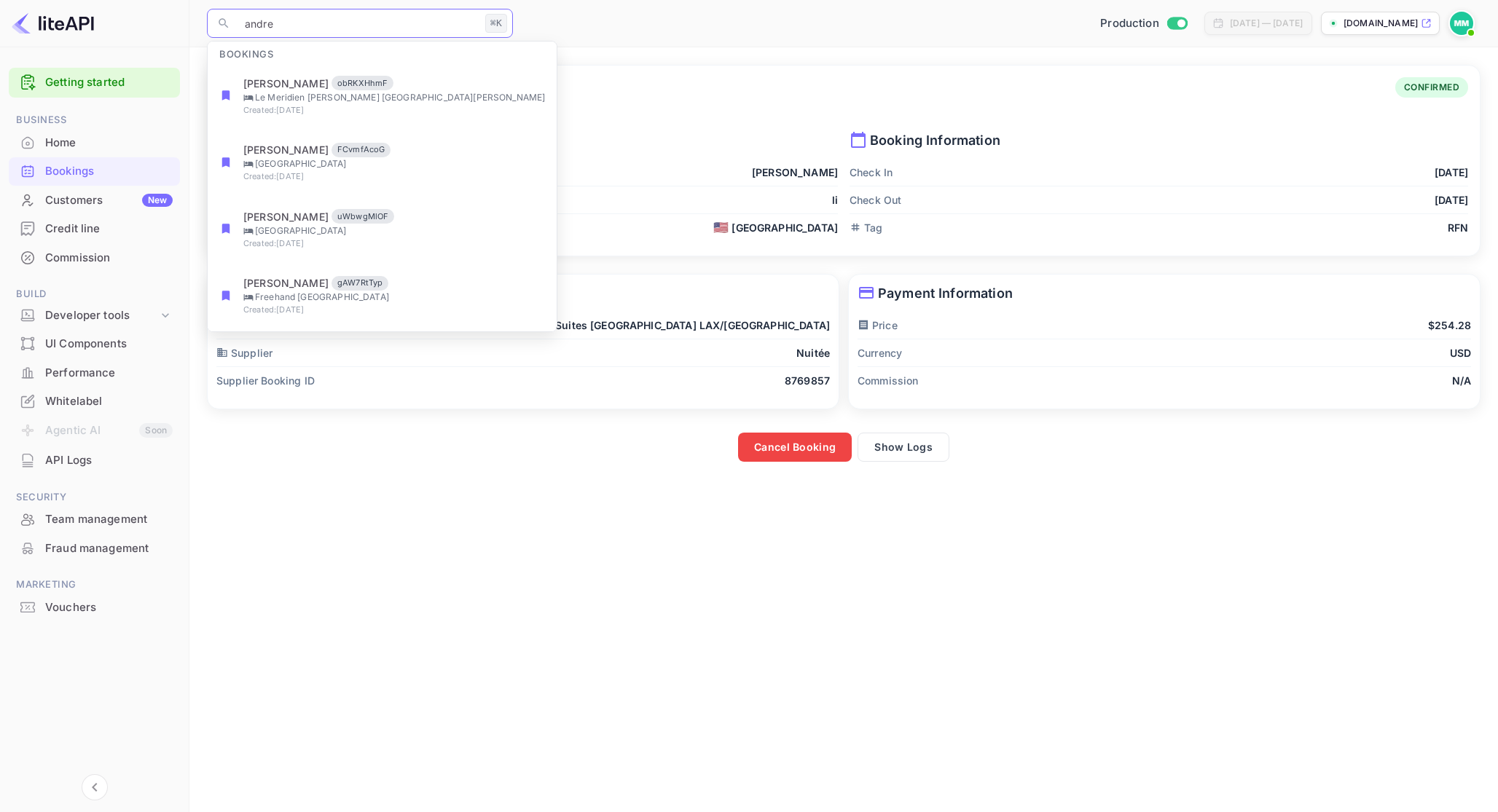
type input "[PERSON_NAME]"
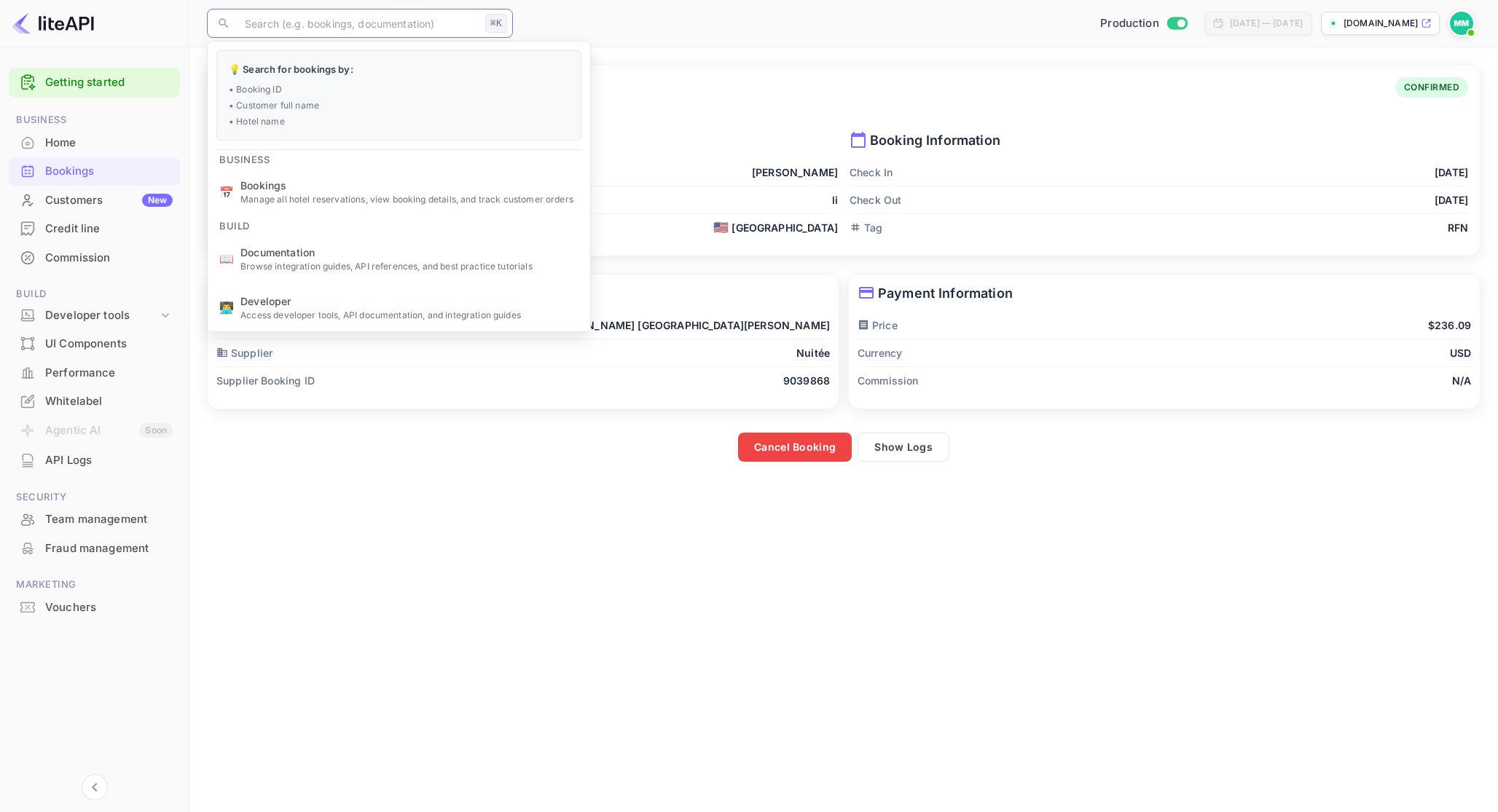
paste input "pVuNccne9"
type input "pVuNccne9"
paste input "obRKXHhmF"
type input "obRKXHhmF"
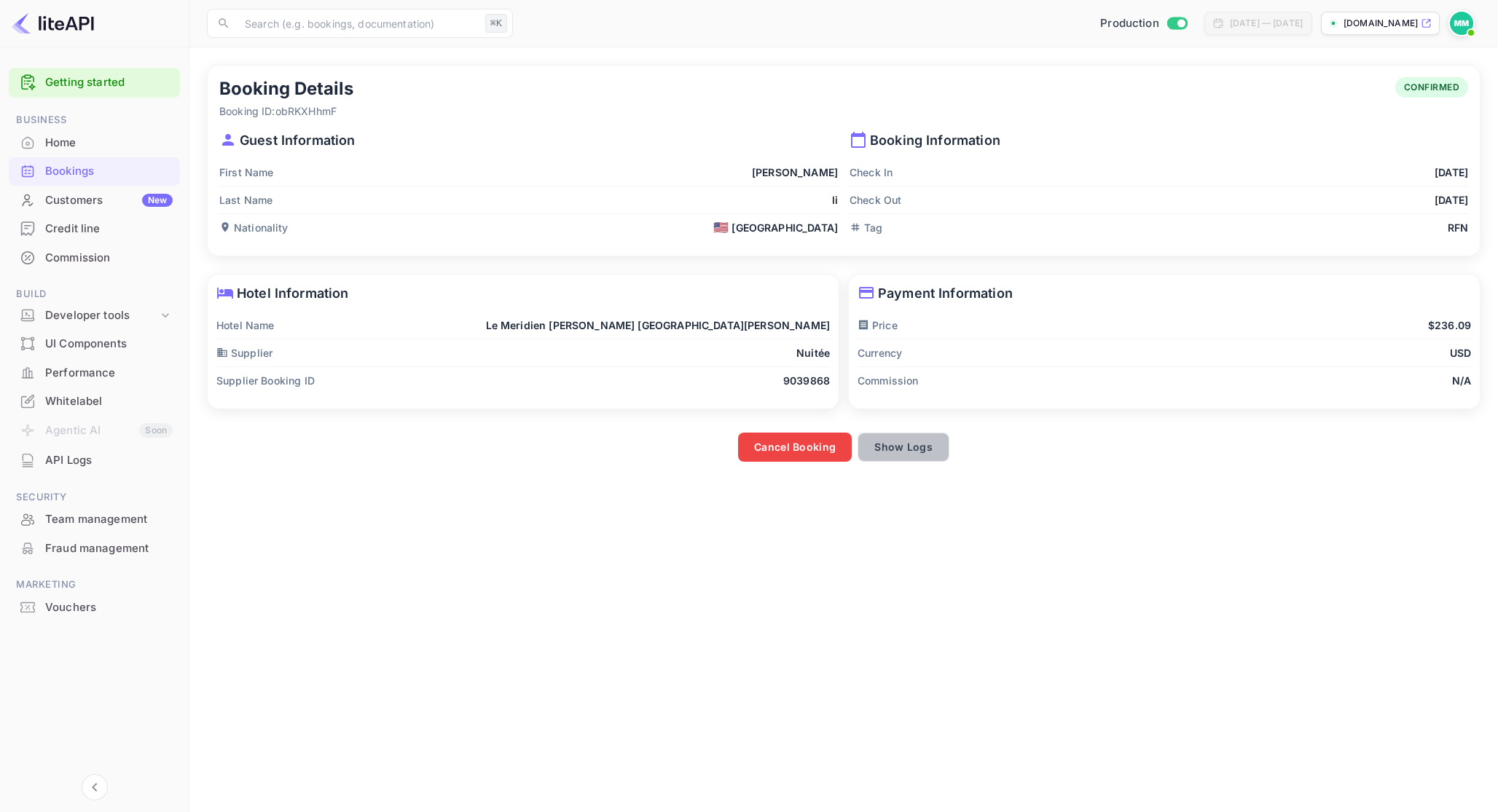
click at [924, 451] on button "Show Logs" at bounding box center [904, 448] width 92 height 29
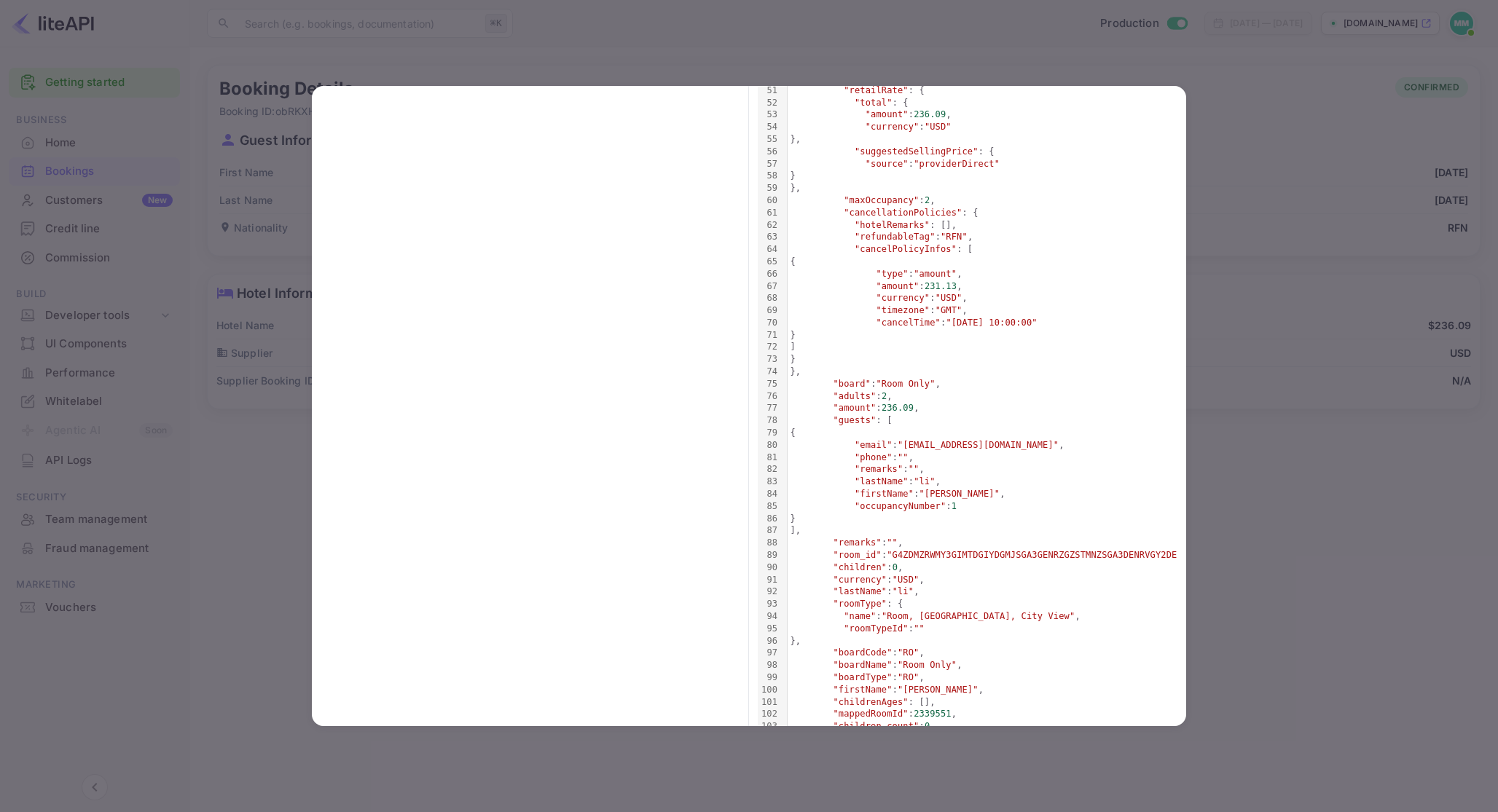
scroll to position [707, 0]
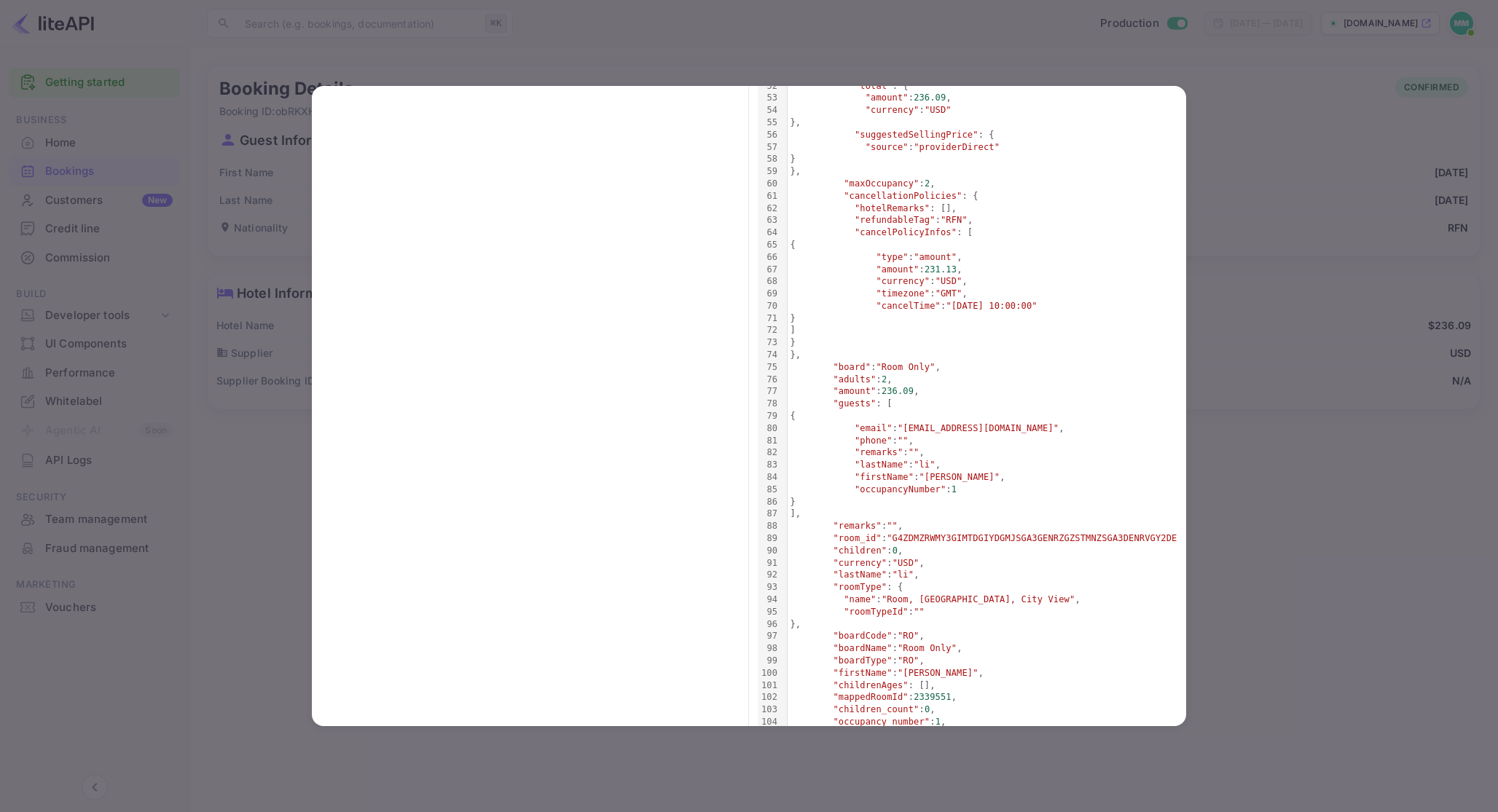
click at [1200, 598] on div at bounding box center [749, 406] width 1498 height 812
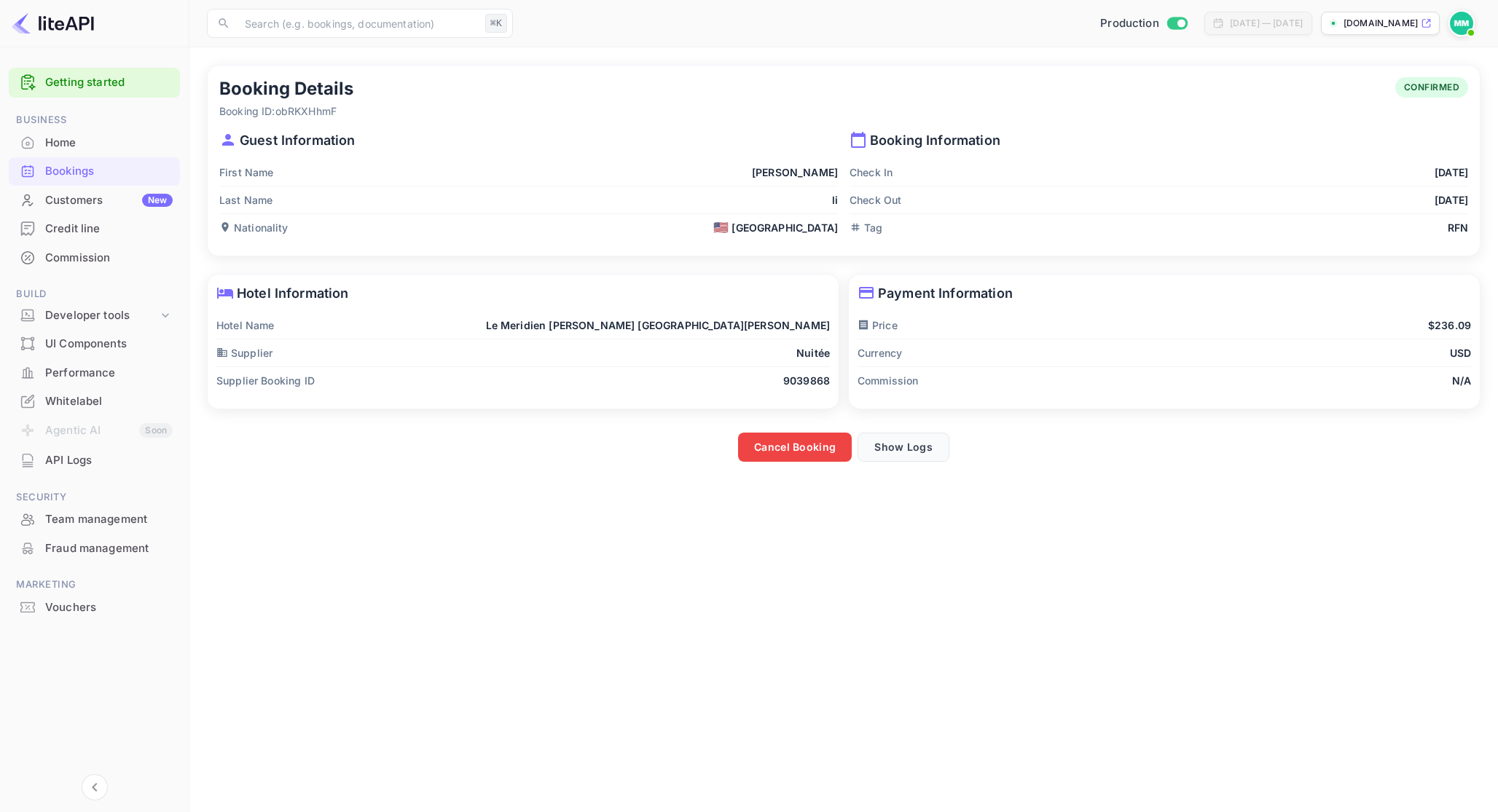
click at [902, 457] on button "Show Logs" at bounding box center [904, 448] width 92 height 29
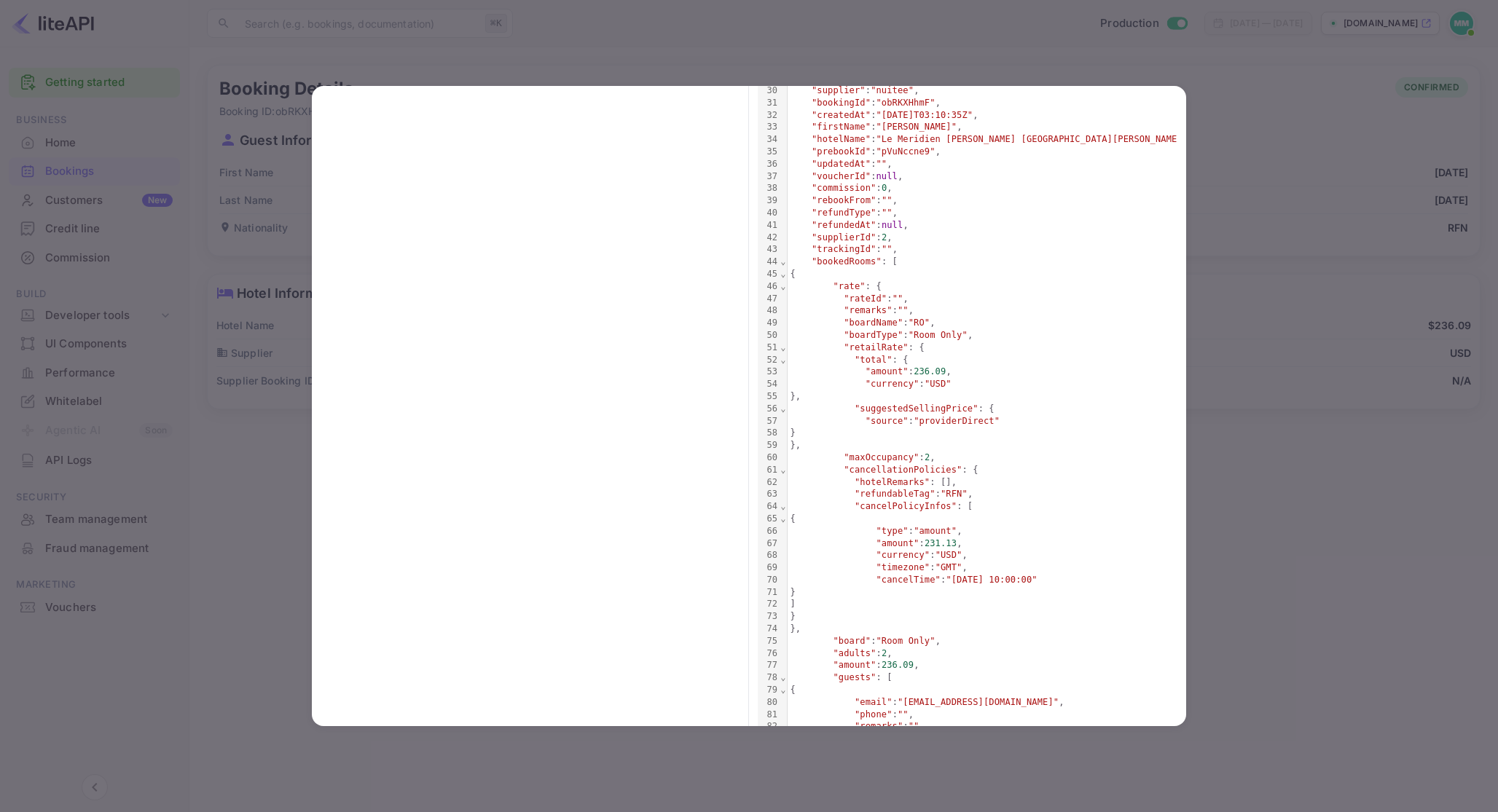
scroll to position [434, 0]
click at [511, 17] on div at bounding box center [749, 406] width 1498 height 812
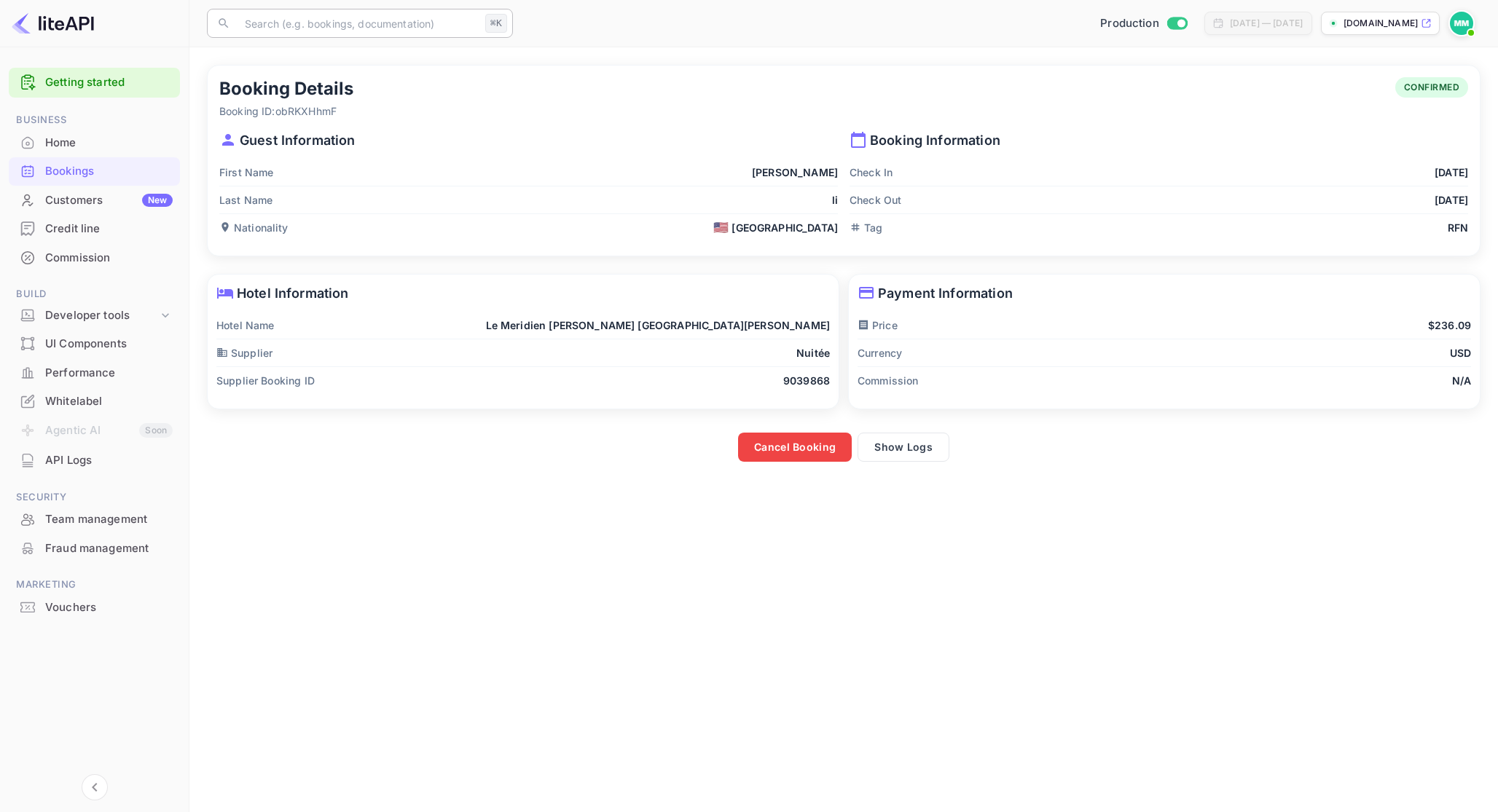
click at [401, 21] on input "text" at bounding box center [358, 24] width 244 height 29
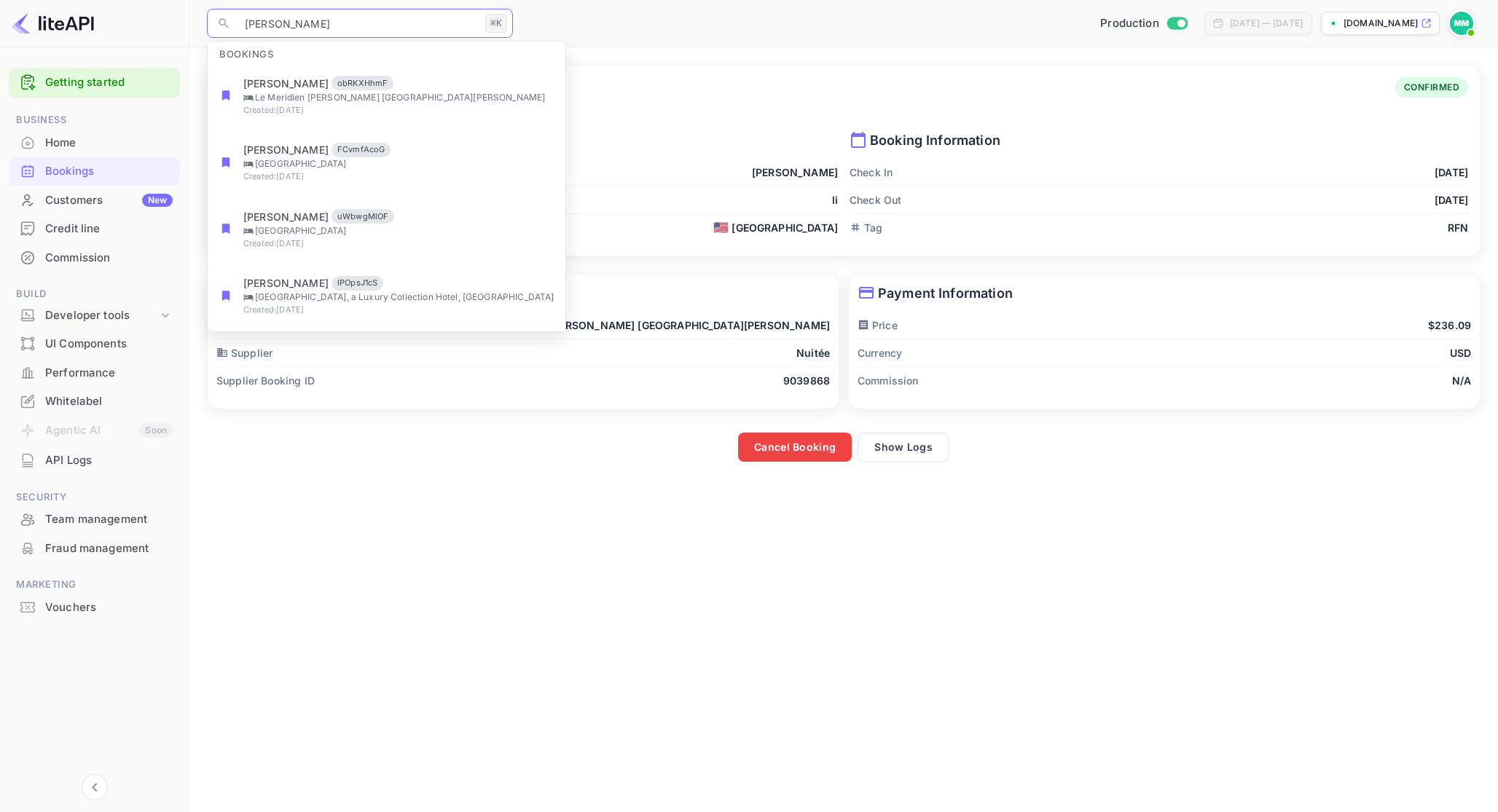
type input "[PERSON_NAME]"
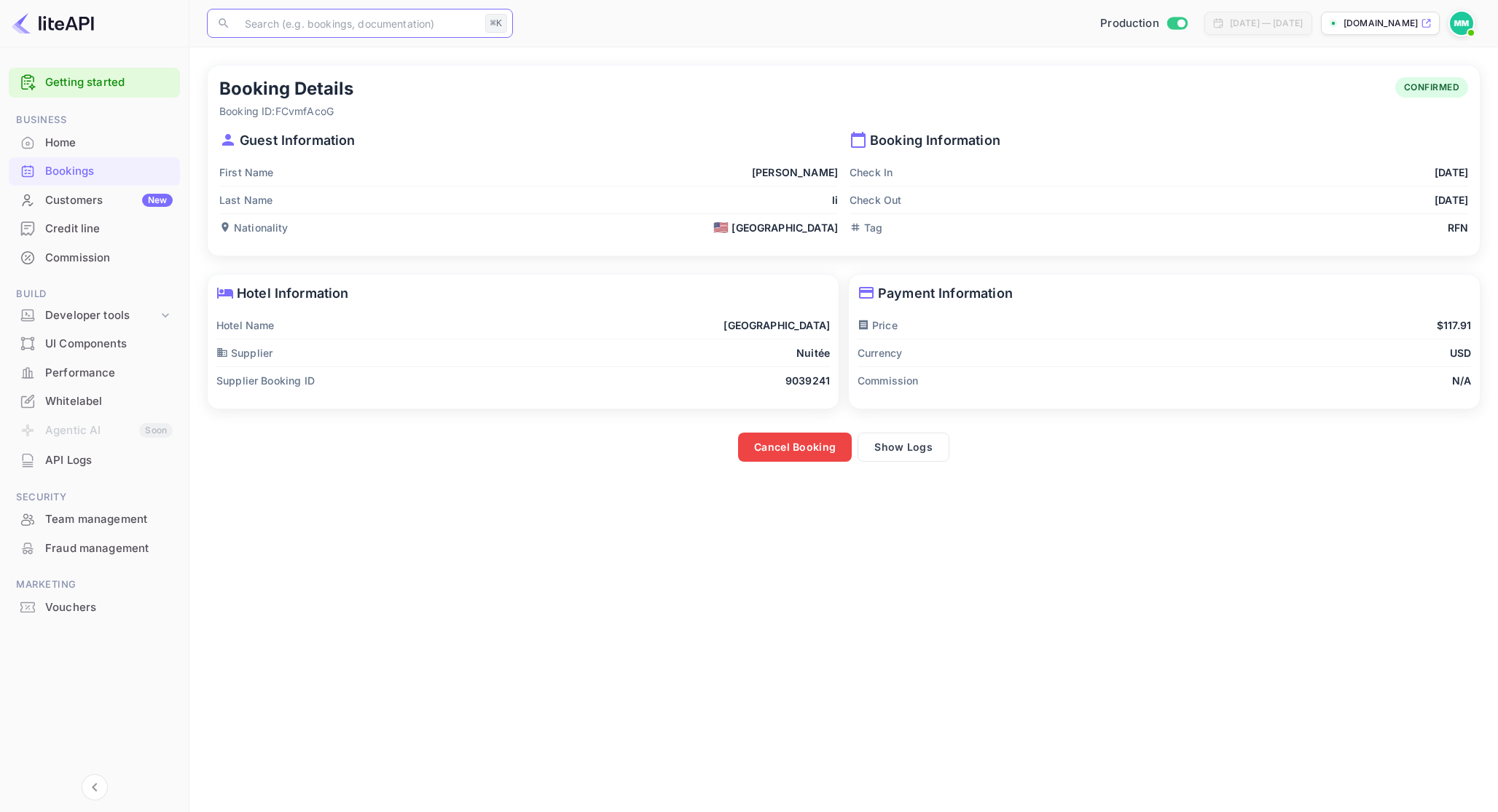
click at [354, 13] on input "text" at bounding box center [358, 24] width 244 height 29
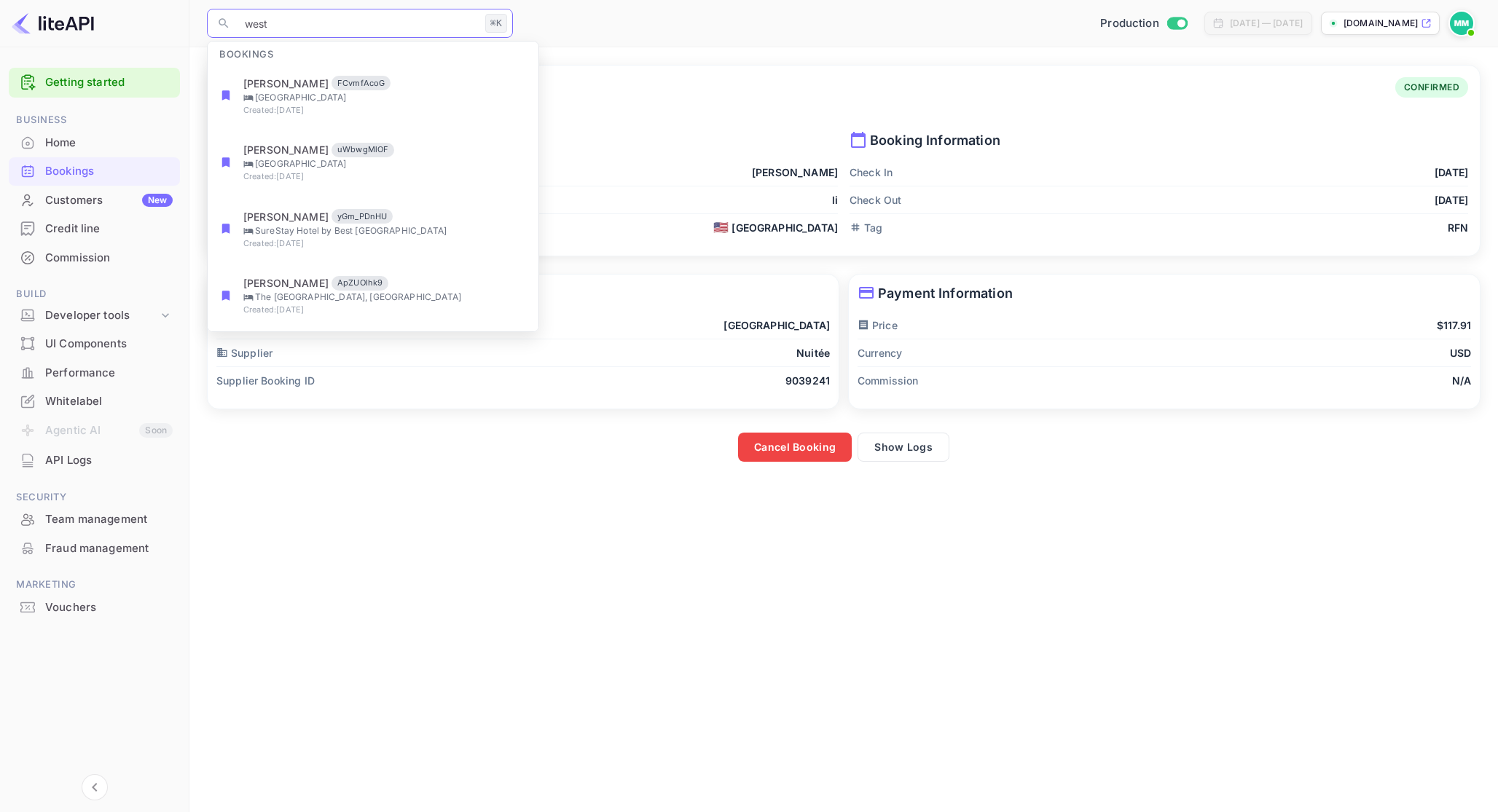
type input "westg"
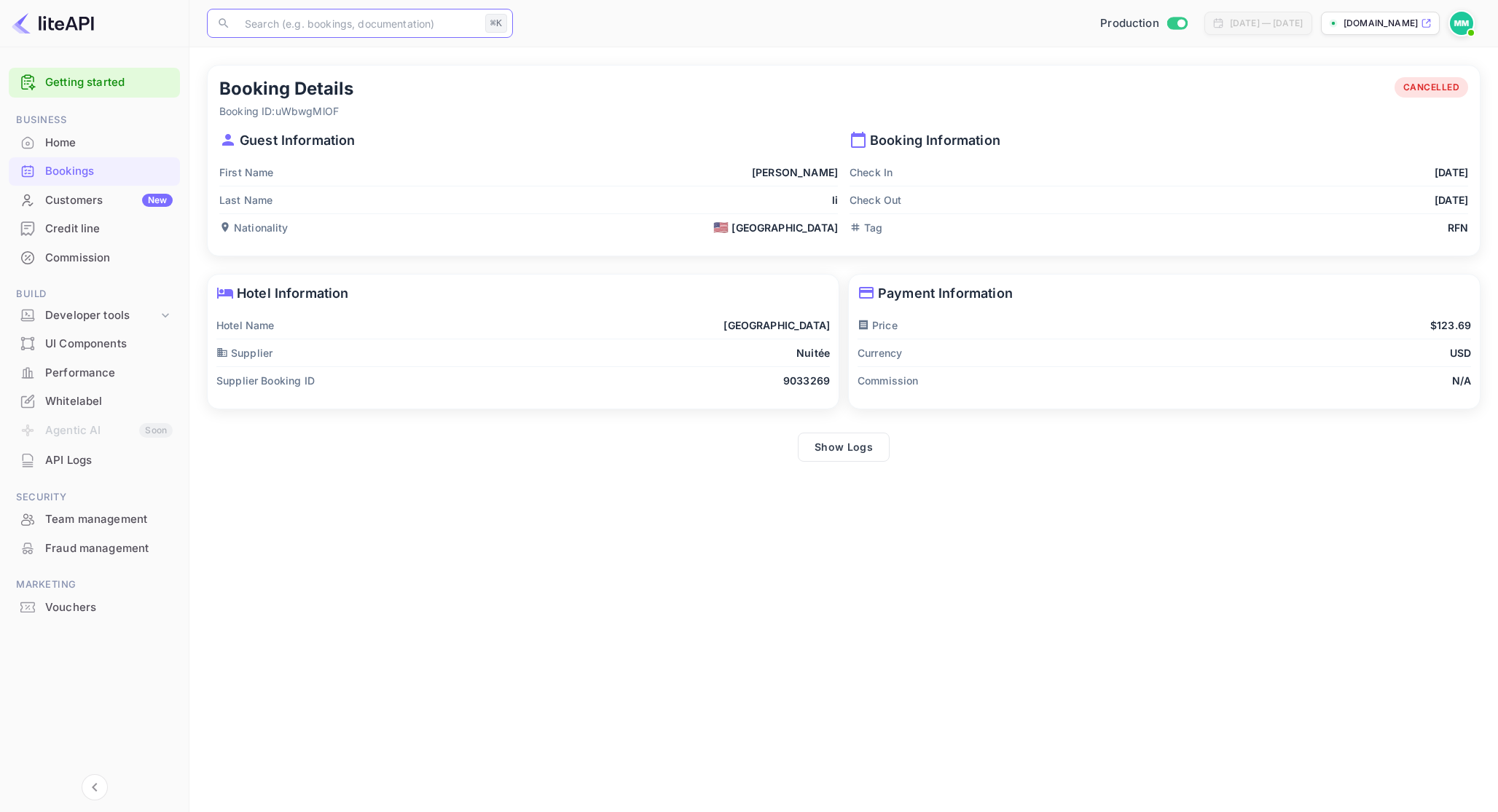
click at [362, 36] on input "text" at bounding box center [358, 24] width 244 height 29
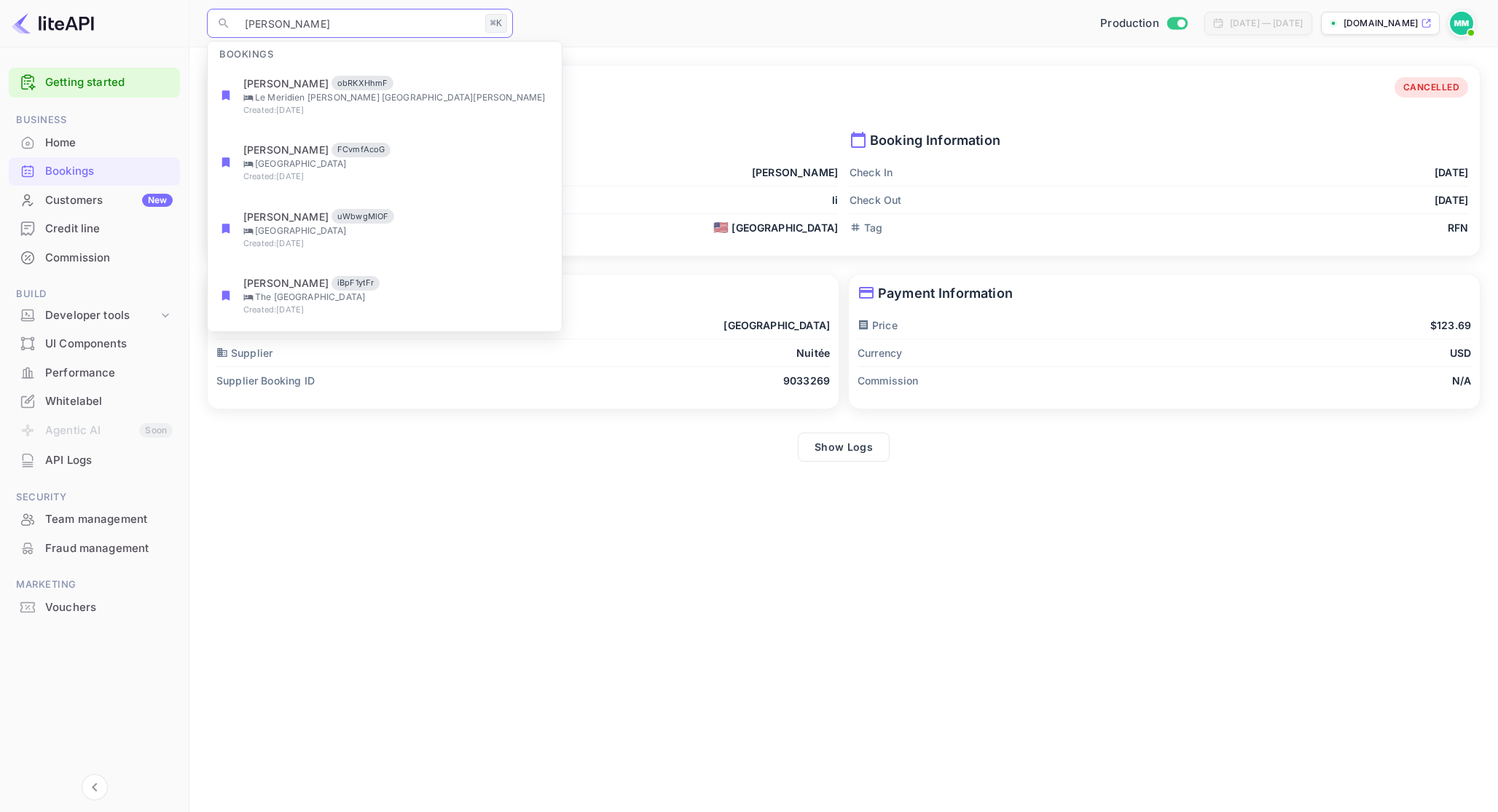
type input "[PERSON_NAME]"
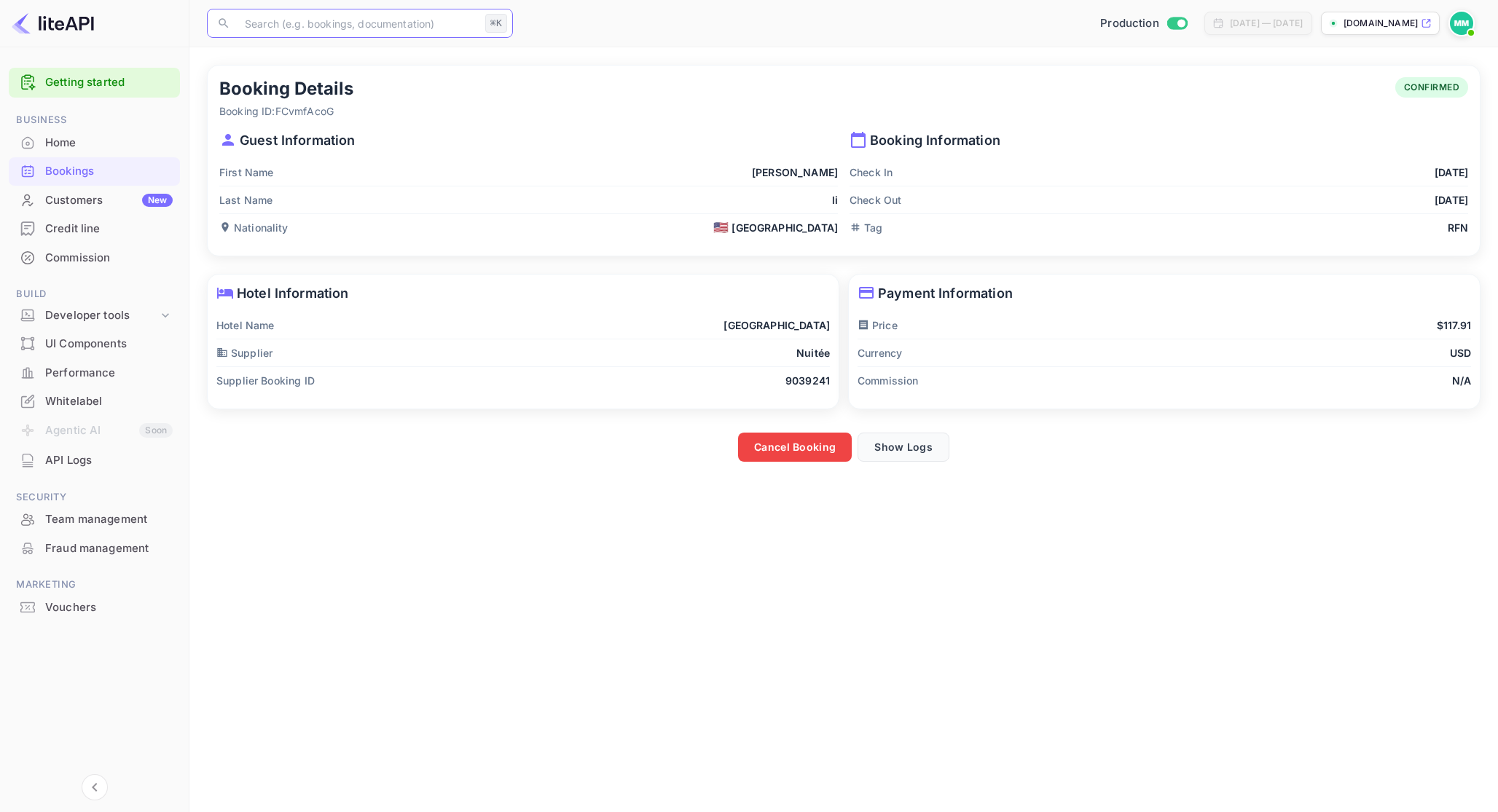
click at [931, 447] on button "Show Logs" at bounding box center [904, 448] width 92 height 29
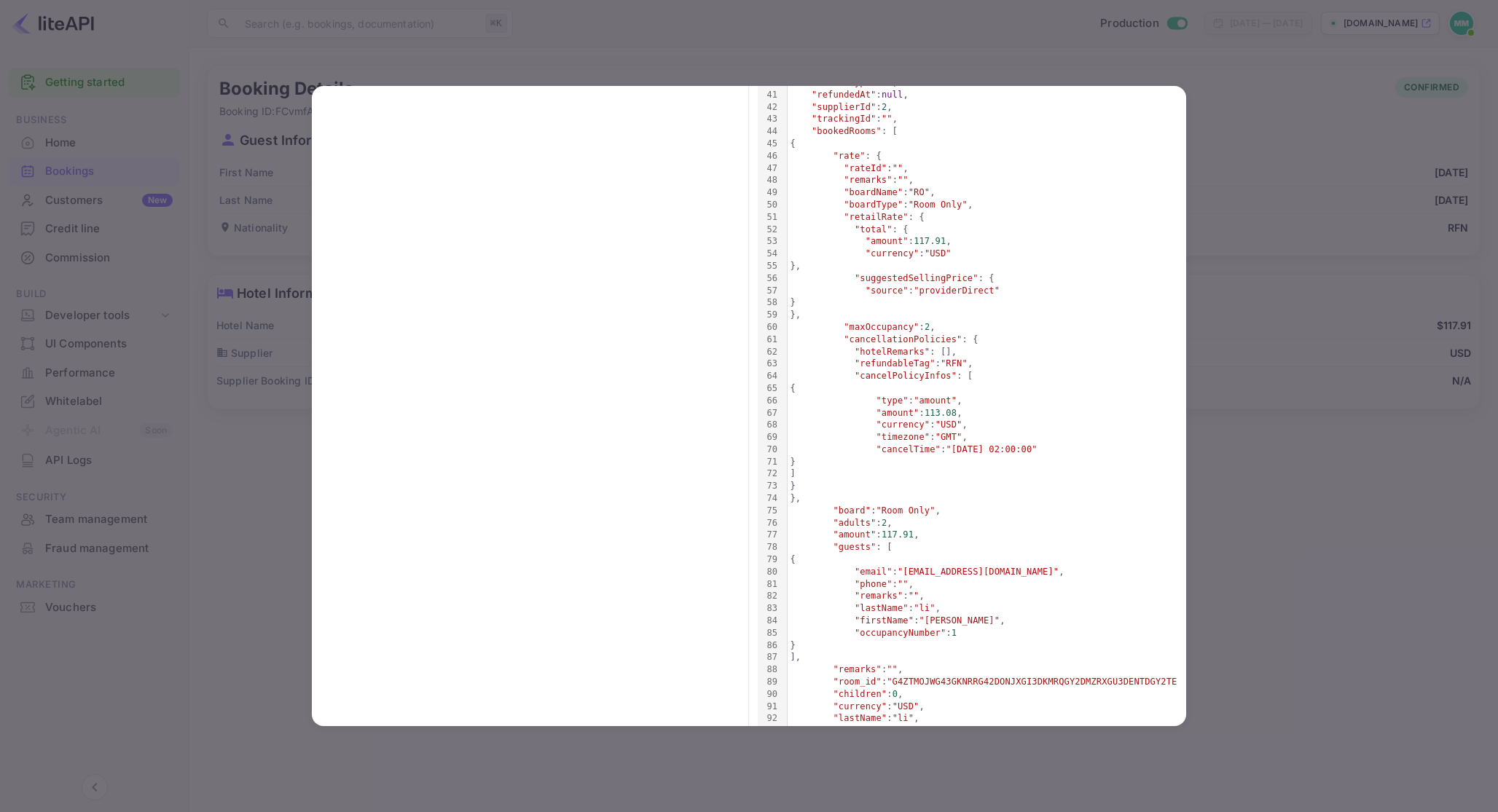
scroll to position [564, 0]
click at [919, 342] on span ""cancellationPolicies"" at bounding box center [903, 338] width 118 height 10
type input "t"
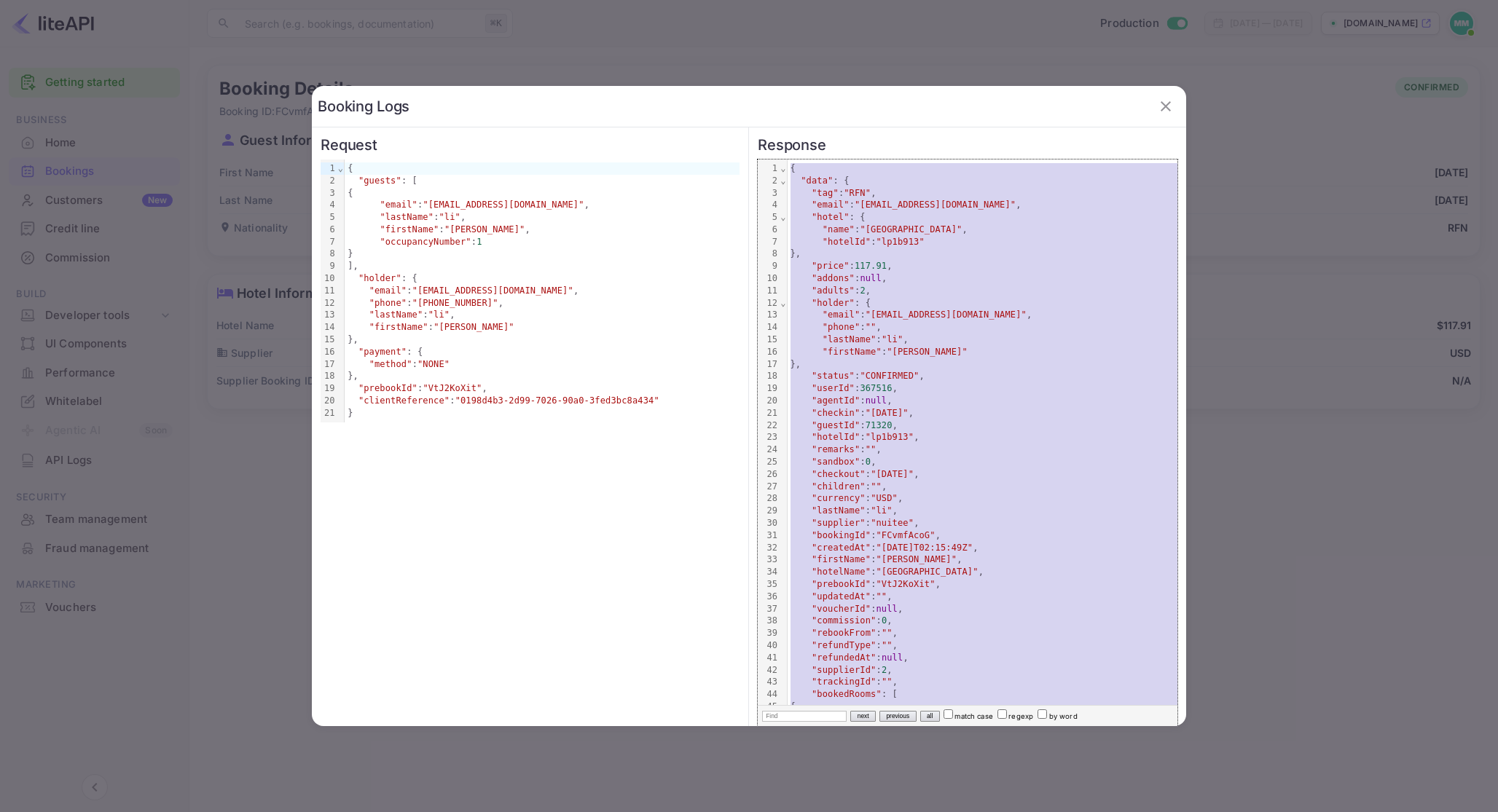
click at [1296, 317] on div at bounding box center [749, 406] width 1498 height 812
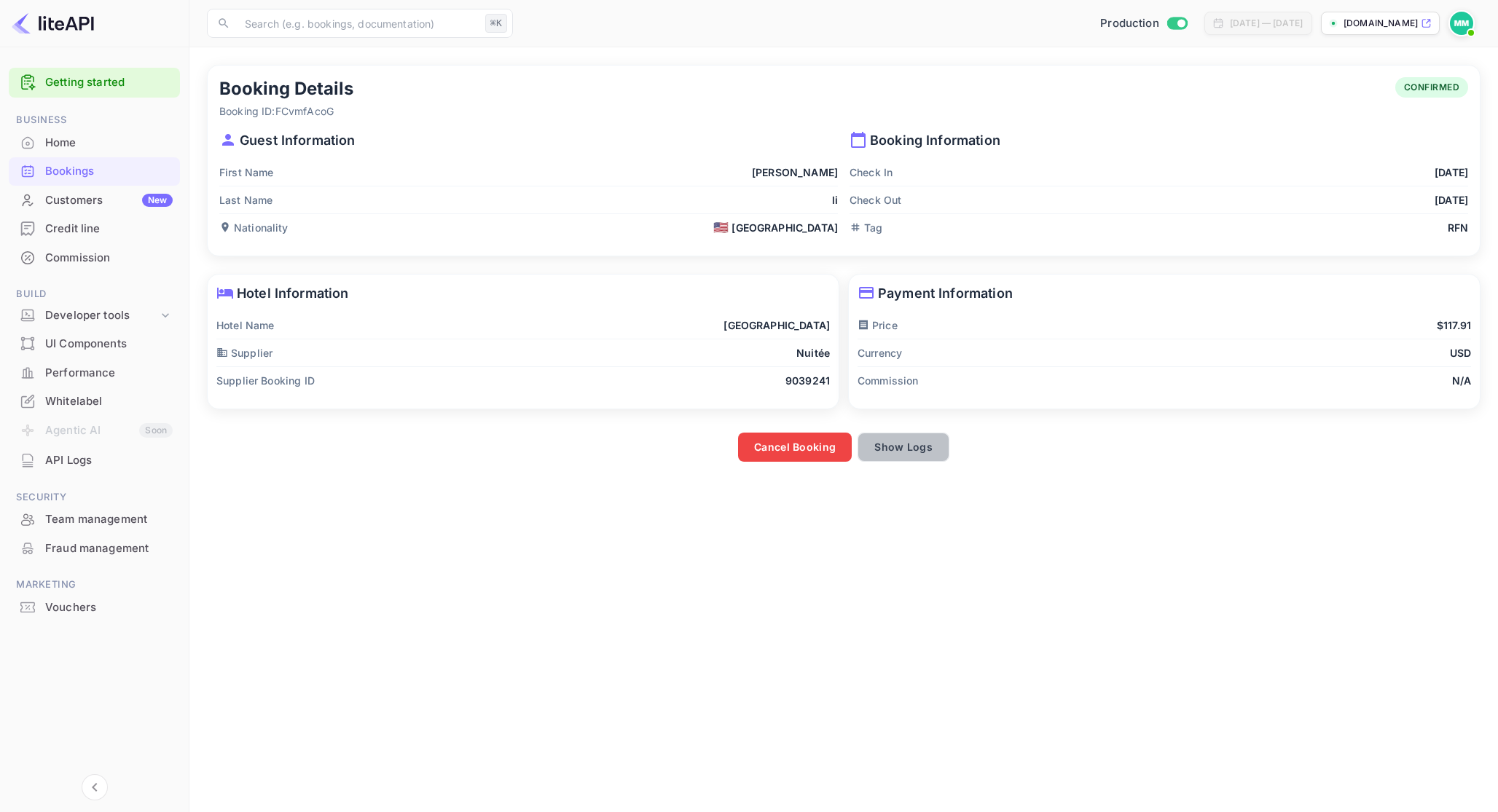
click at [919, 450] on button "Show Logs" at bounding box center [904, 448] width 92 height 29
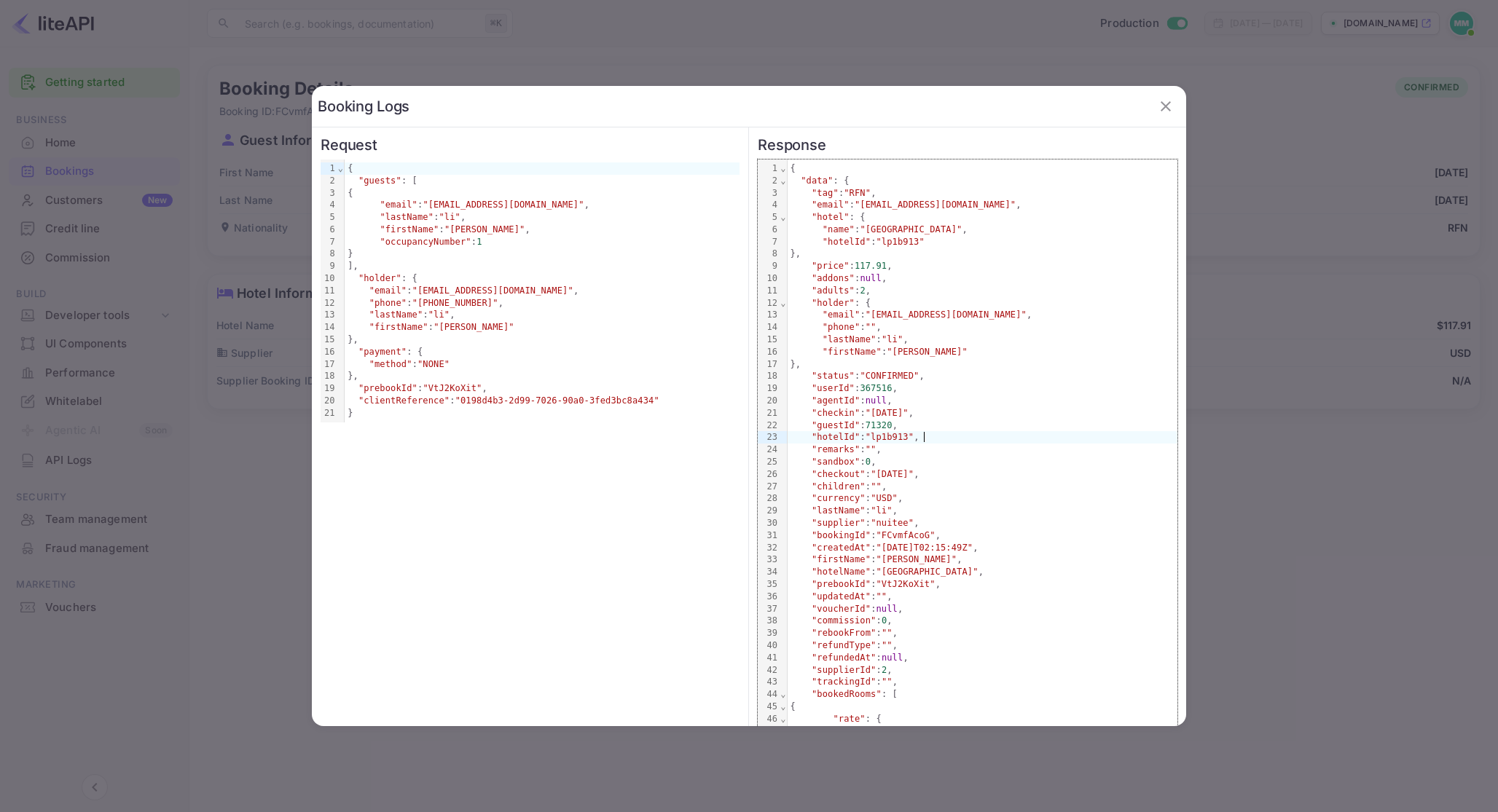
click at [925, 435] on div ""hotelId" : "lp1b913" ," at bounding box center [983, 437] width 391 height 12
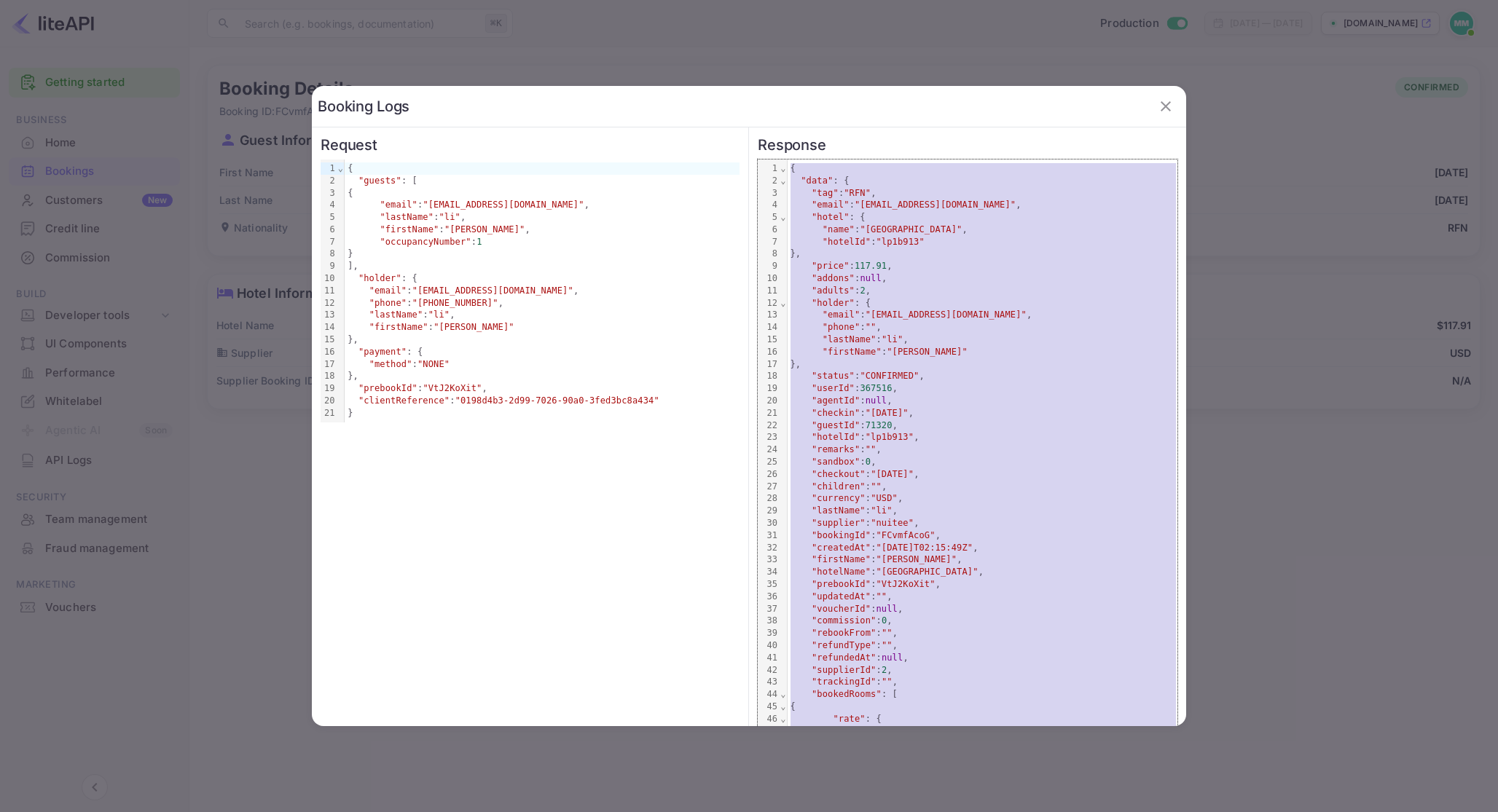
copy div "{ "data" : { "tag" : "RFN" , "email" : "[EMAIL_ADDRESS][DOMAIN_NAME]" , "hotel"…"
click at [1302, 425] on div at bounding box center [749, 406] width 1498 height 812
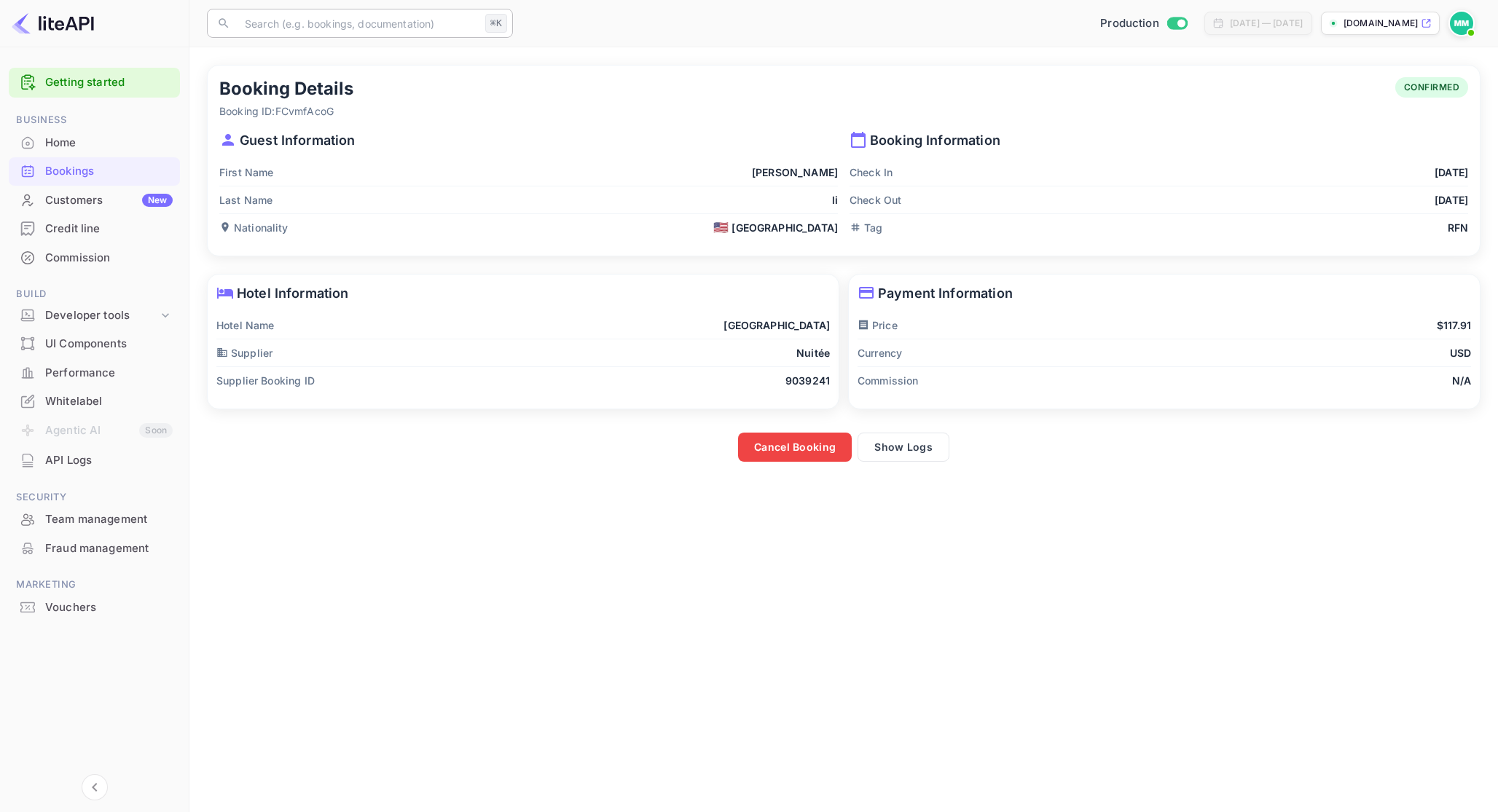
click at [427, 25] on input "text" at bounding box center [358, 24] width 244 height 29
type input "[PERSON_NAME]"
click at [928, 448] on button "Show Logs" at bounding box center [904, 448] width 92 height 29
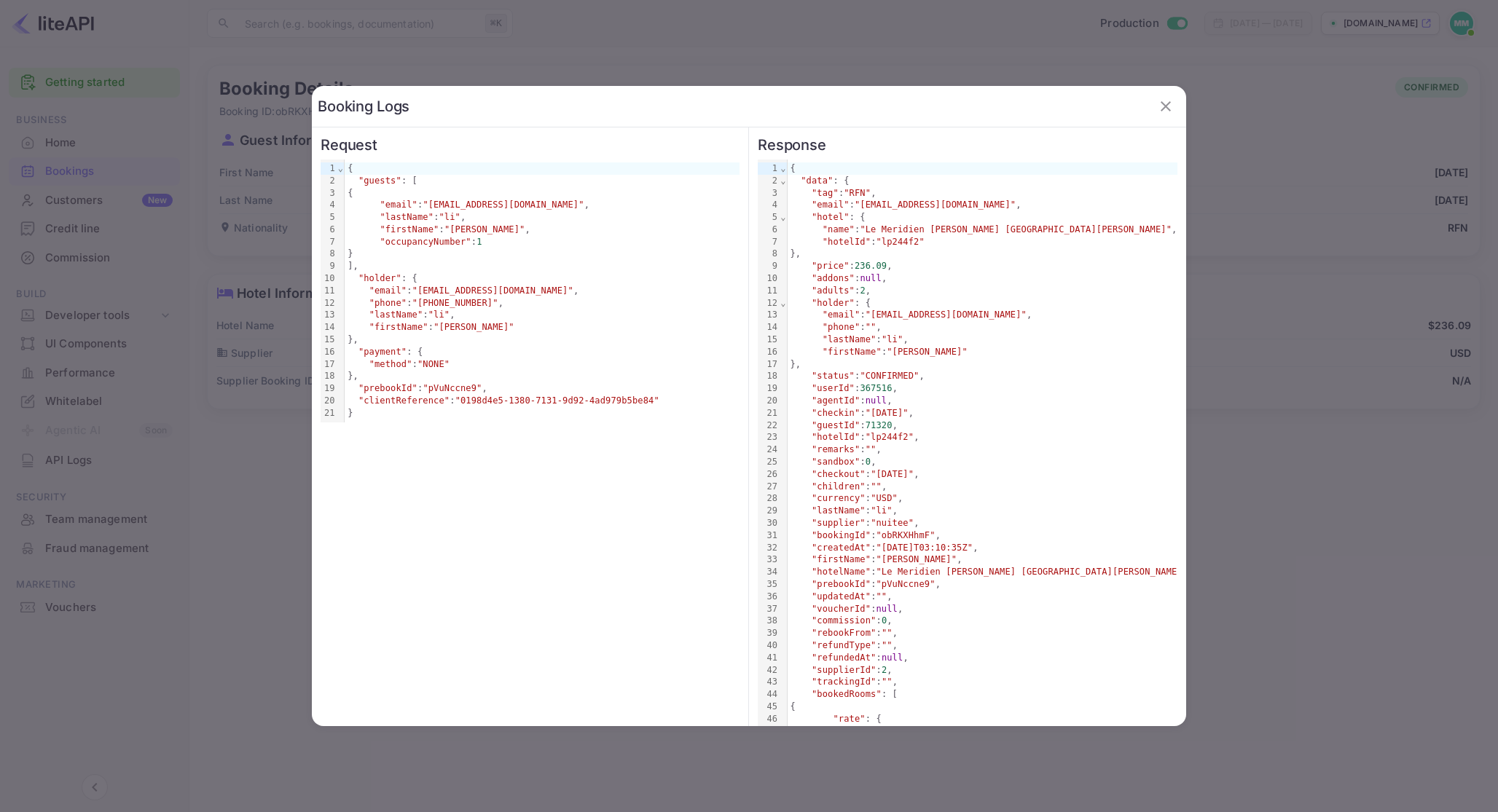
click at [1301, 335] on div at bounding box center [749, 406] width 1498 height 812
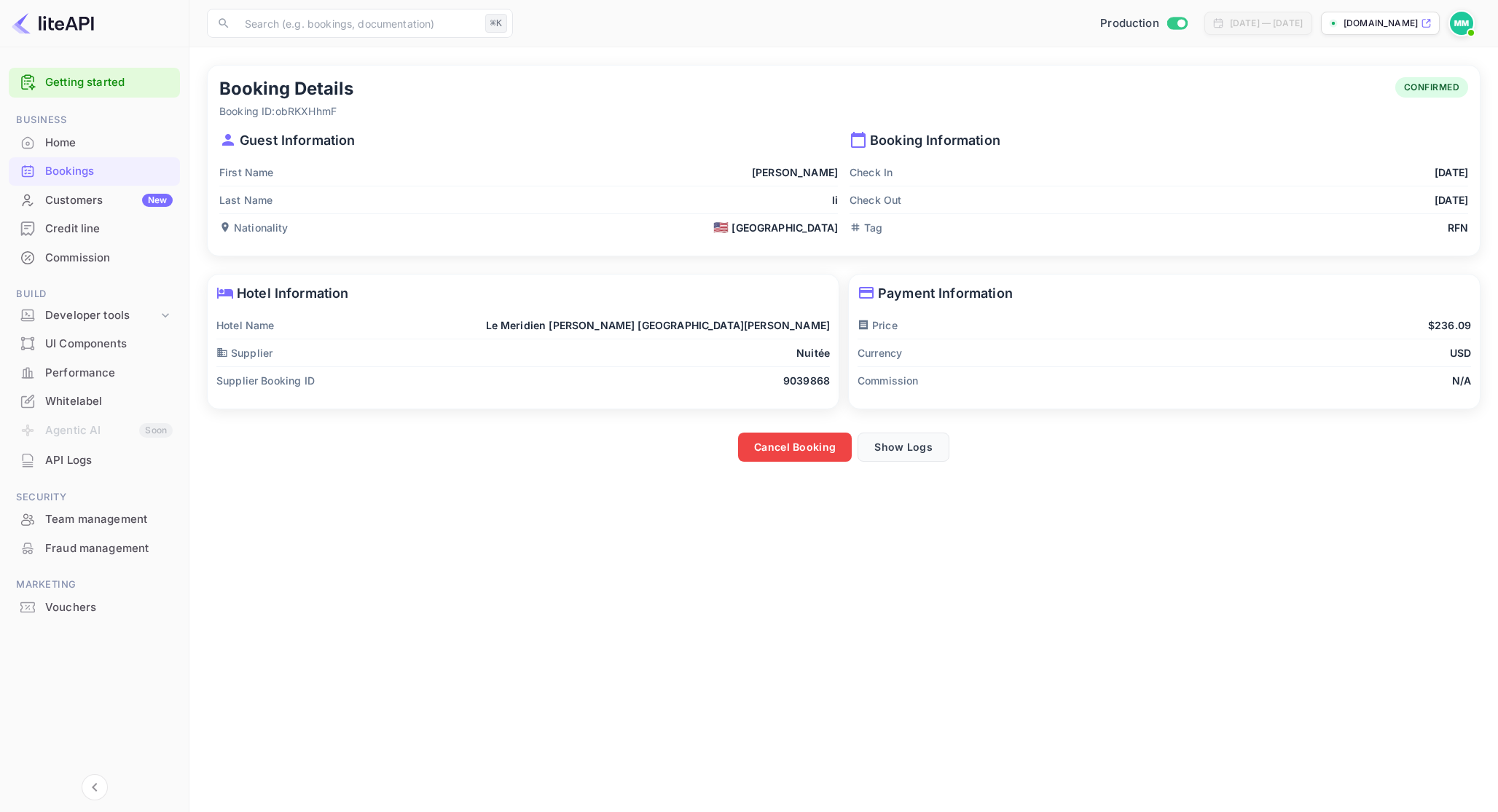
click at [905, 448] on button "Show Logs" at bounding box center [904, 448] width 92 height 29
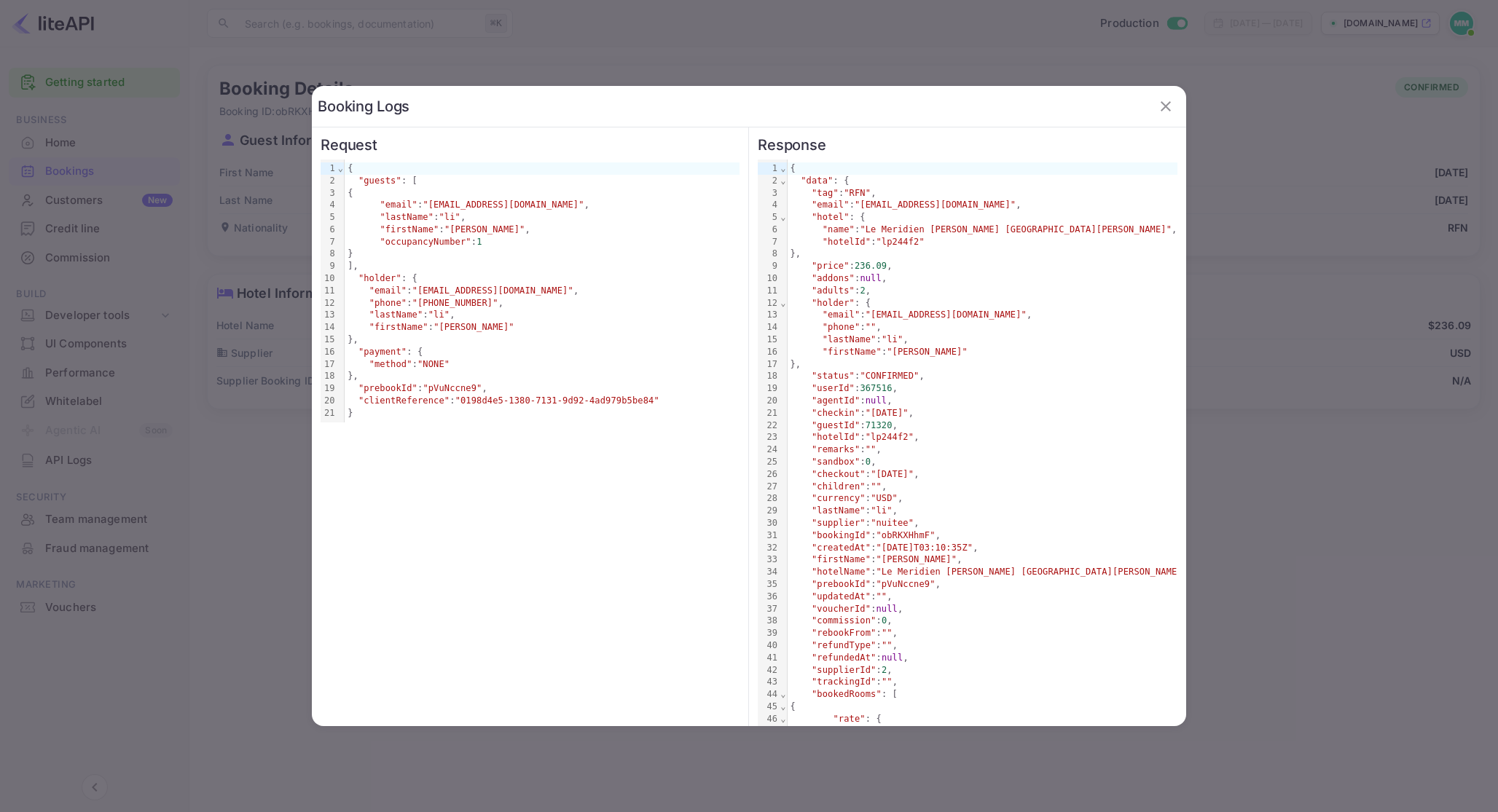
click at [1223, 390] on div at bounding box center [749, 406] width 1498 height 812
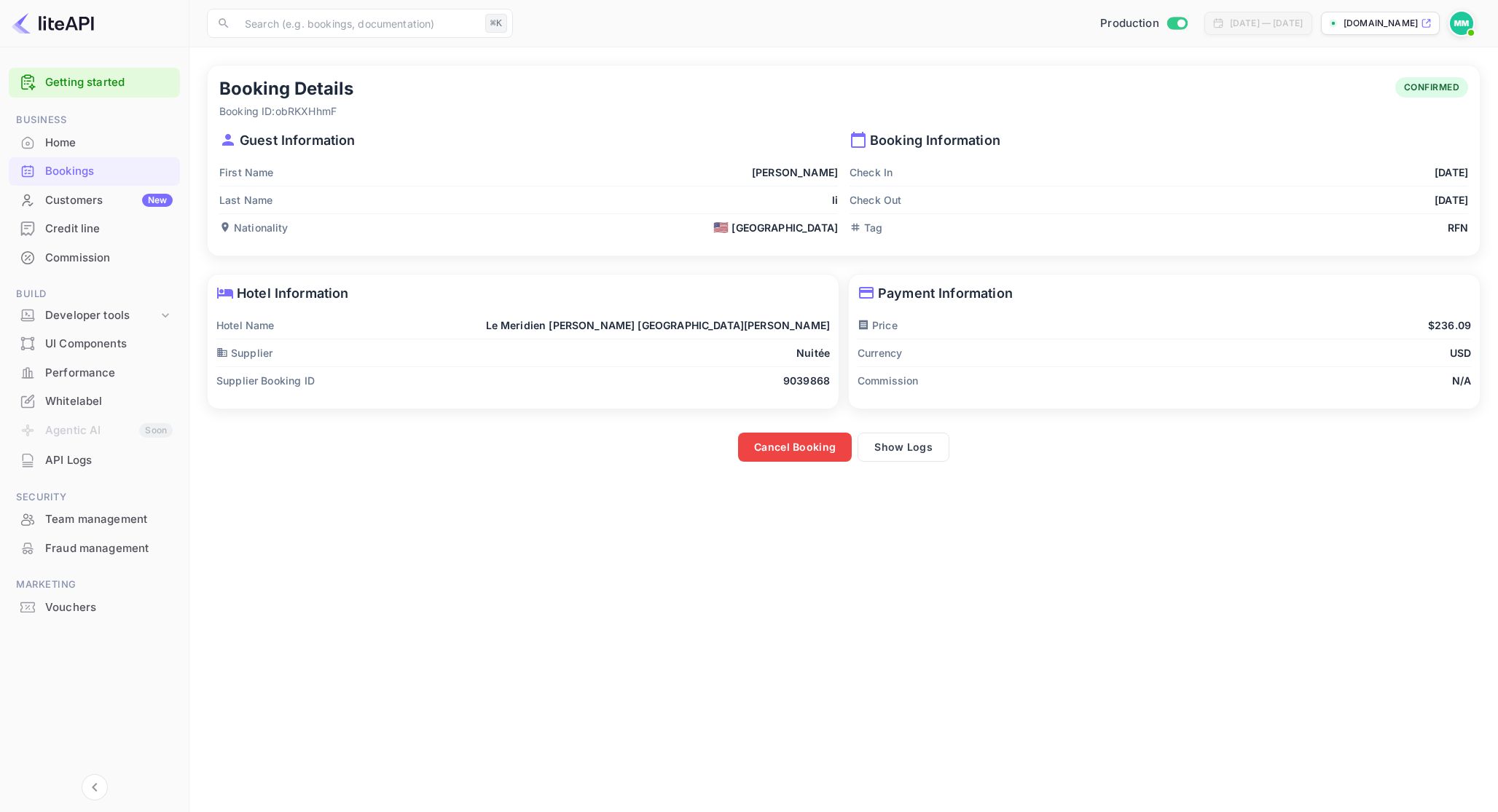
click at [1227, 390] on div "Commission N/A" at bounding box center [1165, 380] width 614 height 27
click at [814, 382] on p "9039868" at bounding box center [807, 381] width 47 height 16
click at [912, 445] on button "Show Logs" at bounding box center [904, 448] width 92 height 29
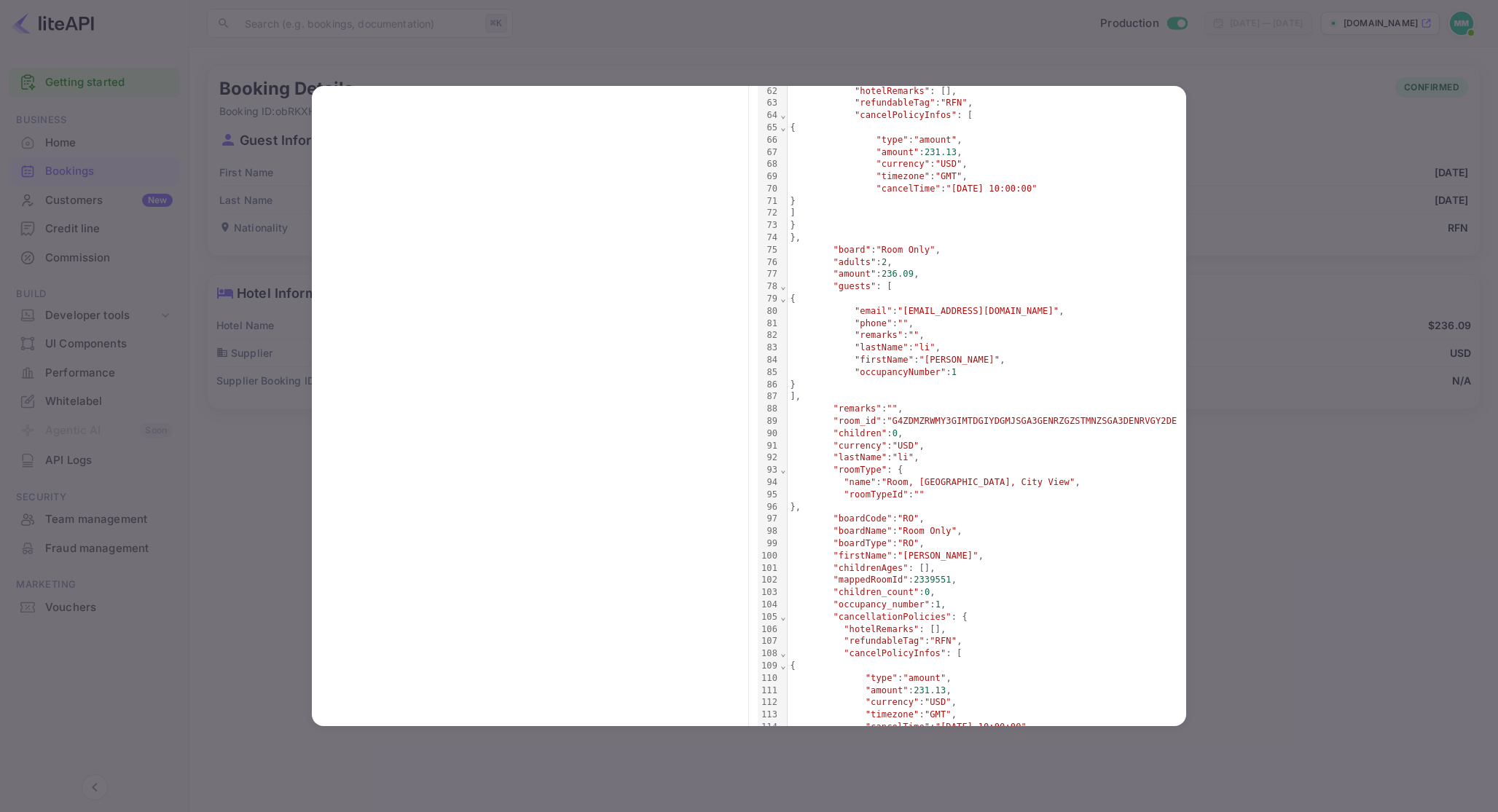
scroll to position [832, 0]
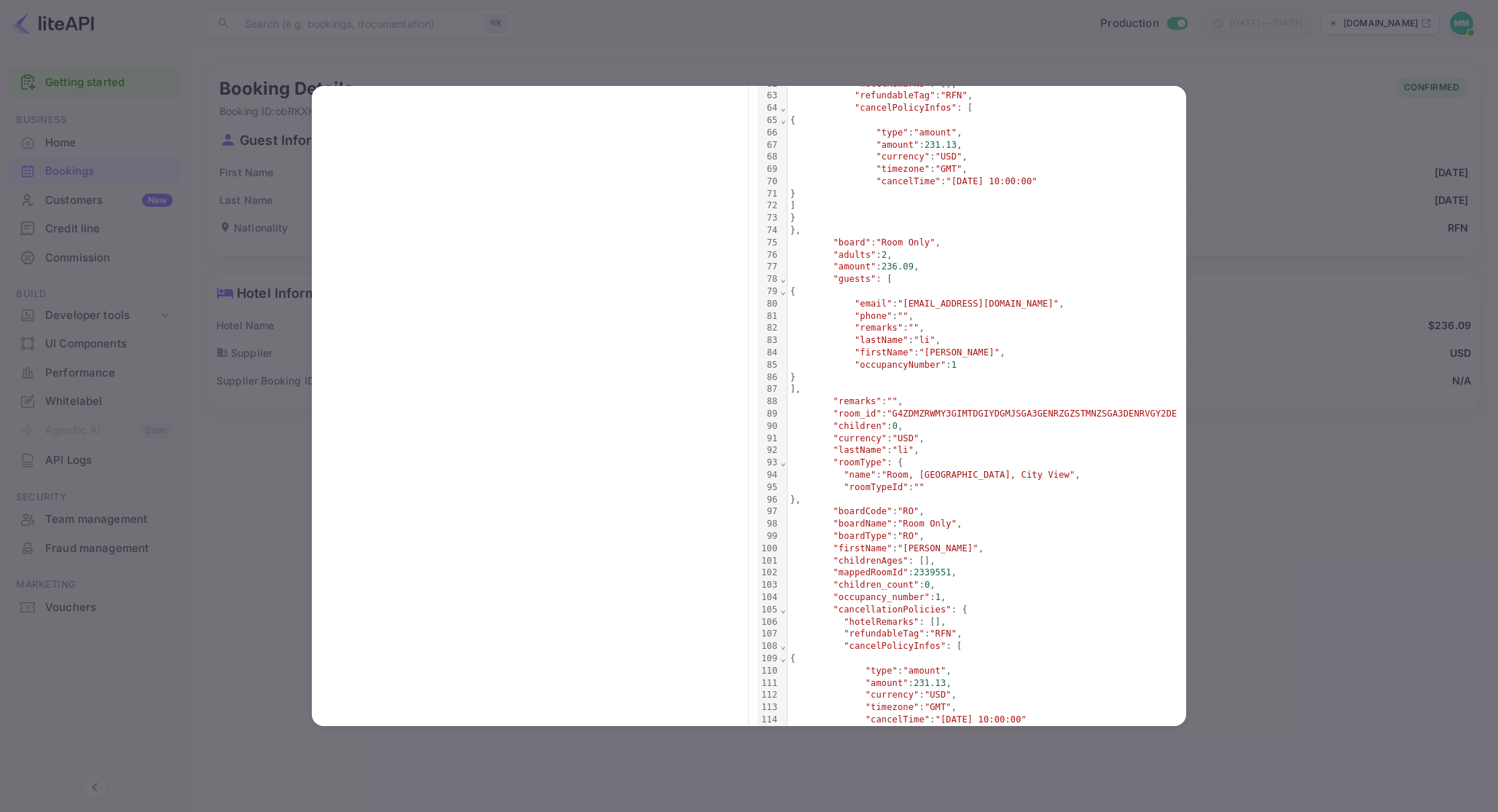
click at [864, 14] on div at bounding box center [749, 406] width 1498 height 812
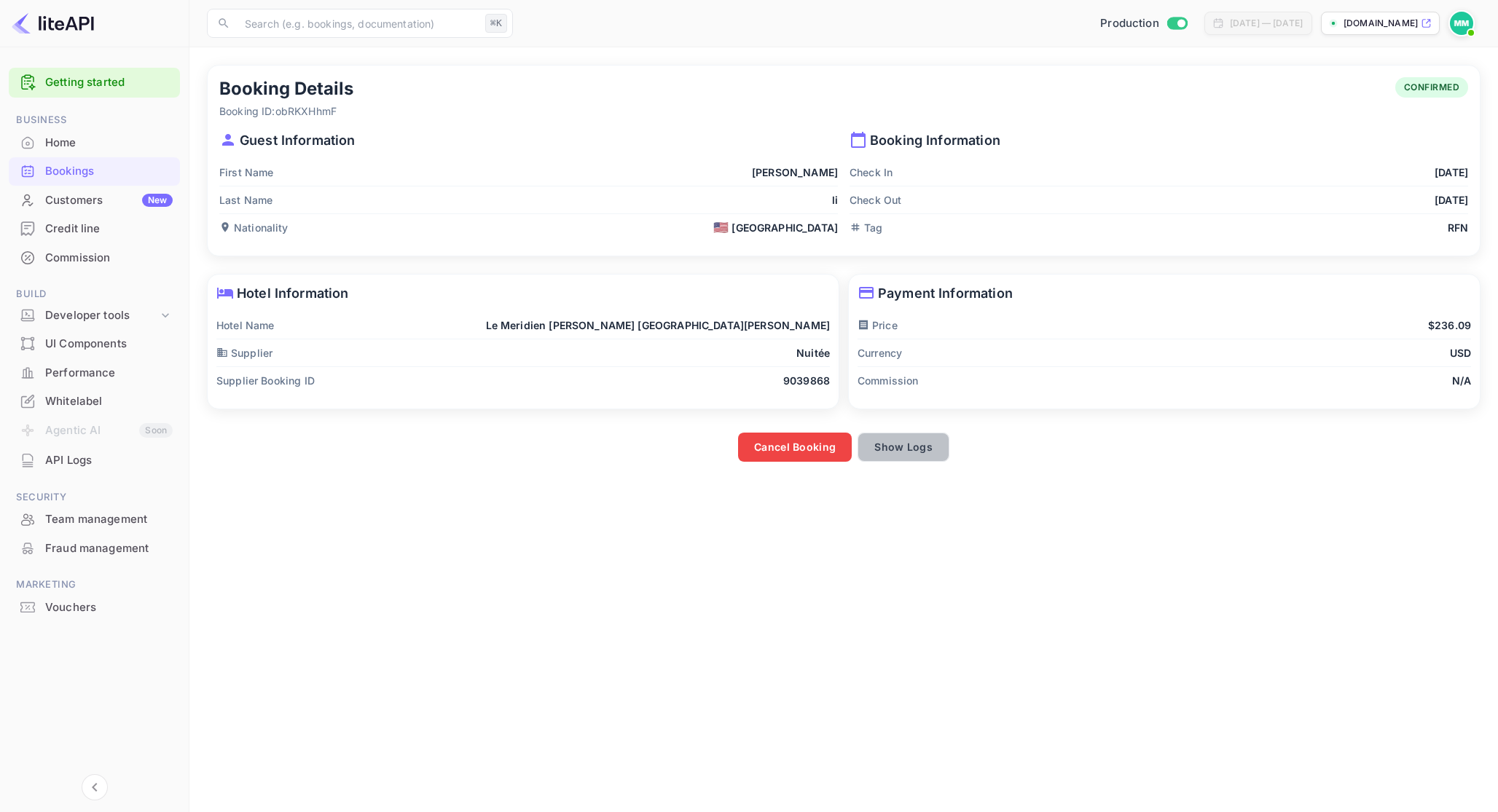
click at [928, 461] on button "Show Logs" at bounding box center [904, 448] width 92 height 29
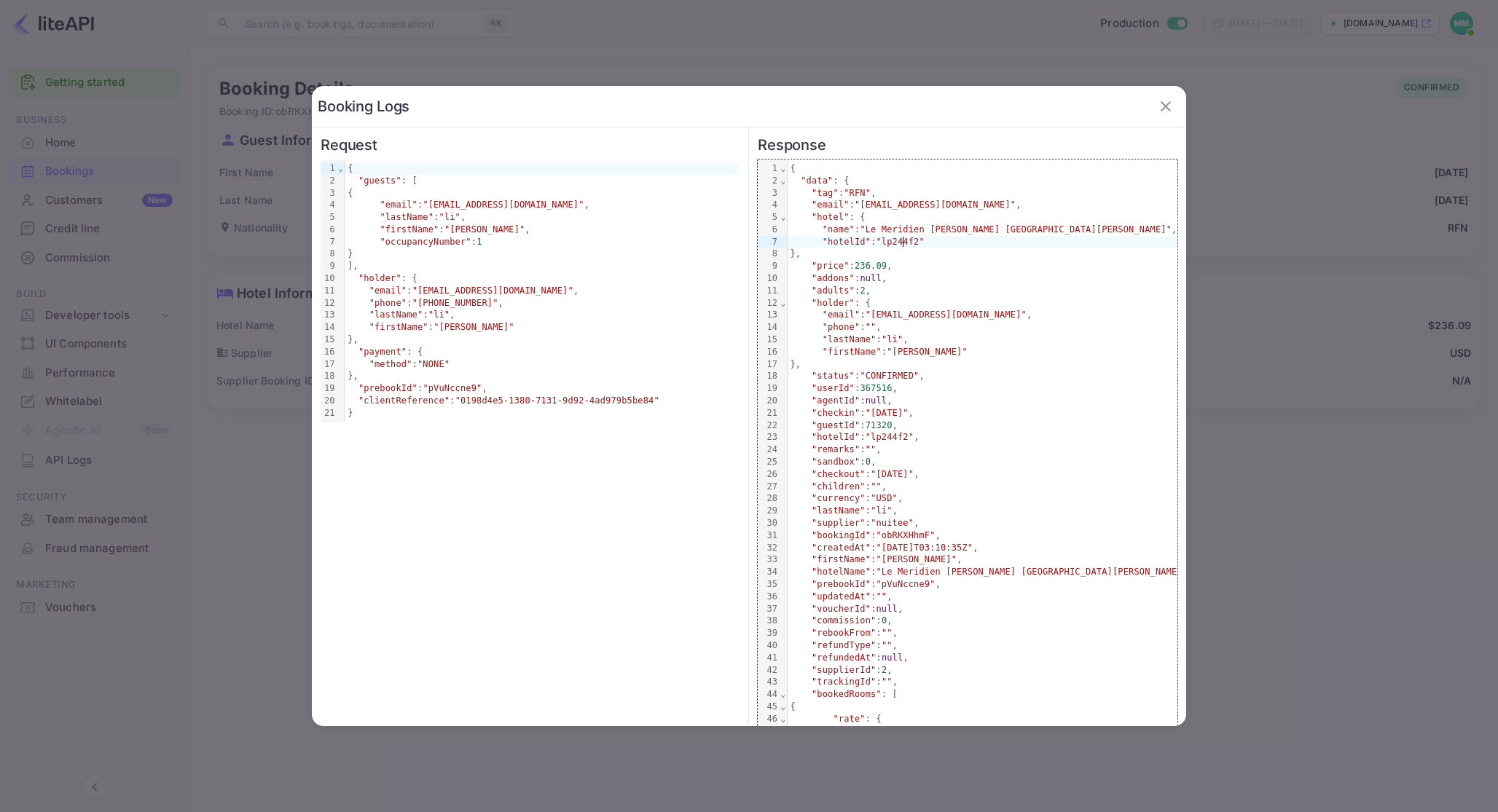
click at [904, 242] on span ""lp244f2"" at bounding box center [901, 242] width 48 height 10
drag, startPoint x: 904, startPoint y: 242, endPoint x: 951, endPoint y: 211, distance: 56.3
click at [912, 237] on span ""lp244f2"" at bounding box center [901, 242] width 48 height 10
copy div ""hotelId" : "lp244f2"
click at [1269, 288] on div at bounding box center [749, 406] width 1498 height 812
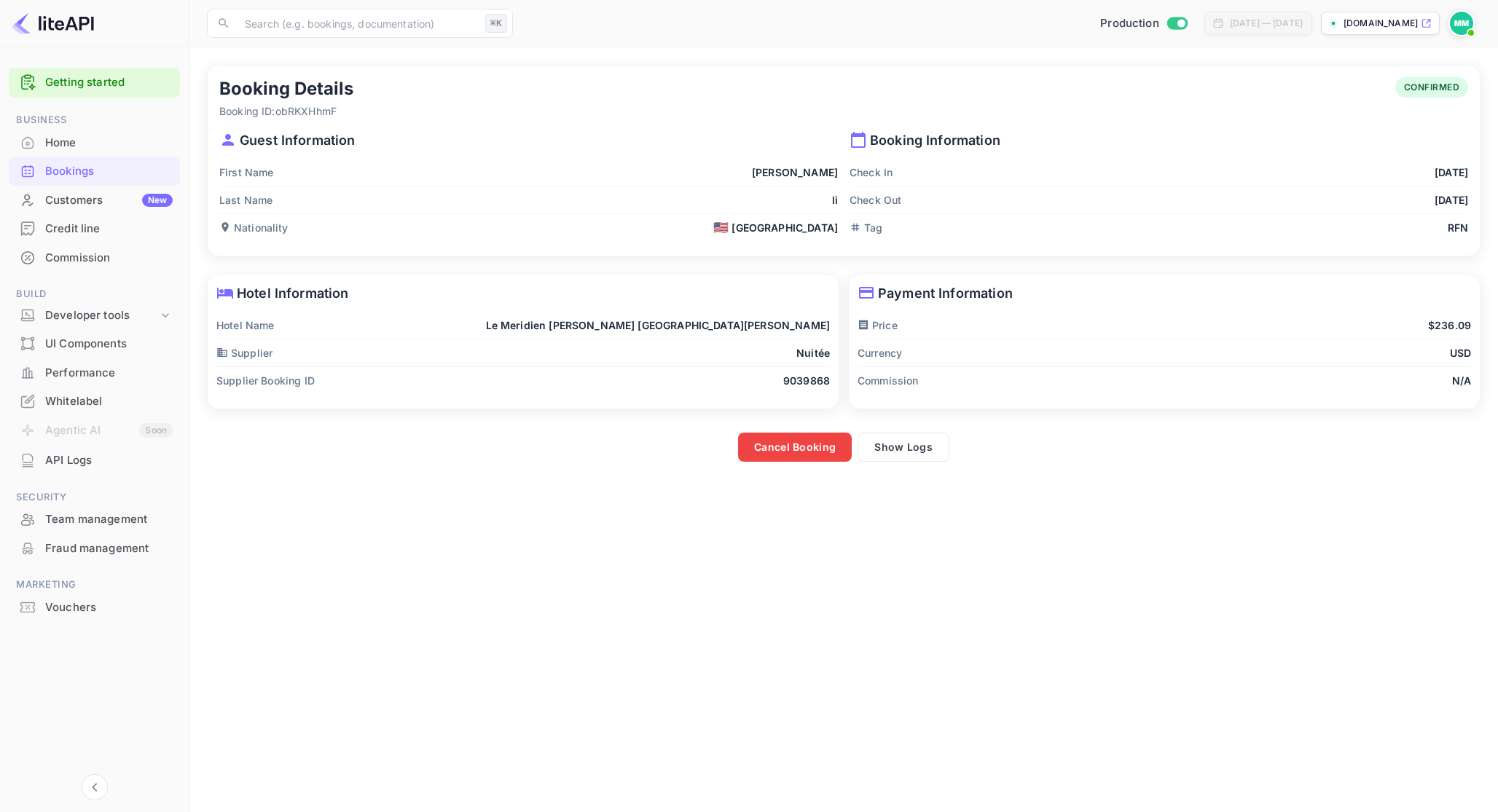
click at [629, 332] on div "Hotel Name Le Meridien Delfina Santa Monica" at bounding box center [523, 326] width 614 height 28
drag, startPoint x: 653, startPoint y: 323, endPoint x: 818, endPoint y: 333, distance: 165.3
click at [818, 333] on div "Hotel Name Le Meridien Delfina Santa Monica" at bounding box center [523, 326] width 614 height 28
click at [832, 333] on div "Hotel Information Hotel Name Le Meridien [PERSON_NAME] [GEOGRAPHIC_DATA][PERSON…" at bounding box center [523, 341] width 631 height 134
drag, startPoint x: 830, startPoint y: 330, endPoint x: 639, endPoint y: 325, distance: 191.1
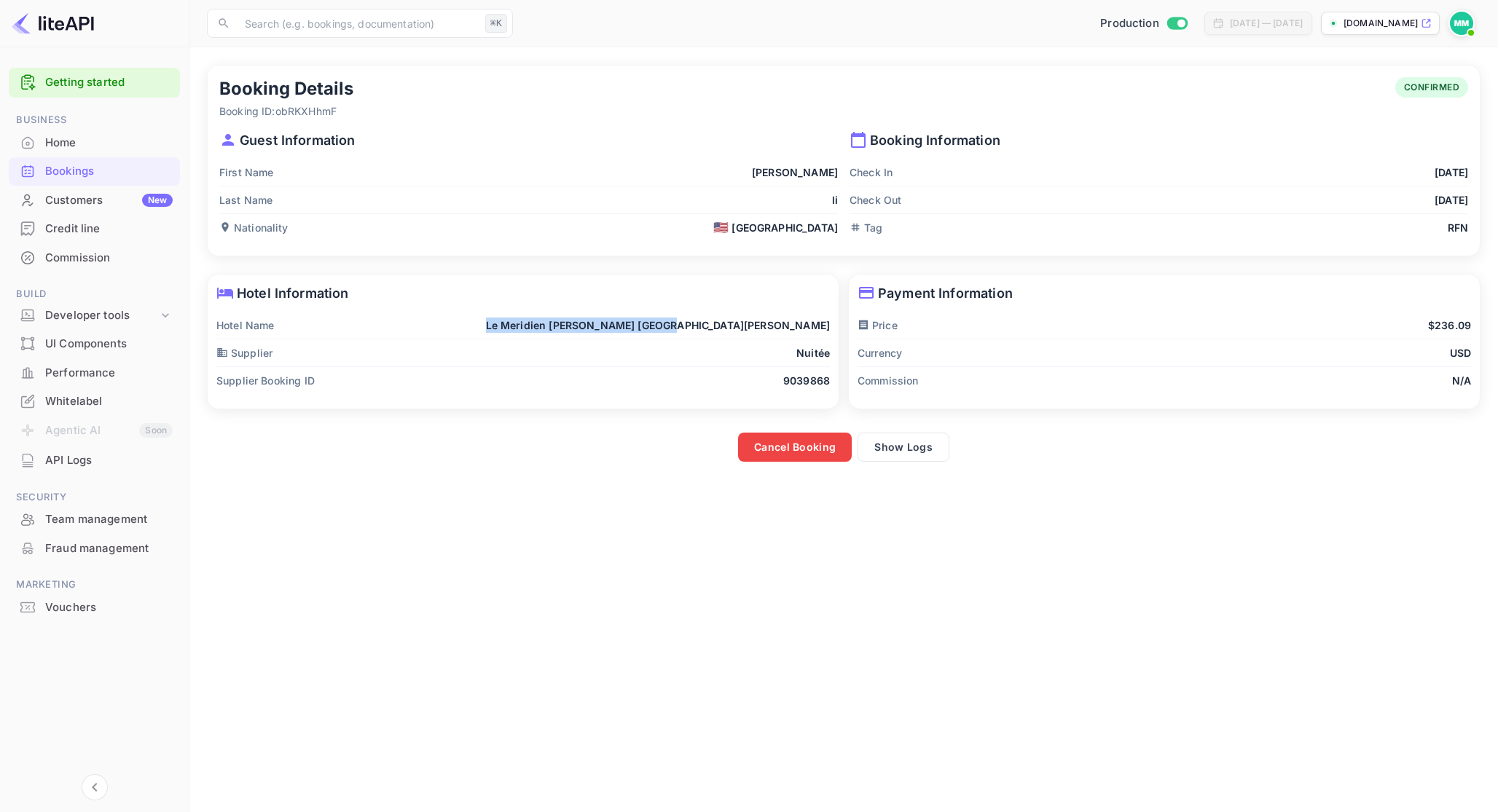
click at [639, 325] on div "Hotel Information Hotel Name Le Meridien [PERSON_NAME] [GEOGRAPHIC_DATA][PERSON…" at bounding box center [523, 341] width 631 height 134
copy p "Le Meridien [PERSON_NAME] [GEOGRAPHIC_DATA][PERSON_NAME]"
